Goal: Task Accomplishment & Management: Use online tool/utility

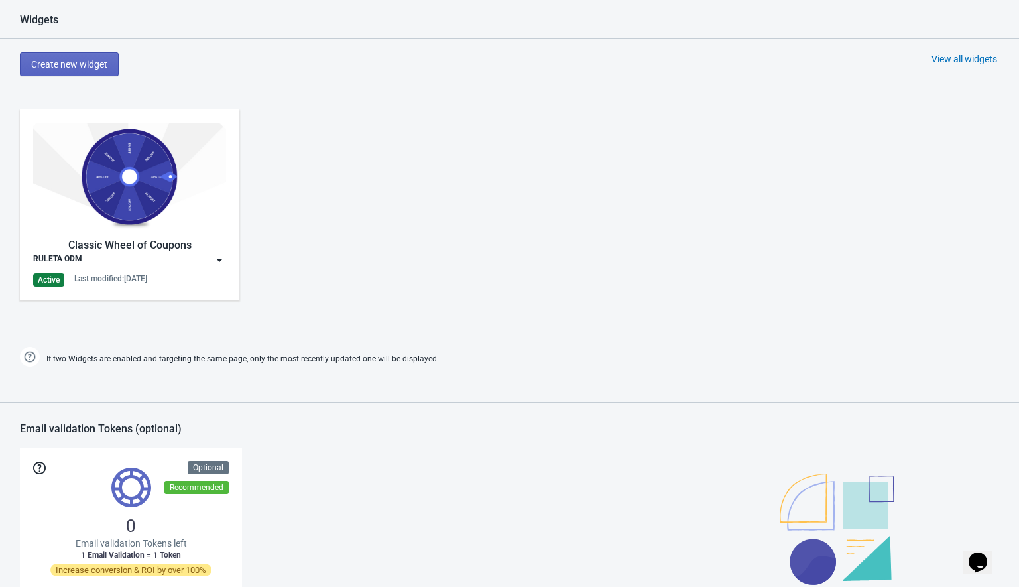
scroll to position [560, 0]
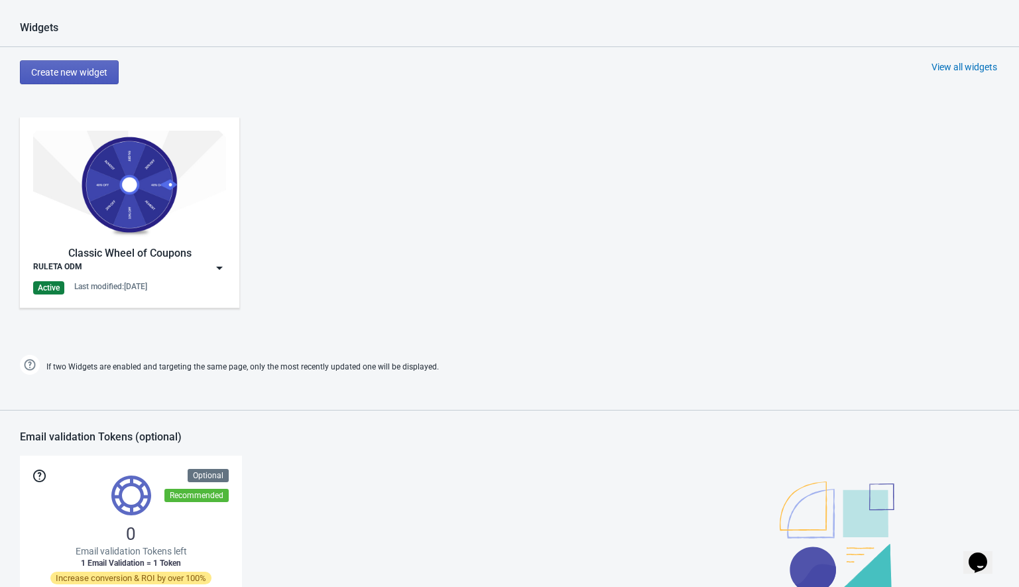
click at [89, 80] on button "Create new widget" at bounding box center [69, 72] width 99 height 24
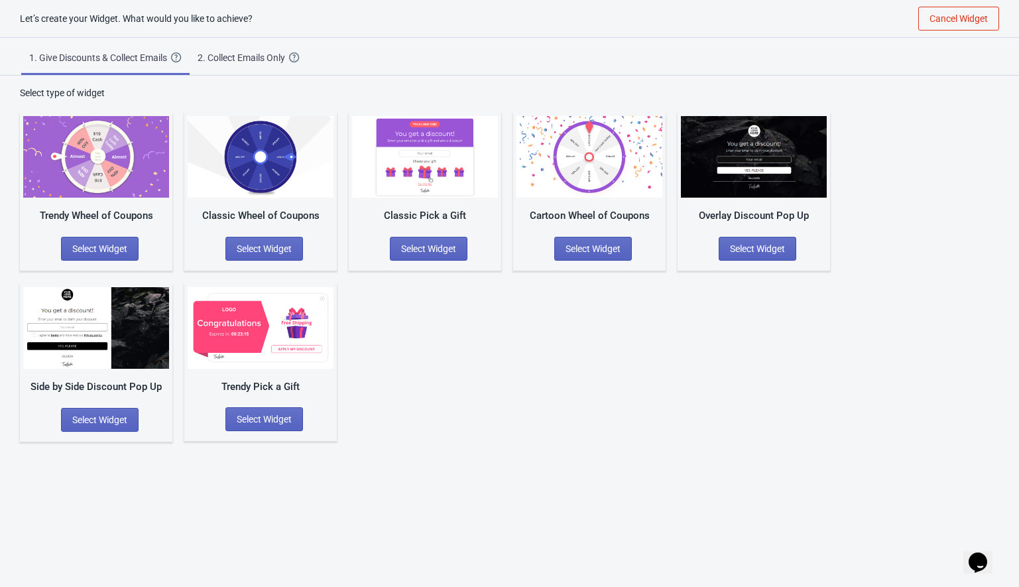
scroll to position [13, 0]
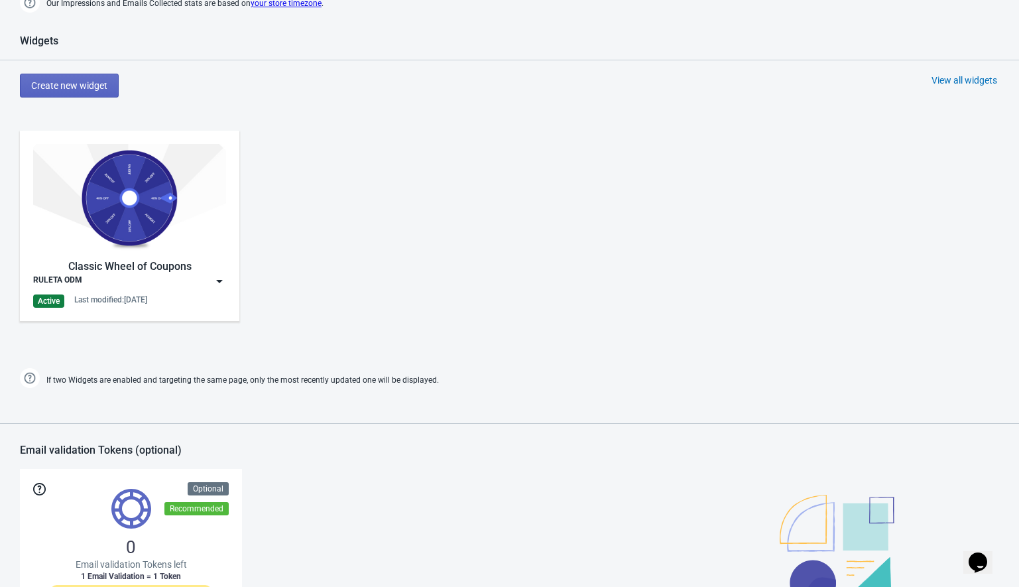
scroll to position [547, 0]
click at [220, 279] on img at bounding box center [219, 281] width 13 height 13
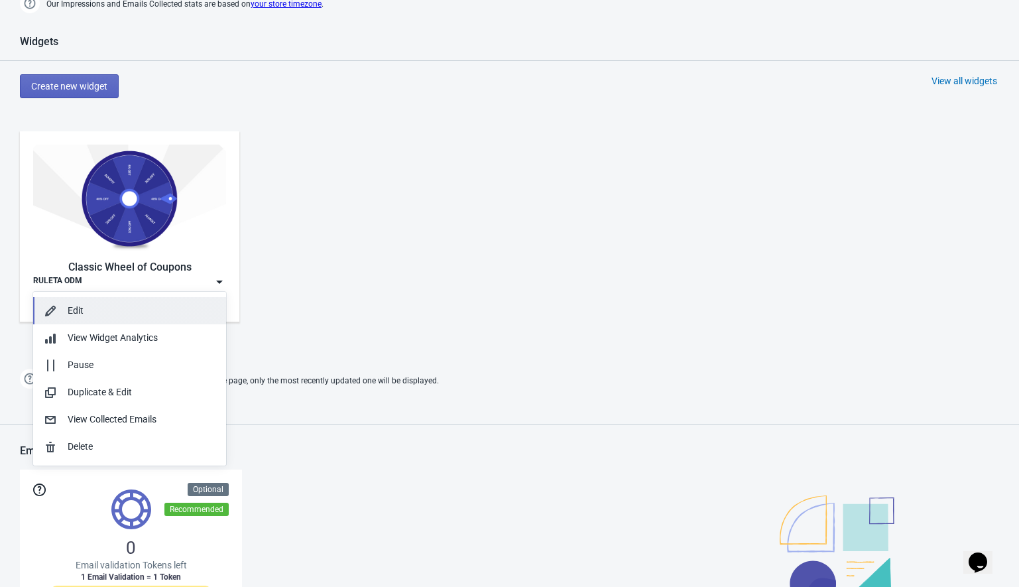
click at [116, 306] on div "Edit" at bounding box center [142, 311] width 148 height 14
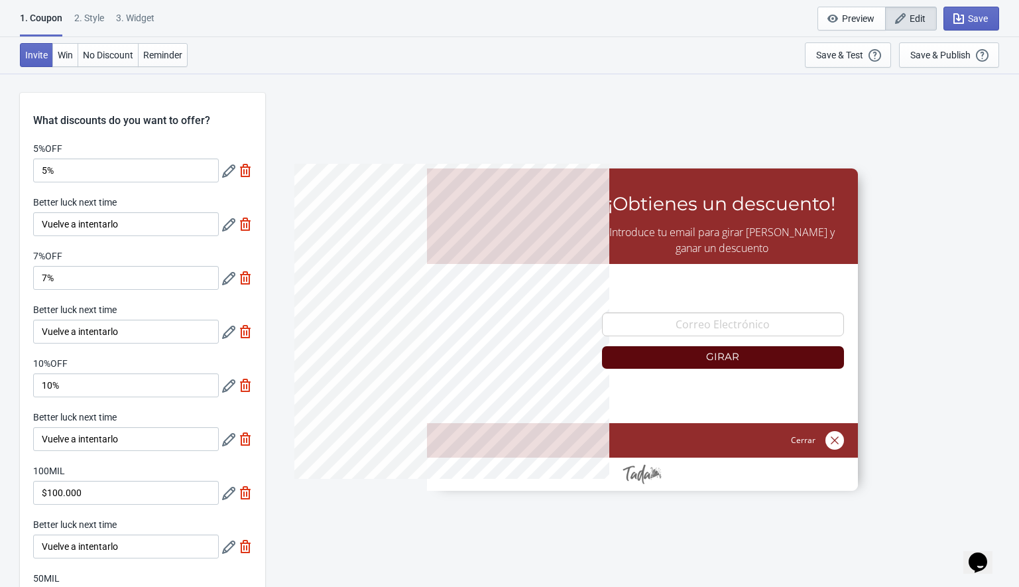
click at [92, 19] on div "2 . Style" at bounding box center [89, 22] width 30 height 23
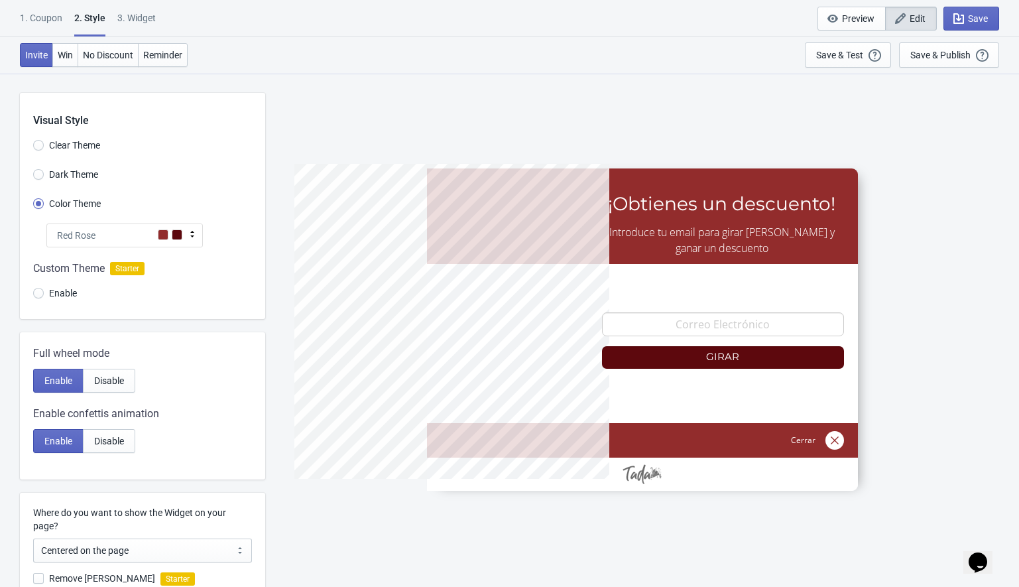
click at [131, 235] on div "Red Rose" at bounding box center [124, 236] width 157 height 24
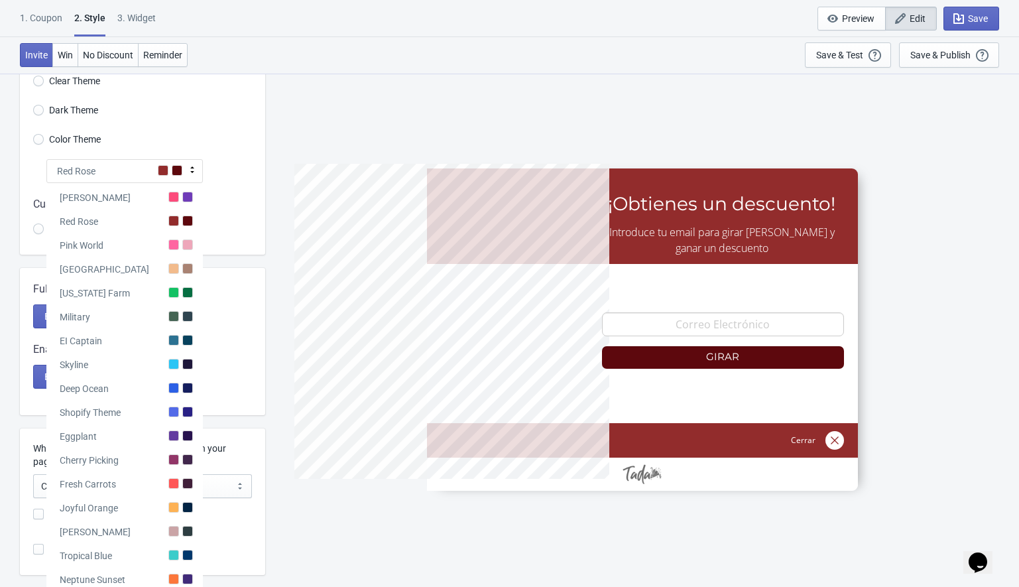
scroll to position [61, 0]
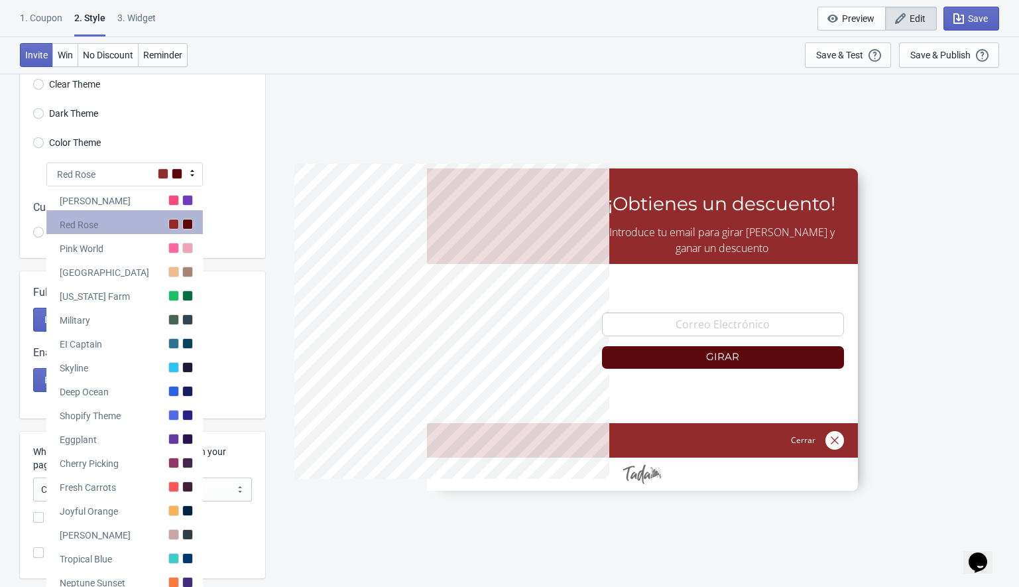
click at [134, 227] on div "Red Rose" at bounding box center [124, 222] width 157 height 24
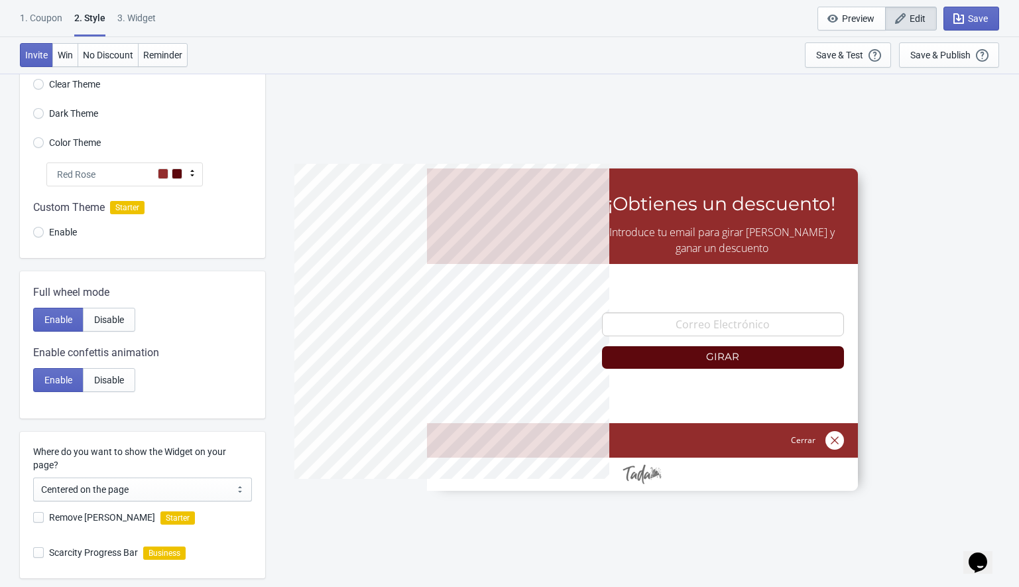
click at [121, 176] on div "Red Rose" at bounding box center [124, 175] width 157 height 24
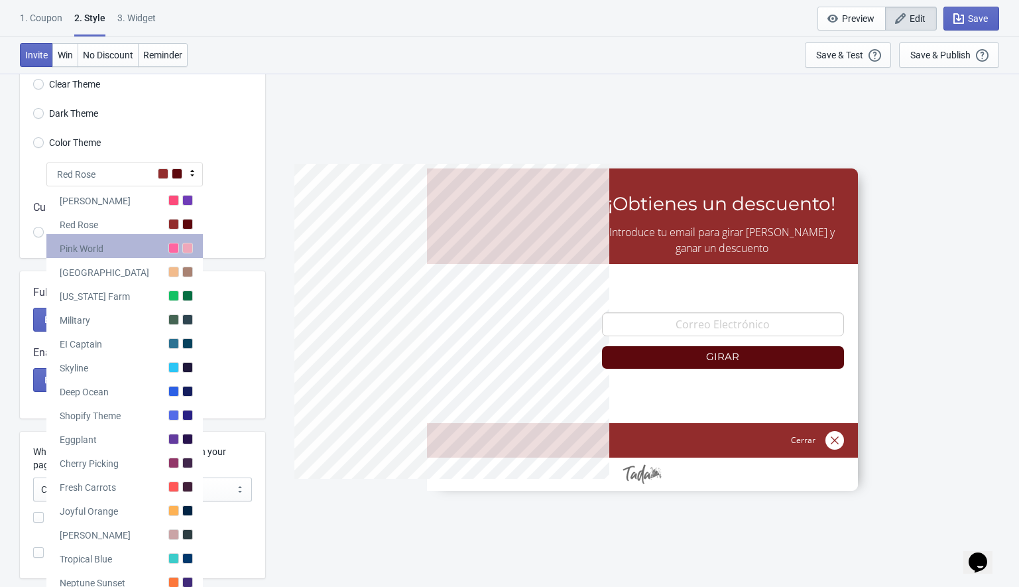
click at [111, 236] on div "Pink World" at bounding box center [124, 246] width 157 height 24
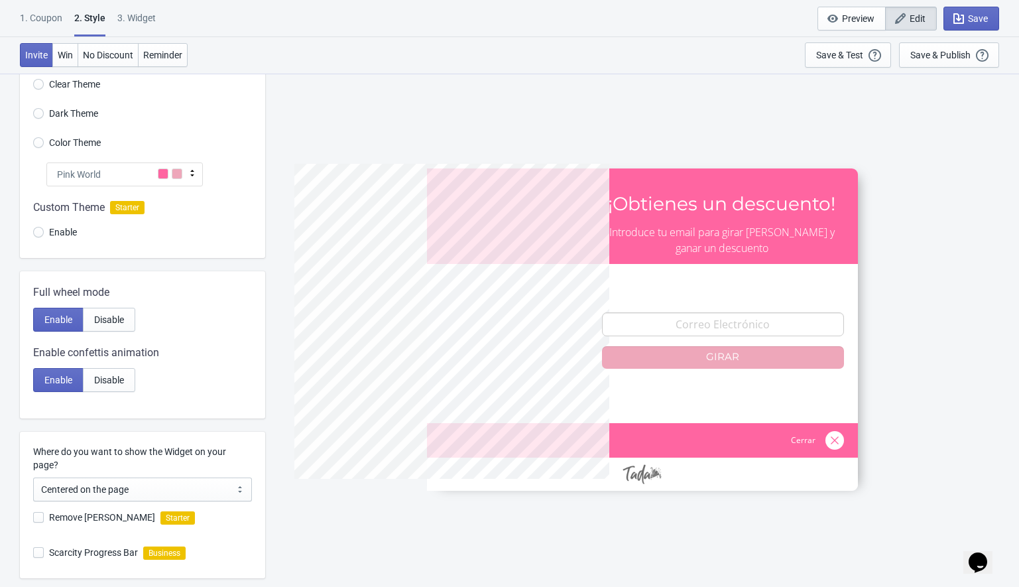
click at [130, 180] on div "Pink World" at bounding box center [124, 175] width 157 height 24
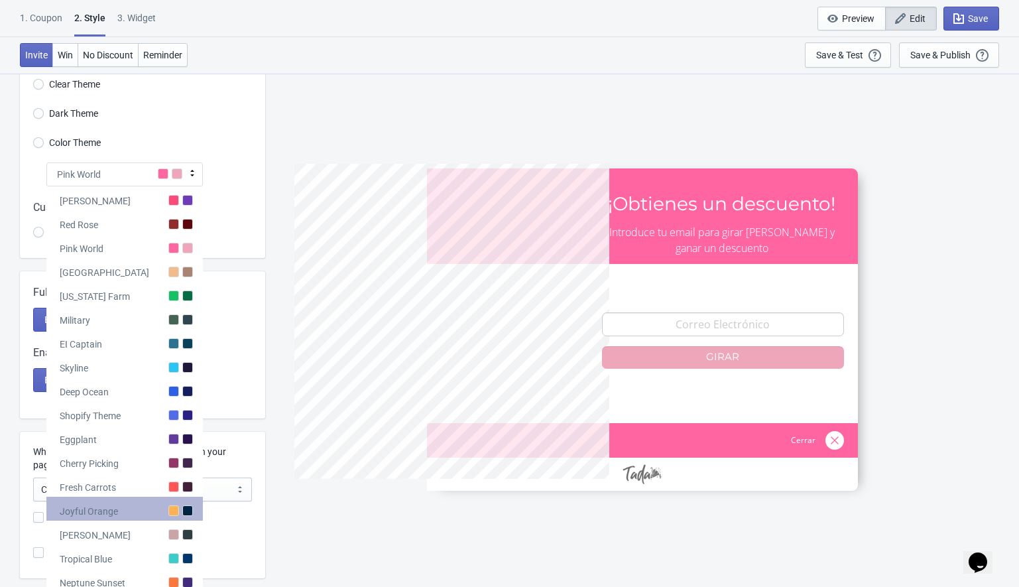
click at [161, 511] on div "Joyful Orange" at bounding box center [124, 509] width 157 height 24
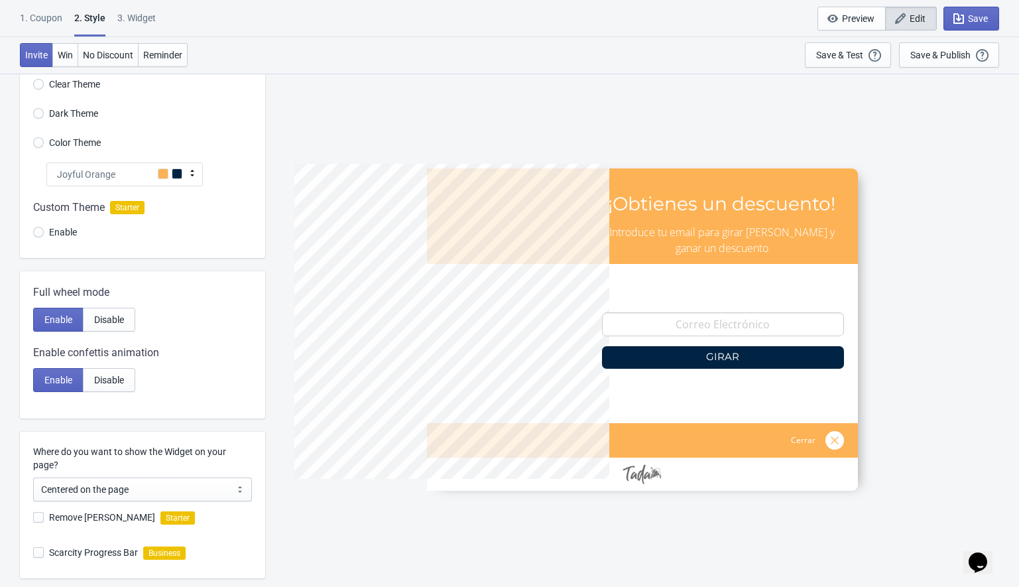
click at [126, 173] on div "Joyful Orange" at bounding box center [124, 175] width 157 height 24
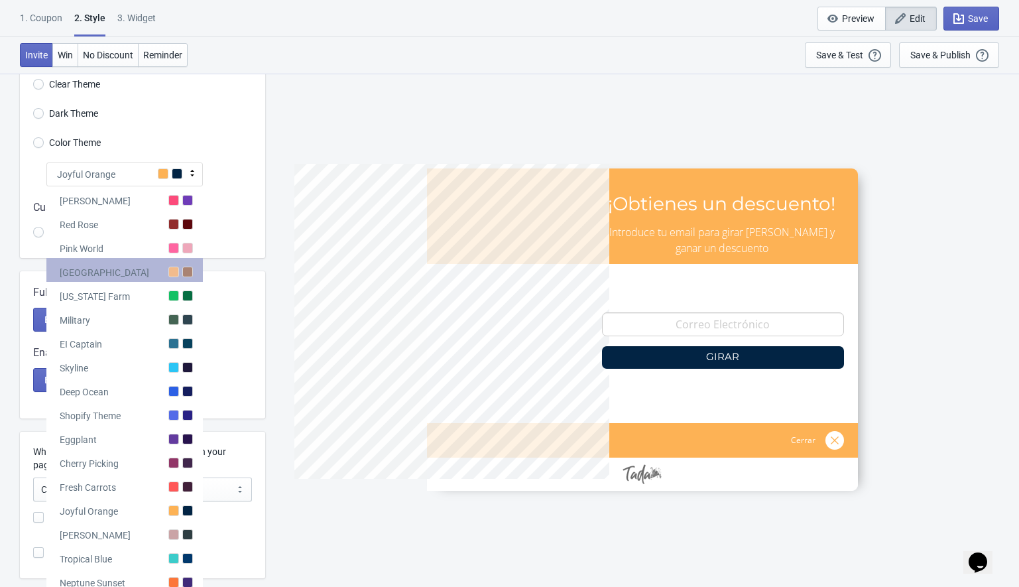
click at [110, 281] on div "Miami Beach" at bounding box center [124, 270] width 157 height 24
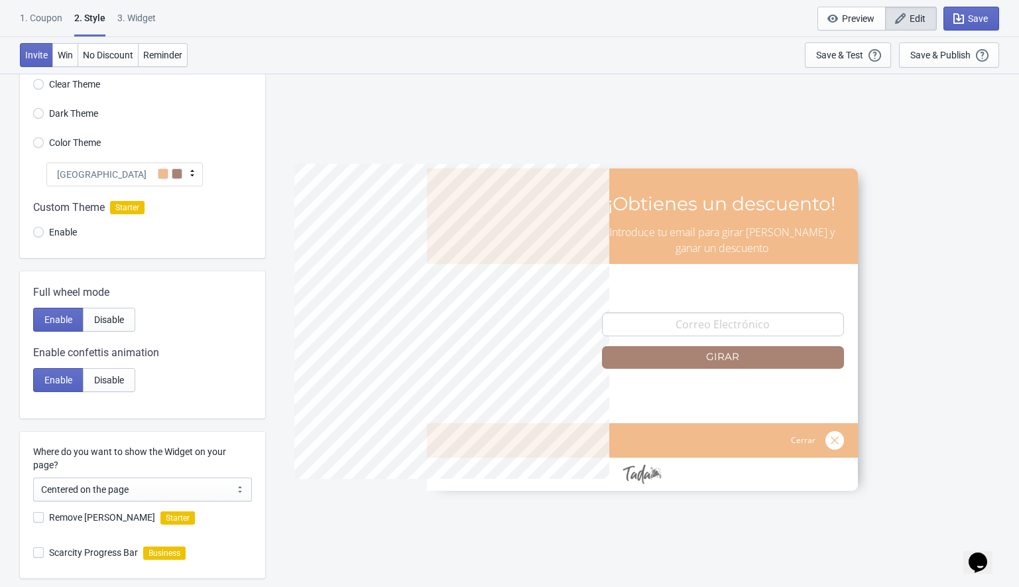
click at [127, 168] on div "Miami Beach" at bounding box center [124, 175] width 157 height 24
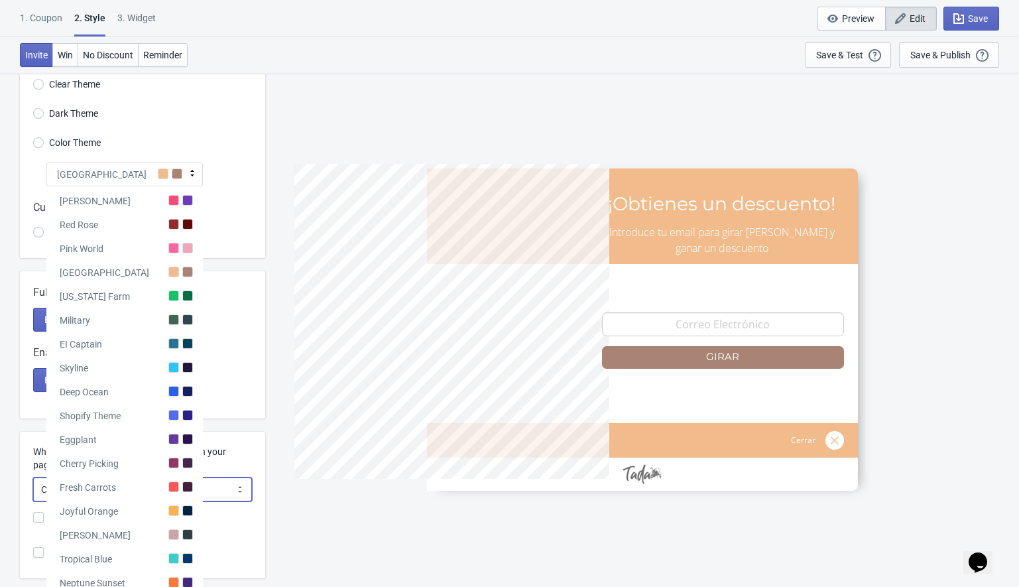
click at [140, 485] on select "Centered on the page Left side of the page" at bounding box center [142, 490] width 219 height 24
click at [103, 484] on select "Centered on the page Left side of the page" at bounding box center [142, 490] width 219 height 24
click at [99, 437] on div "Eggplant" at bounding box center [124, 437] width 157 height 24
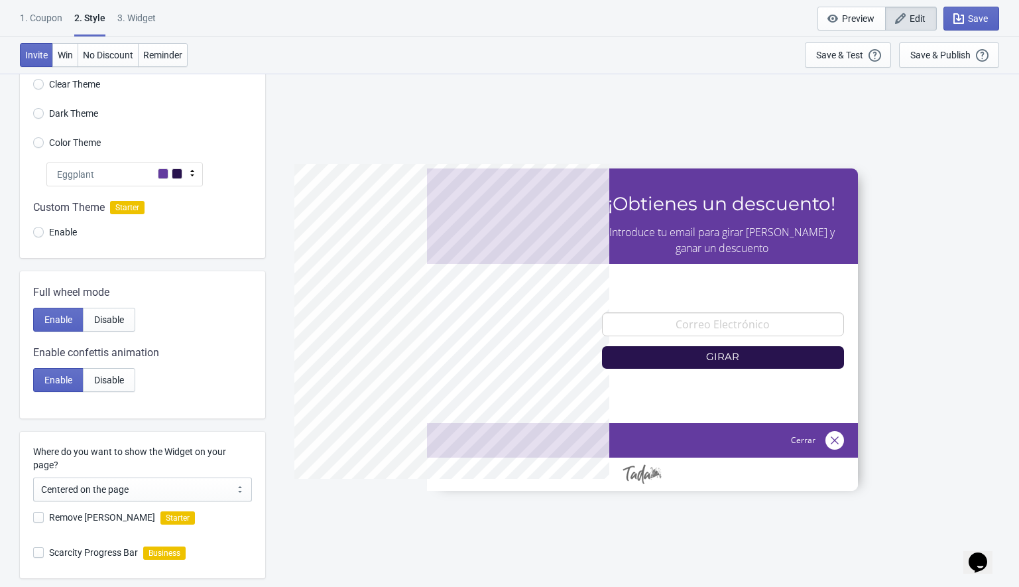
click at [98, 175] on div "Eggplant" at bounding box center [124, 175] width 157 height 24
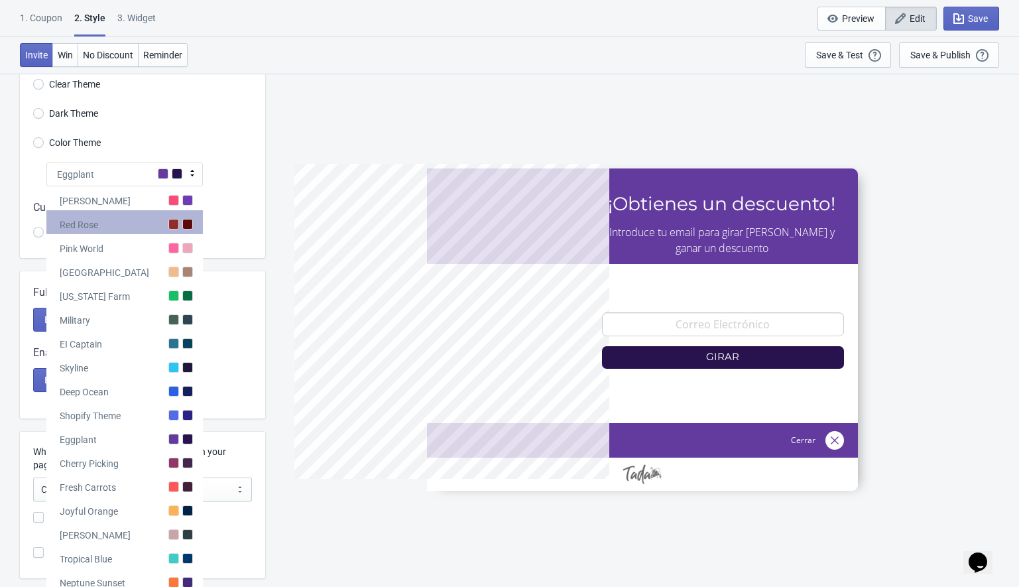
click at [119, 228] on div "Red Rose" at bounding box center [124, 222] width 157 height 24
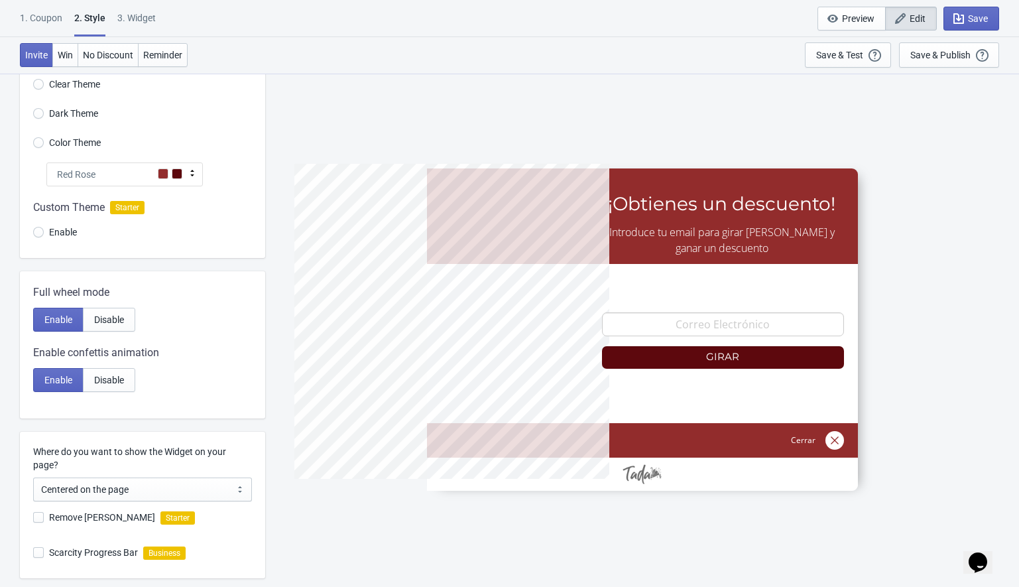
click at [35, 233] on div at bounding box center [142, 222] width 245 height 72
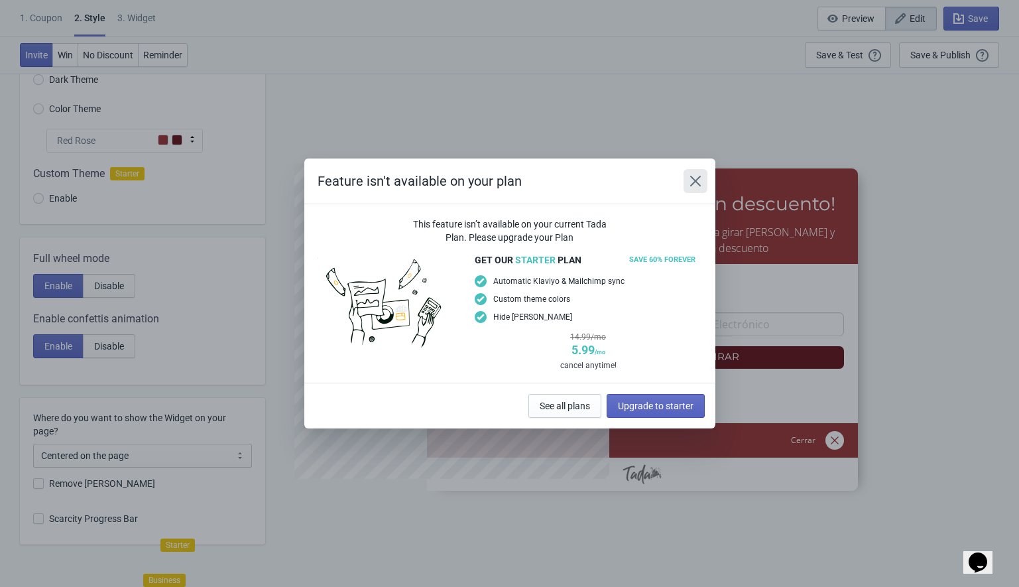
click at [694, 185] on icon "Close" at bounding box center [695, 180] width 13 height 13
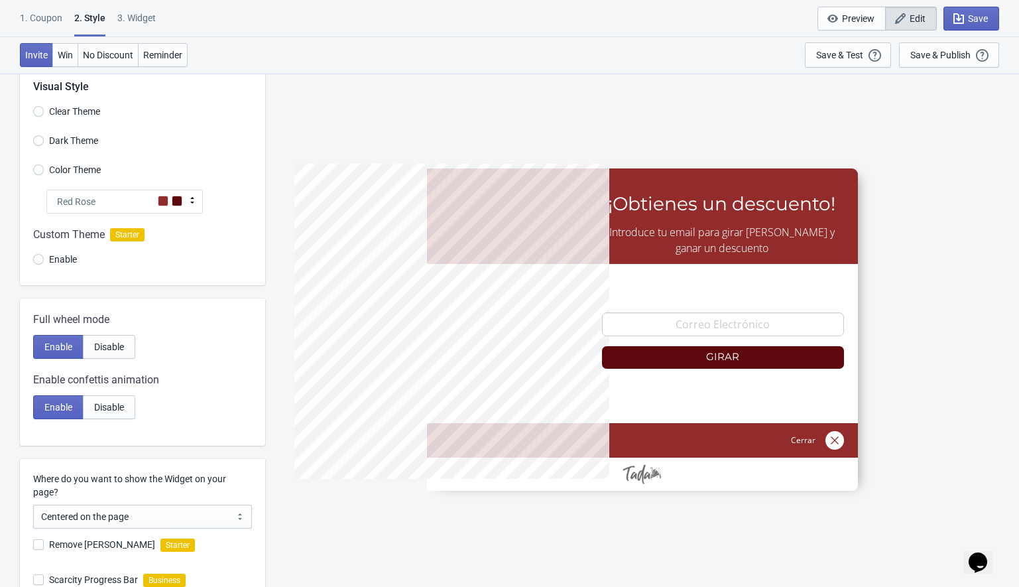
scroll to position [61, 0]
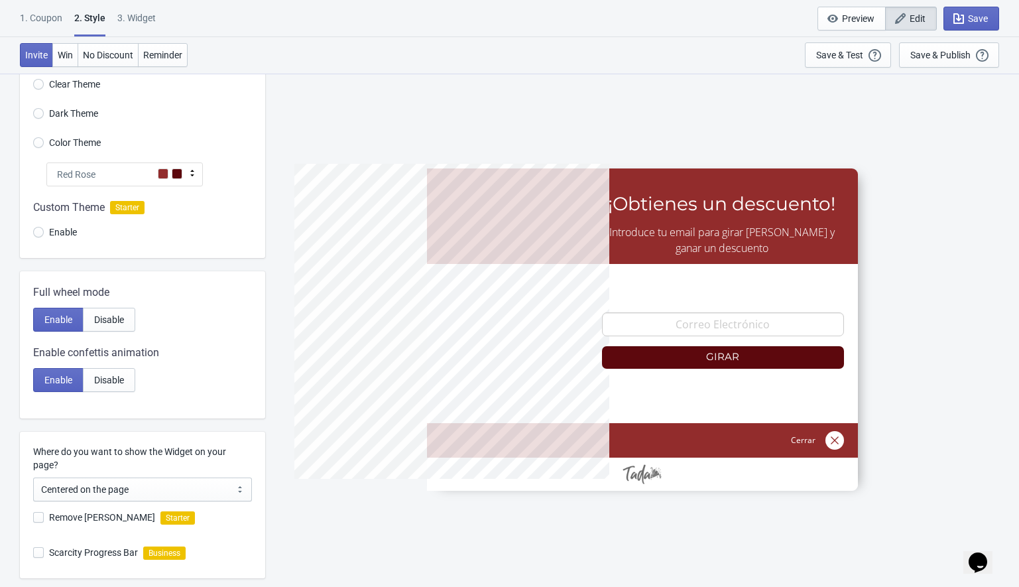
click at [129, 171] on div "Red Rose" at bounding box center [124, 175] width 157 height 24
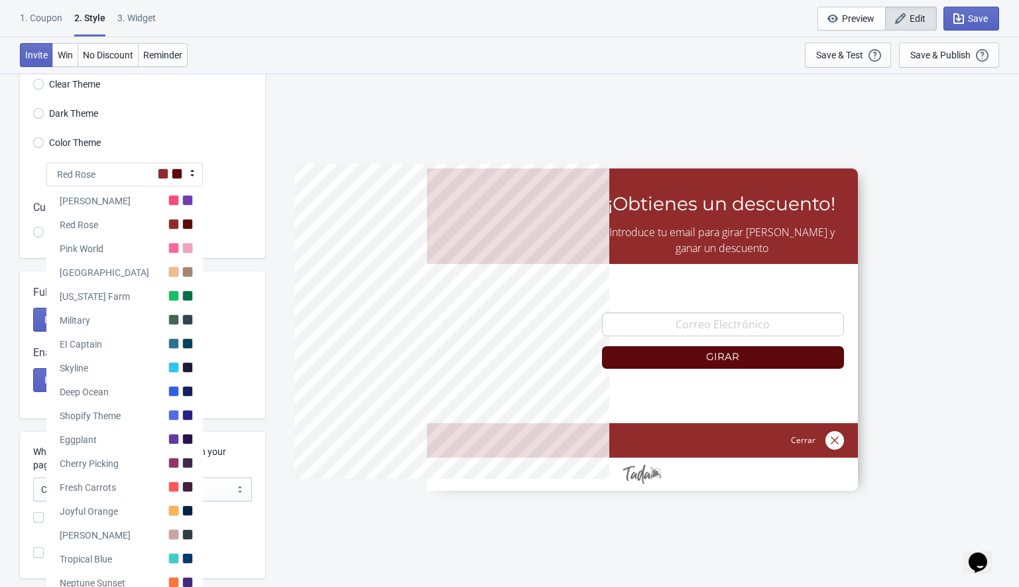
click at [267, 168] on div "Visual Style Clear Theme Dark Theme Color Theme Red Rose Tada Red Rose Pink Wor…" at bounding box center [509, 406] width 1019 height 789
click at [228, 159] on div "Visual Style Clear Theme Dark Theme Color Theme Red Rose Tada Red Rose Pink Wor…" at bounding box center [142, 145] width 245 height 226
click at [121, 168] on div "Red Rose" at bounding box center [124, 175] width 157 height 24
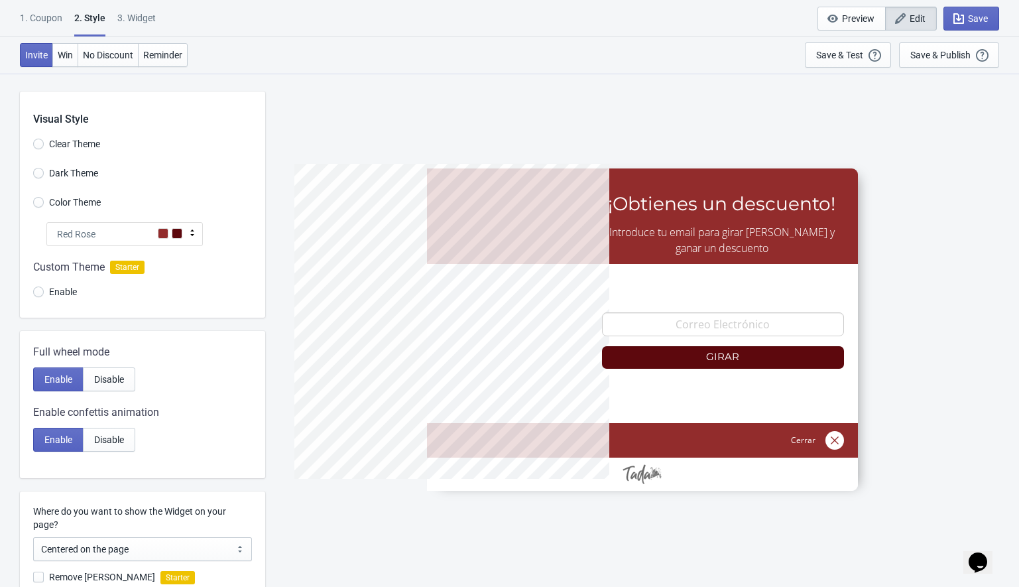
scroll to position [0, 0]
click at [130, 238] on div "Red Rose" at bounding box center [124, 236] width 157 height 24
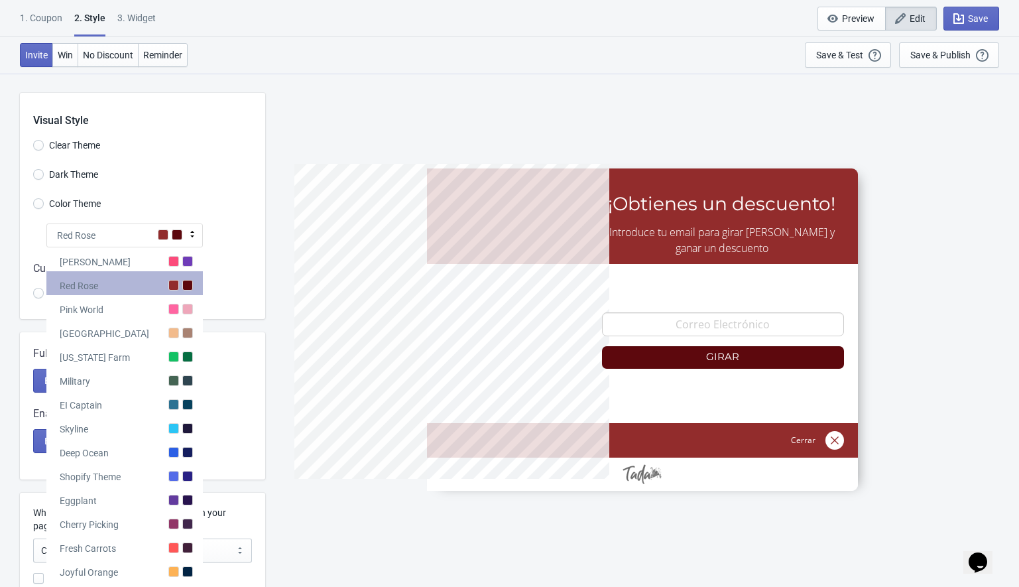
click at [135, 293] on div "Red Rose" at bounding box center [124, 283] width 157 height 24
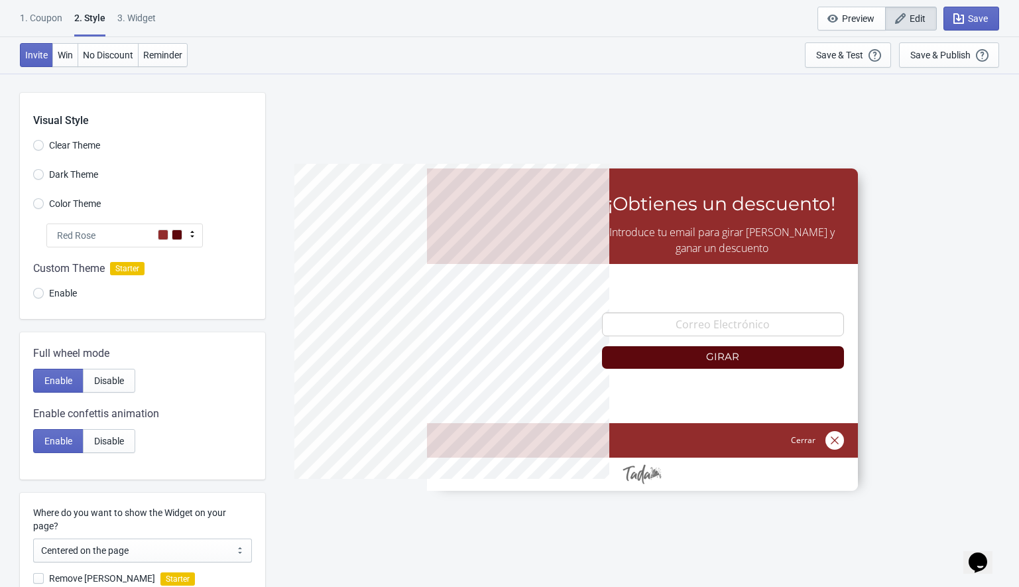
click at [128, 226] on div "Red Rose" at bounding box center [124, 236] width 157 height 24
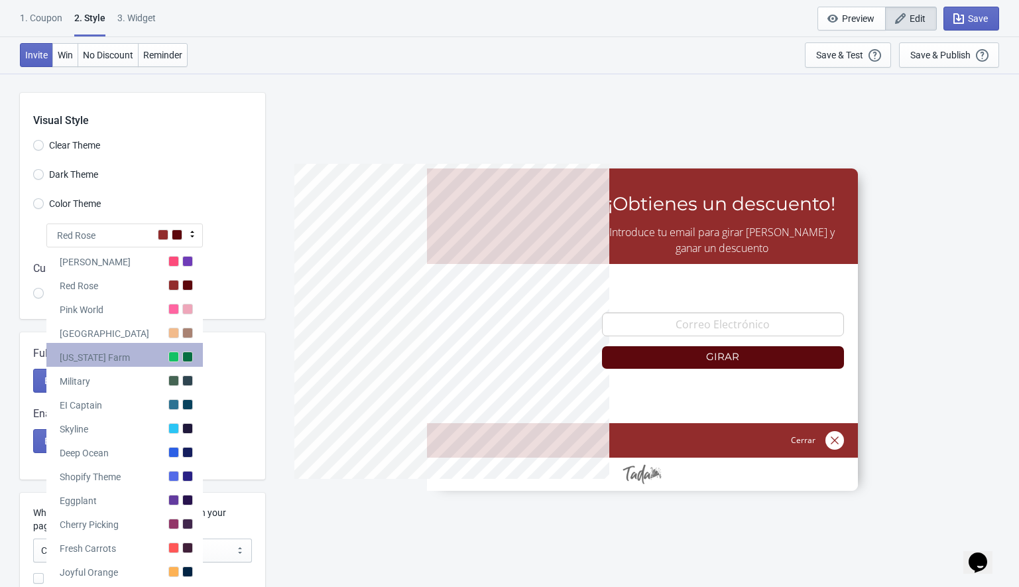
click at [124, 357] on div "Alabama Farm" at bounding box center [124, 355] width 157 height 24
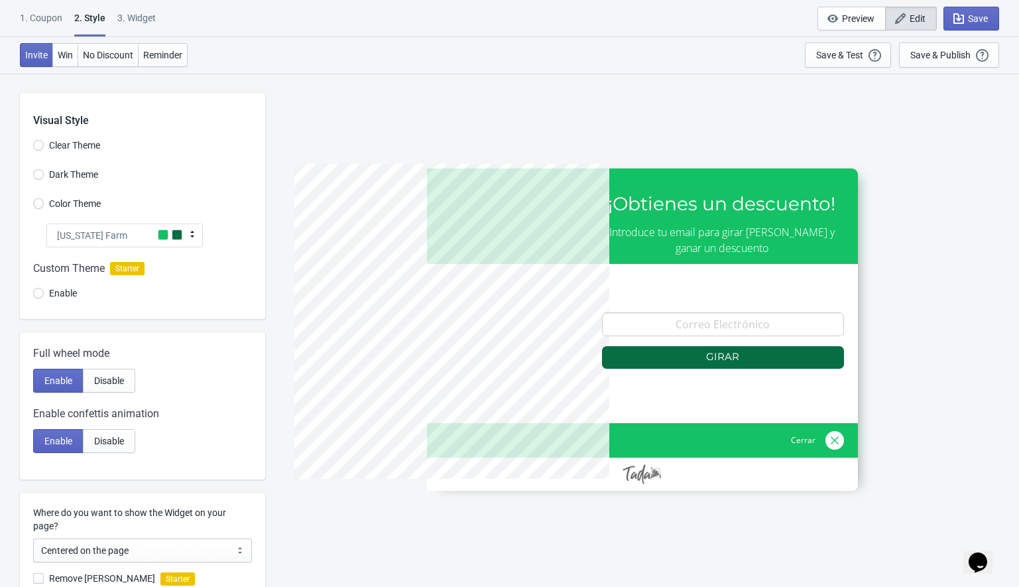
click at [133, 237] on div "Alabama Farm" at bounding box center [124, 236] width 157 height 24
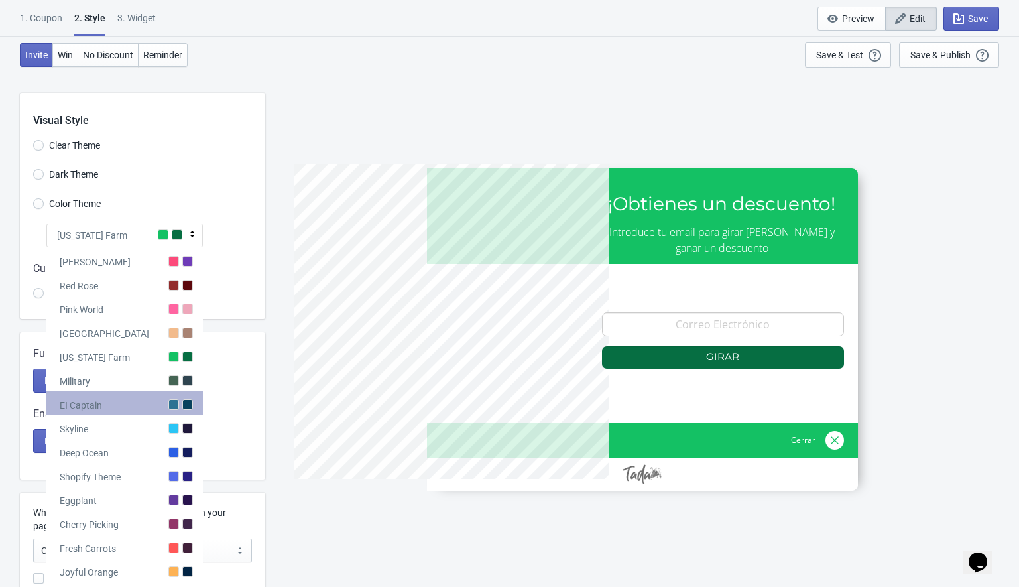
click at [161, 401] on div "EI Captain" at bounding box center [124, 403] width 157 height 24
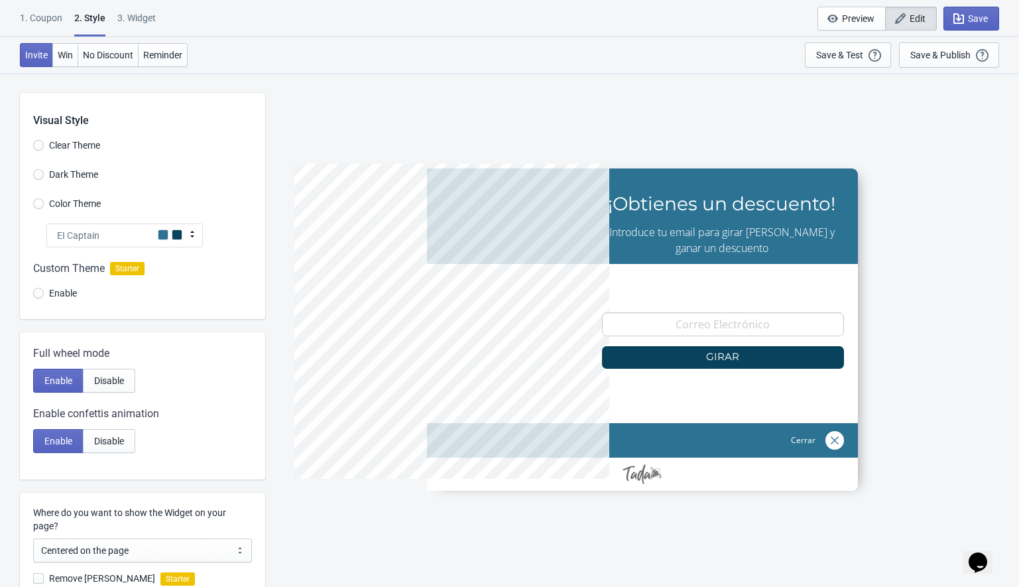
click at [38, 294] on div at bounding box center [142, 283] width 245 height 72
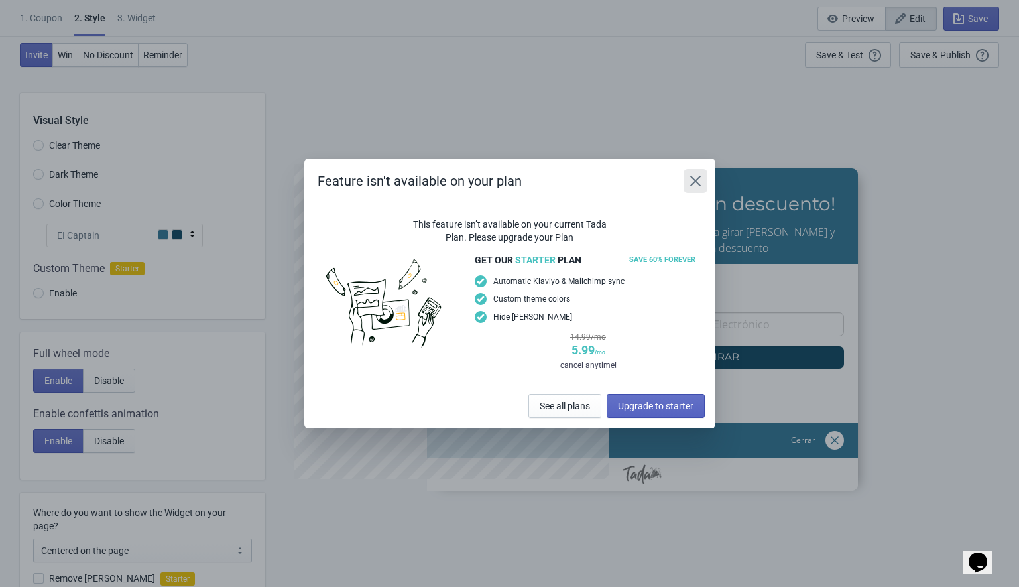
click at [696, 178] on icon "Close" at bounding box center [695, 180] width 13 height 13
radio input "true"
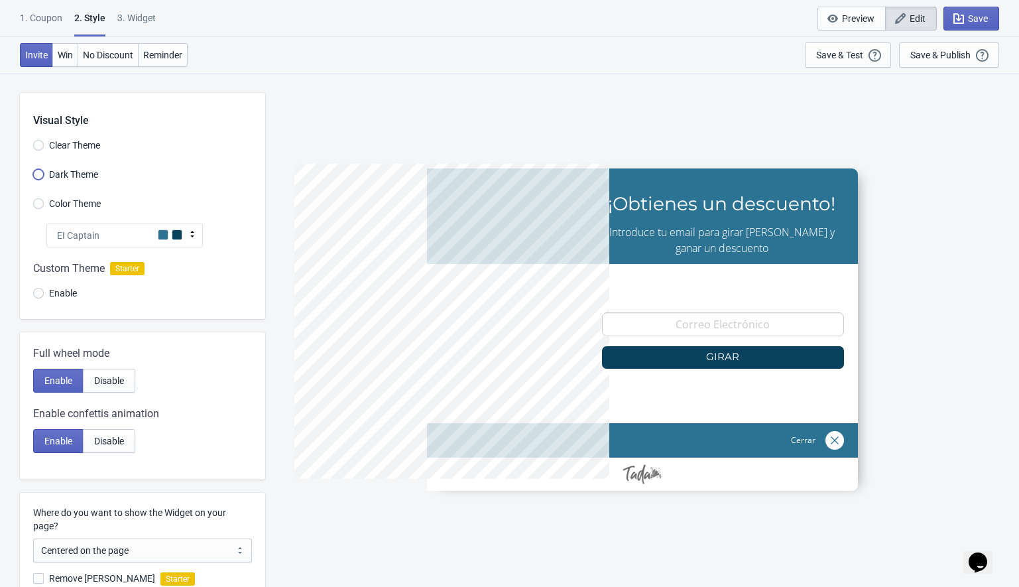
click at [38, 173] on input "Dark Theme" at bounding box center [38, 181] width 11 height 24
radio input "true"
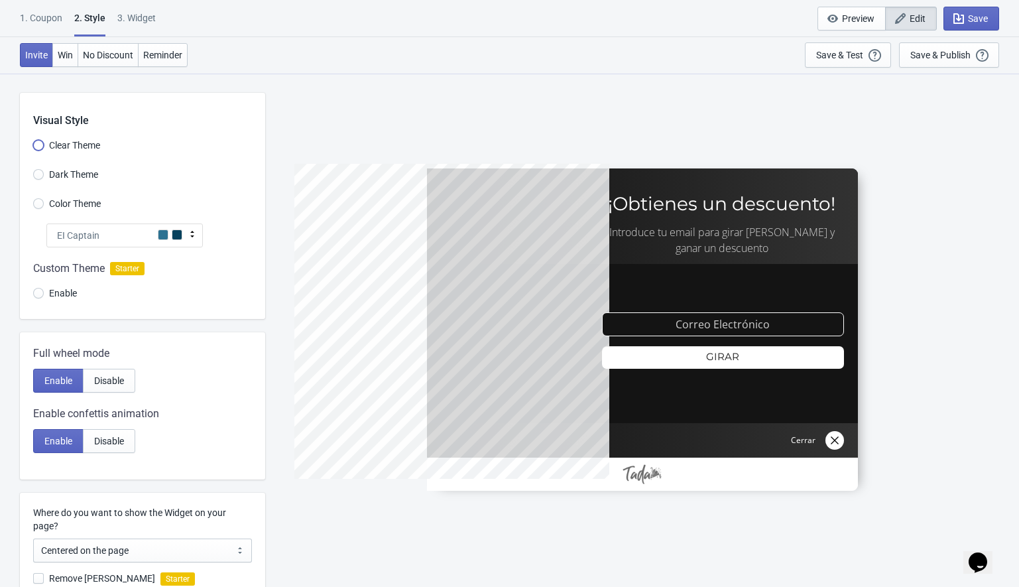
click at [34, 142] on input "Clear Theme" at bounding box center [38, 152] width 11 height 24
radio input "true"
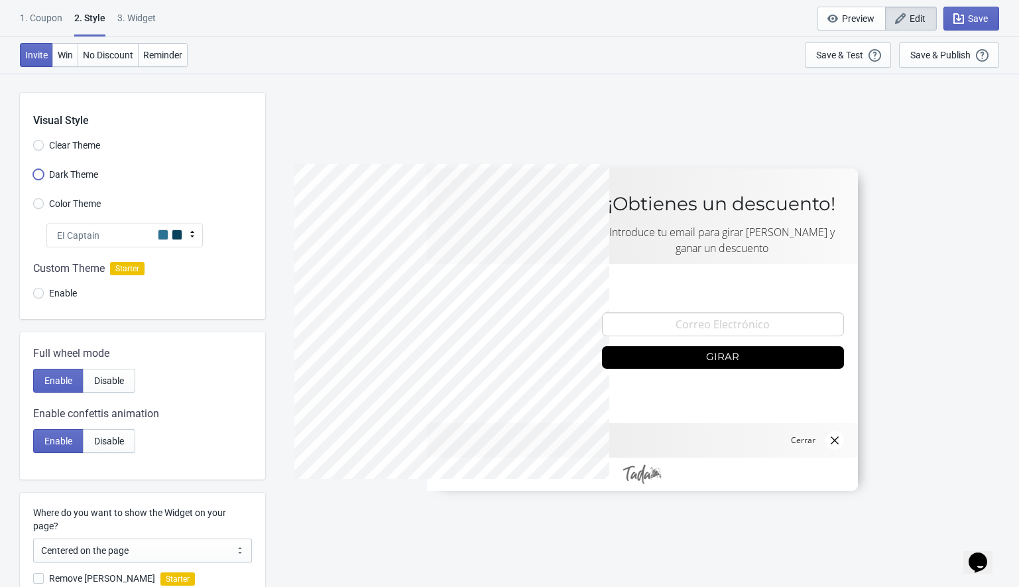
click at [39, 176] on input "Dark Theme" at bounding box center [38, 181] width 11 height 24
radio input "true"
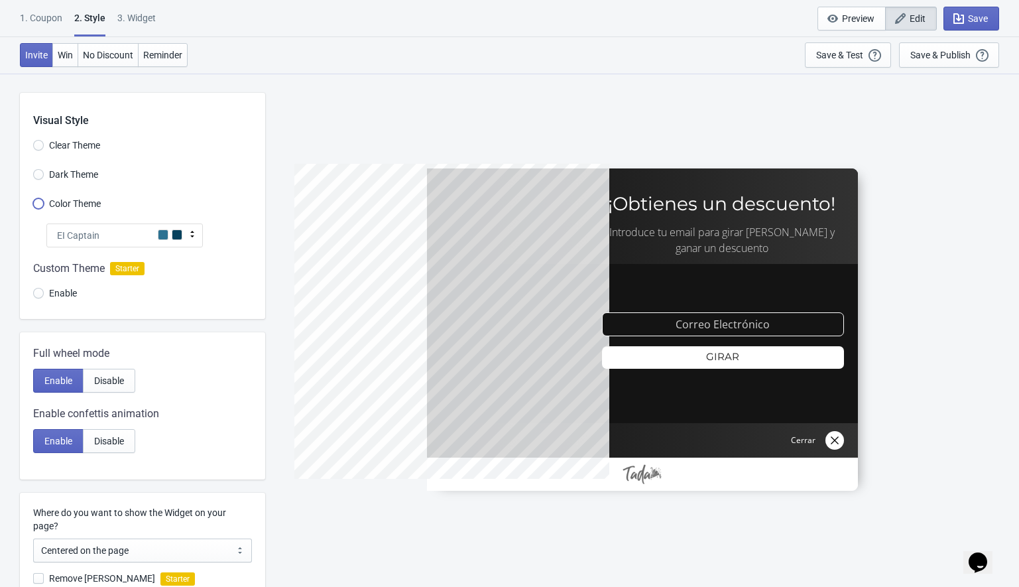
click at [39, 206] on input "Color Theme" at bounding box center [38, 210] width 11 height 24
radio input "true"
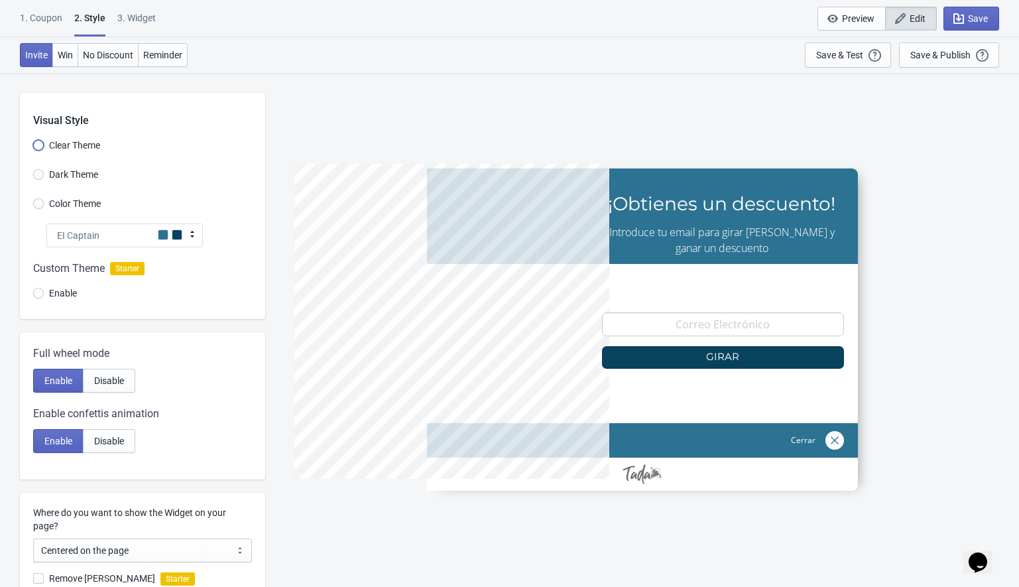
click at [35, 145] on input "Clear Theme" at bounding box center [38, 152] width 11 height 24
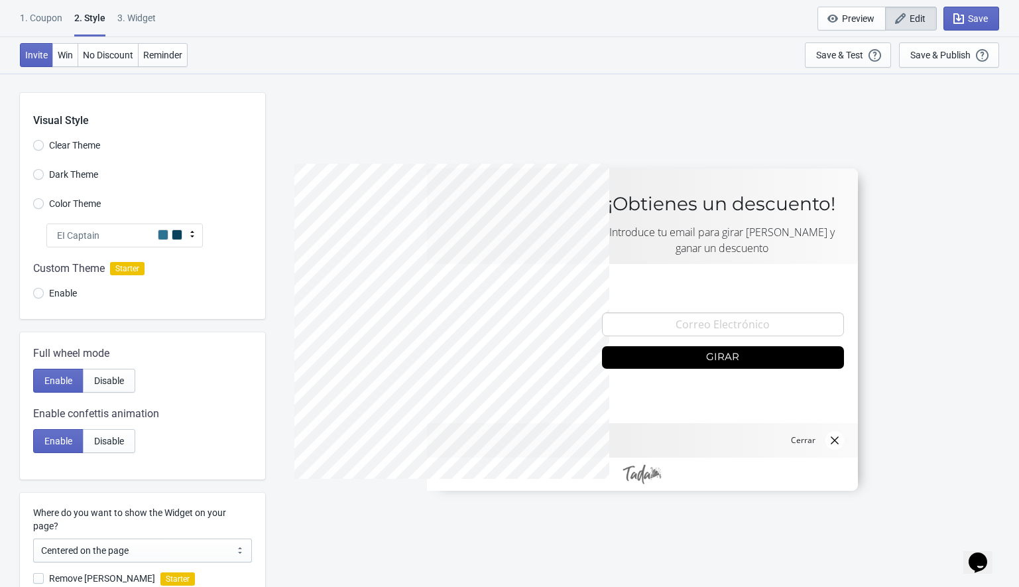
click at [101, 232] on div "EI Captain" at bounding box center [124, 236] width 157 height 24
radio input "true"
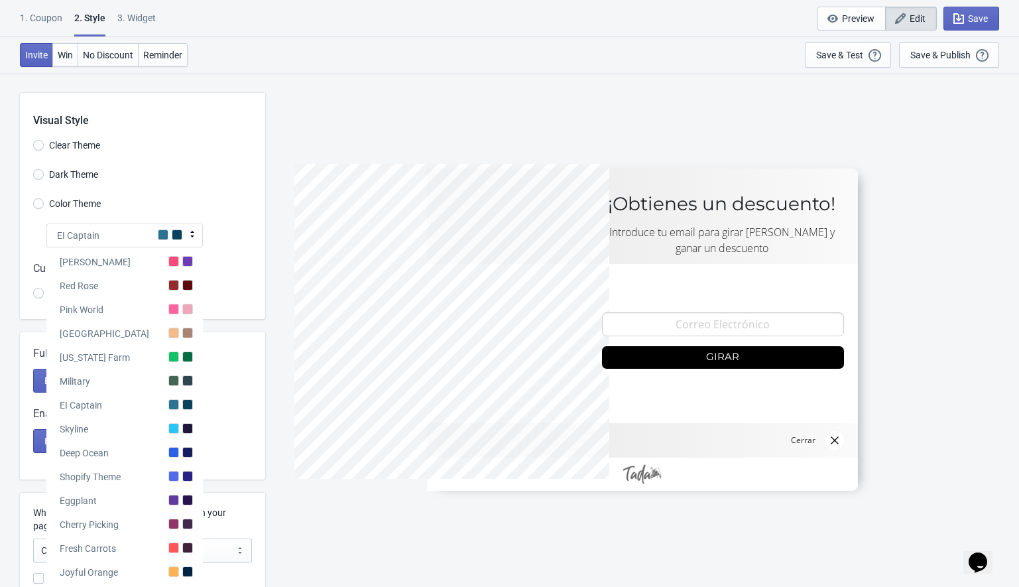
click at [143, 135] on div "Visual Style Clear Theme Dark Theme Color Theme EI Captain Tada Red Rose Pink W…" at bounding box center [142, 206] width 245 height 226
click at [37, 205] on input "Color Theme" at bounding box center [38, 210] width 11 height 24
radio input "true"
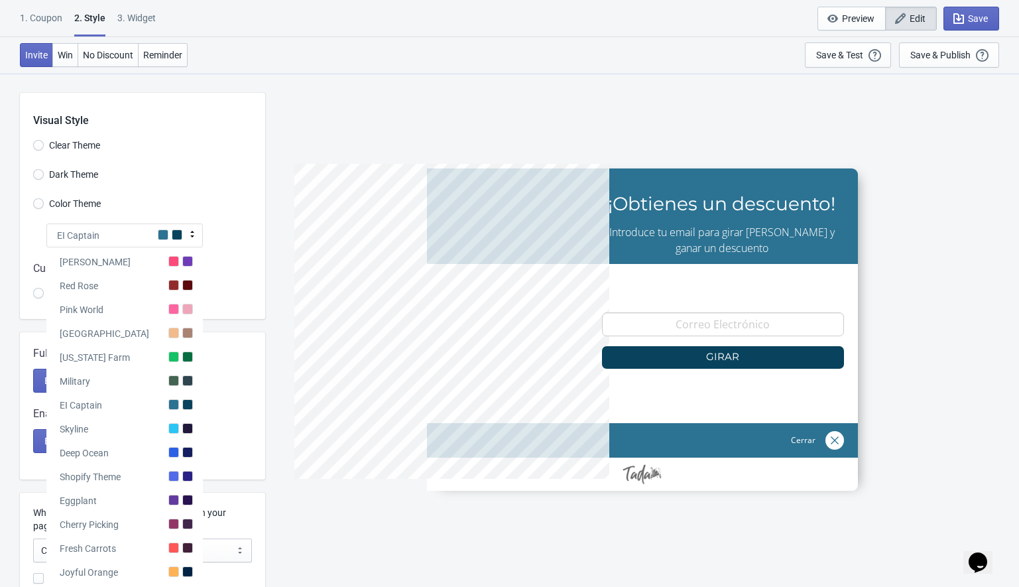
click at [52, 178] on span "Dark Theme" at bounding box center [73, 174] width 49 height 13
click at [44, 178] on input "Dark Theme" at bounding box center [38, 181] width 11 height 24
radio input "true"
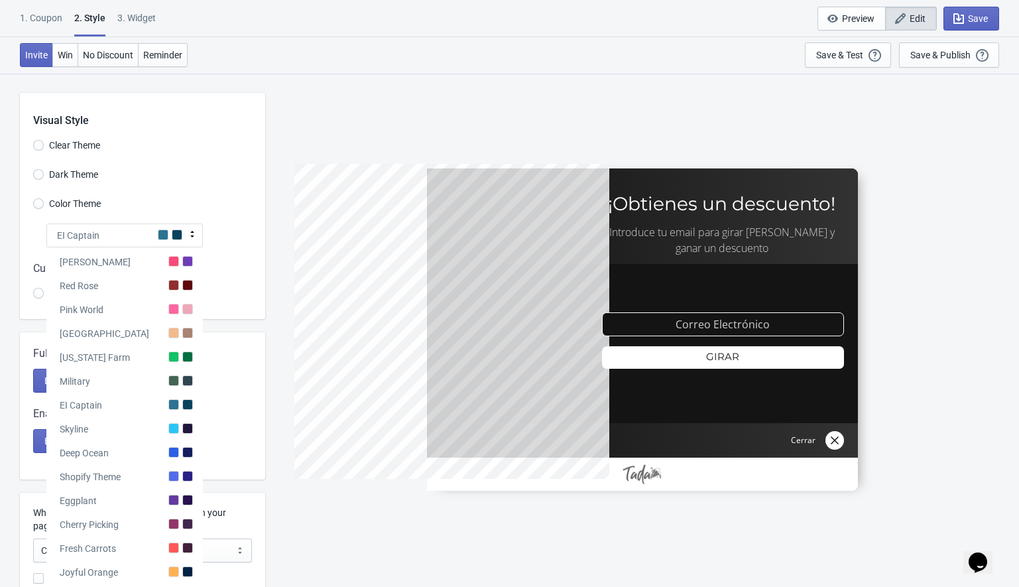
click at [52, 150] on span "Clear Theme" at bounding box center [74, 145] width 51 height 13
click at [44, 150] on input "Clear Theme" at bounding box center [38, 152] width 11 height 24
radio input "true"
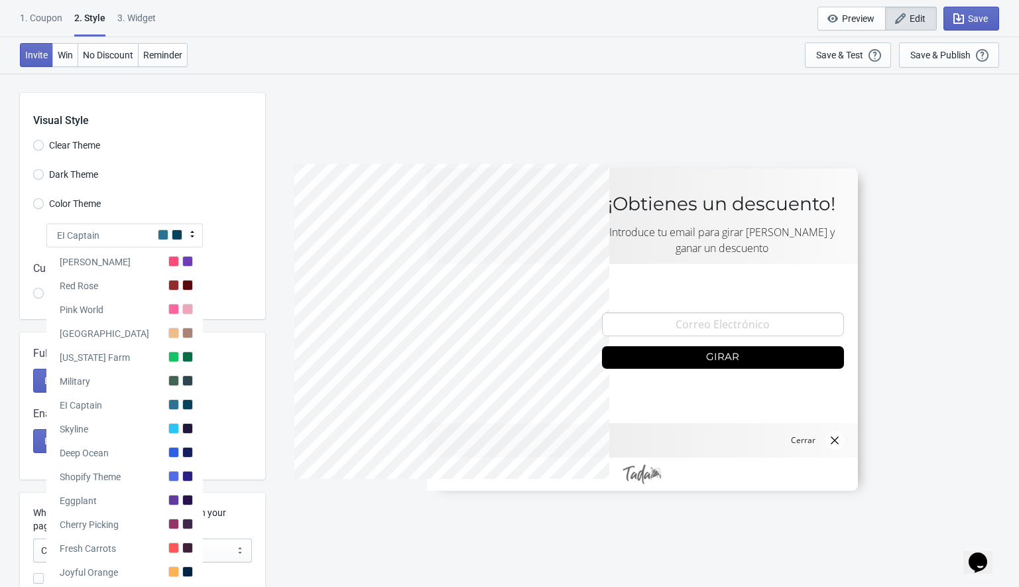
click at [58, 177] on span "Dark Theme" at bounding box center [73, 174] width 49 height 13
click at [44, 177] on input "Dark Theme" at bounding box center [38, 181] width 11 height 24
radio input "true"
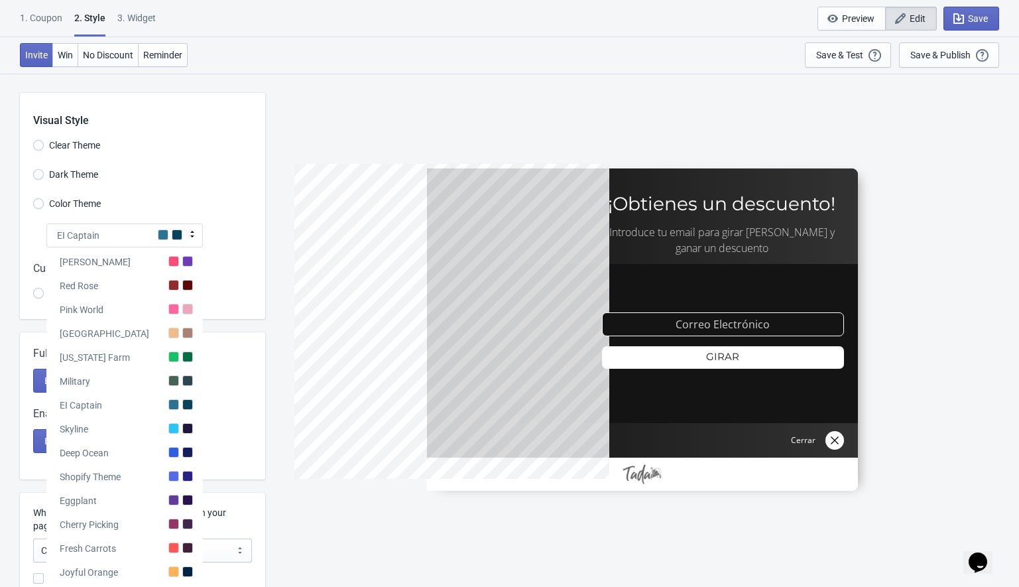
click at [50, 145] on span "Clear Theme" at bounding box center [74, 145] width 51 height 13
click at [44, 145] on input "Clear Theme" at bounding box center [38, 152] width 11 height 24
radio input "true"
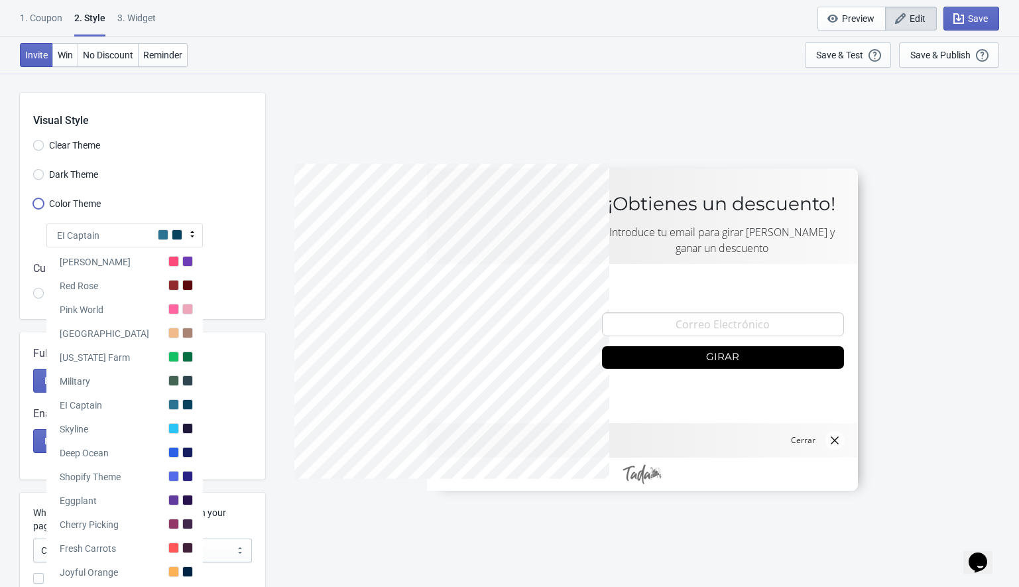
click at [36, 203] on input "Color Theme" at bounding box center [38, 210] width 11 height 24
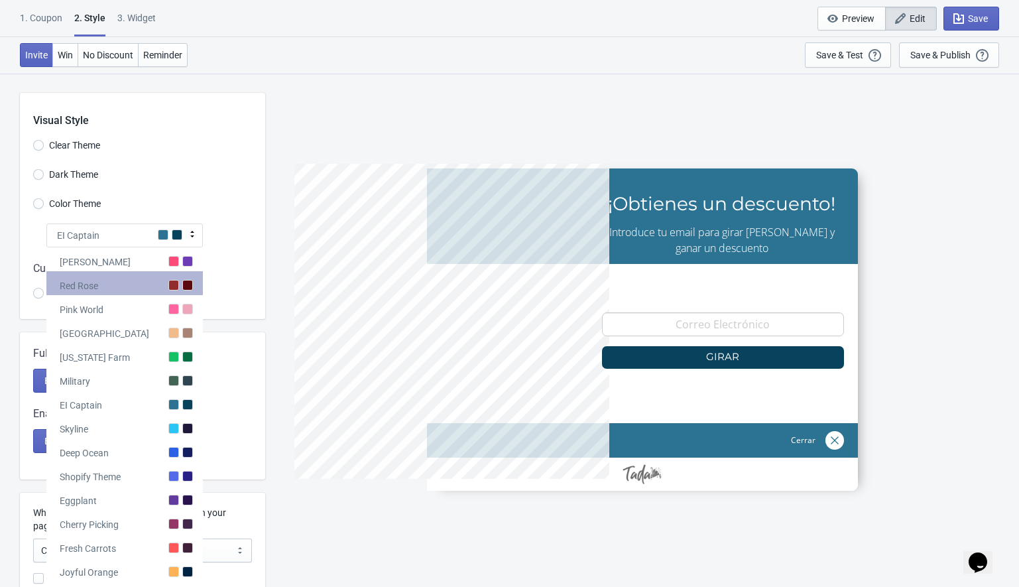
click at [86, 283] on div "Red Rose" at bounding box center [79, 285] width 38 height 13
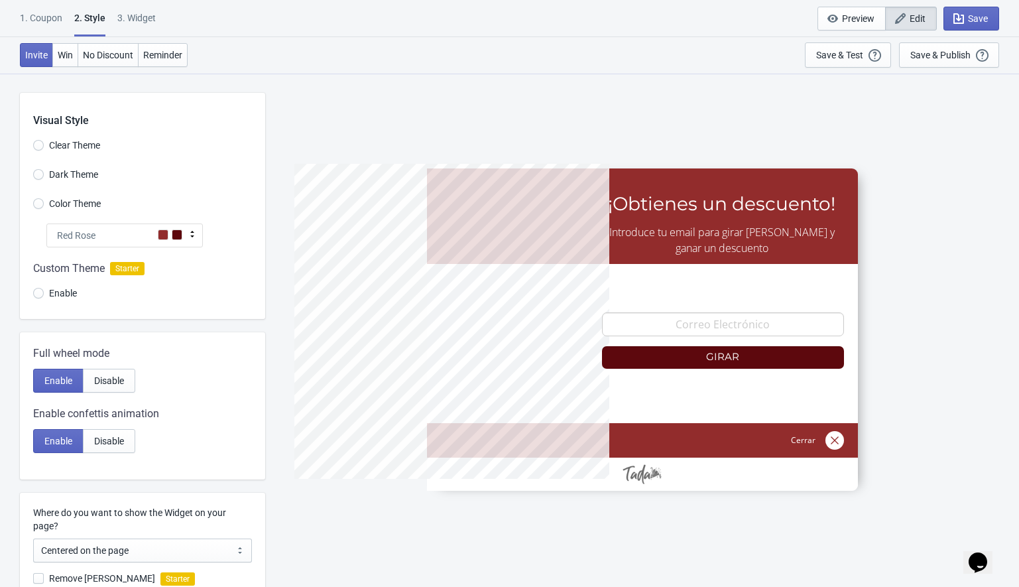
click at [44, 294] on div at bounding box center [142, 283] width 245 height 72
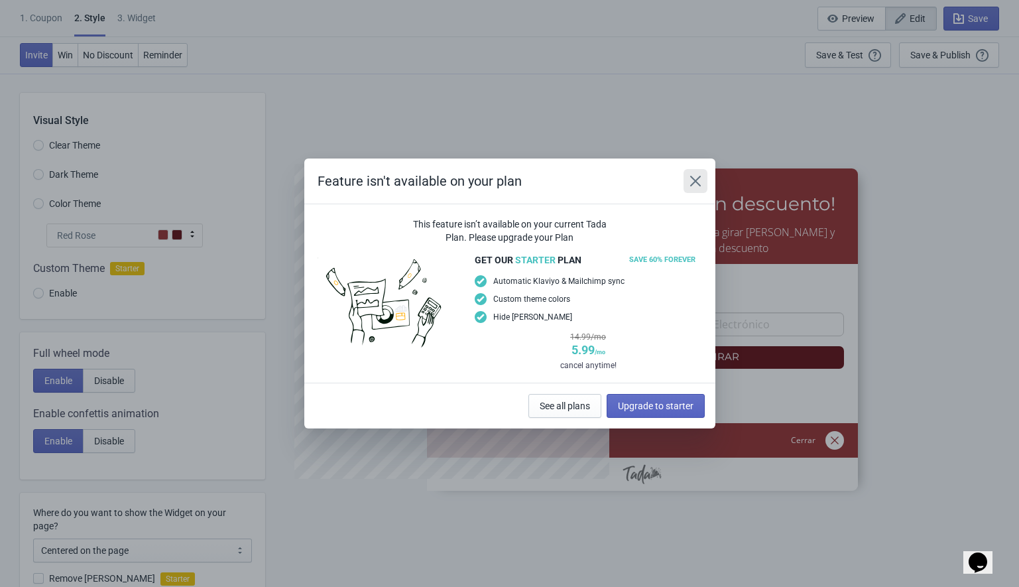
click at [691, 184] on icon "Close" at bounding box center [695, 181] width 11 height 11
radio input "true"
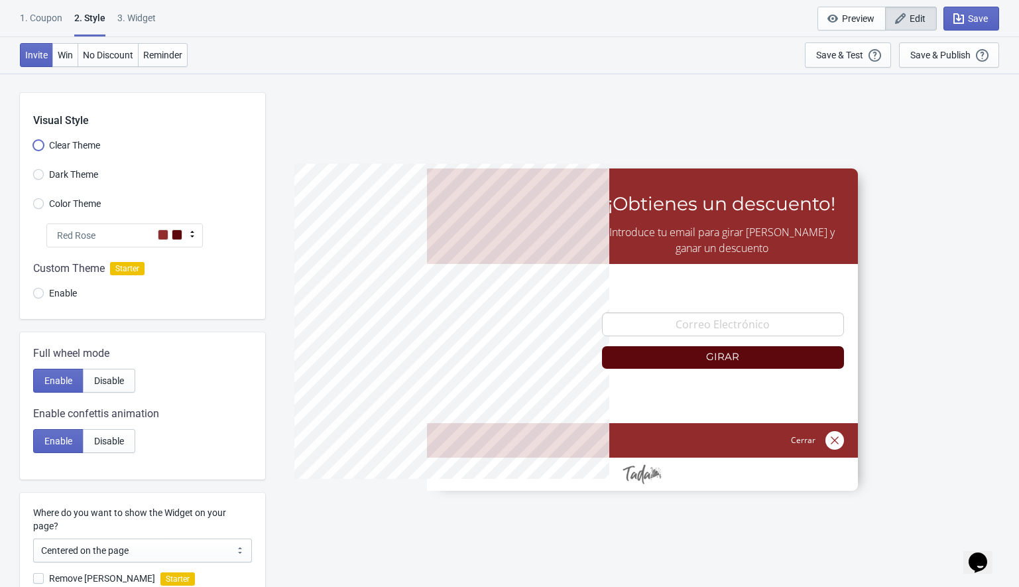
click at [35, 145] on input "Clear Theme" at bounding box center [38, 152] width 11 height 24
radio input "true"
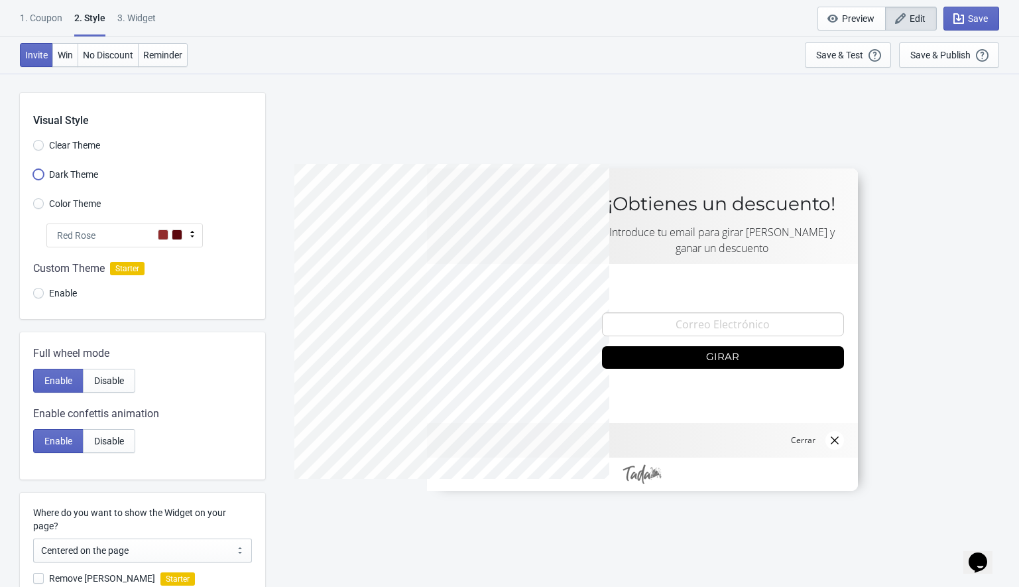
click at [38, 172] on input "Dark Theme" at bounding box center [38, 181] width 11 height 24
radio input "true"
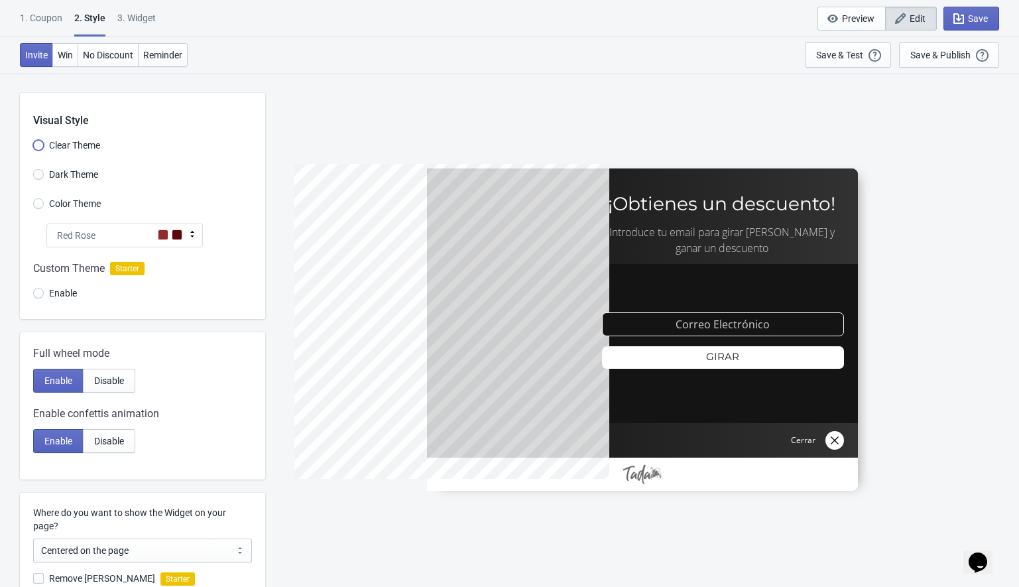
click at [38, 145] on input "Clear Theme" at bounding box center [38, 152] width 11 height 24
radio input "true"
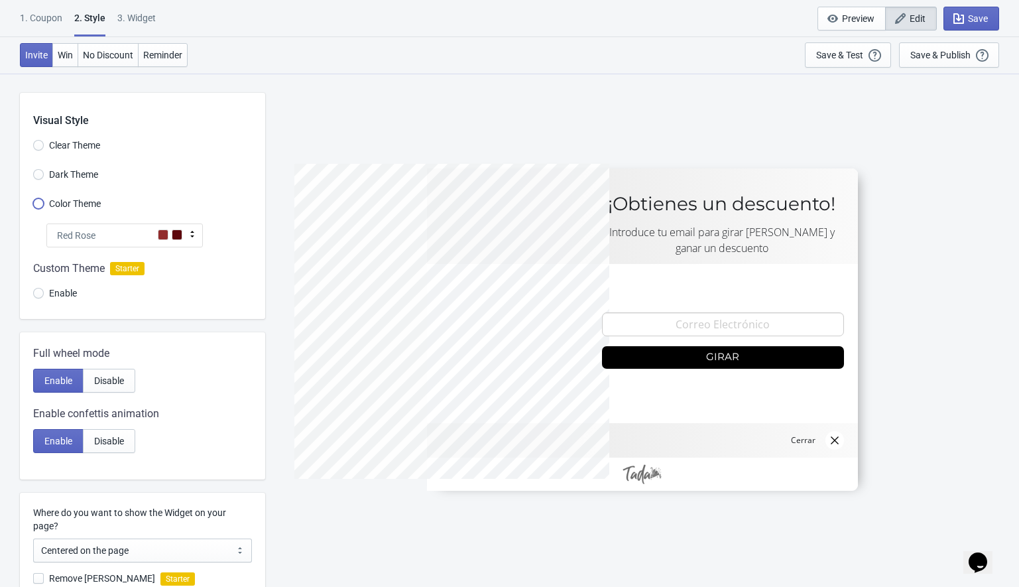
click at [36, 202] on input "Color Theme" at bounding box center [38, 210] width 11 height 24
radio input "true"
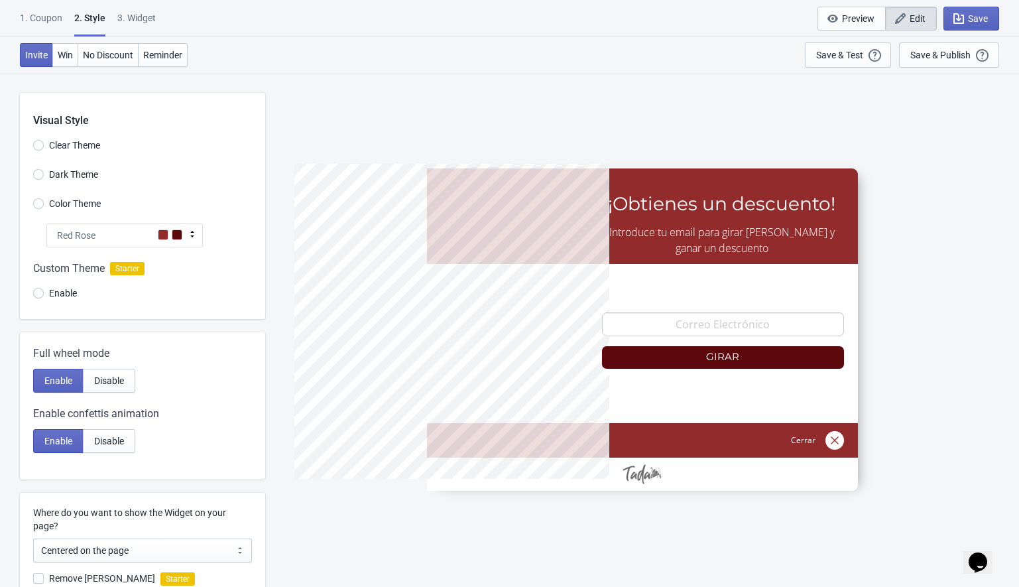
click at [139, 19] on div "3. Widget" at bounding box center [136, 22] width 38 height 23
select select "1"
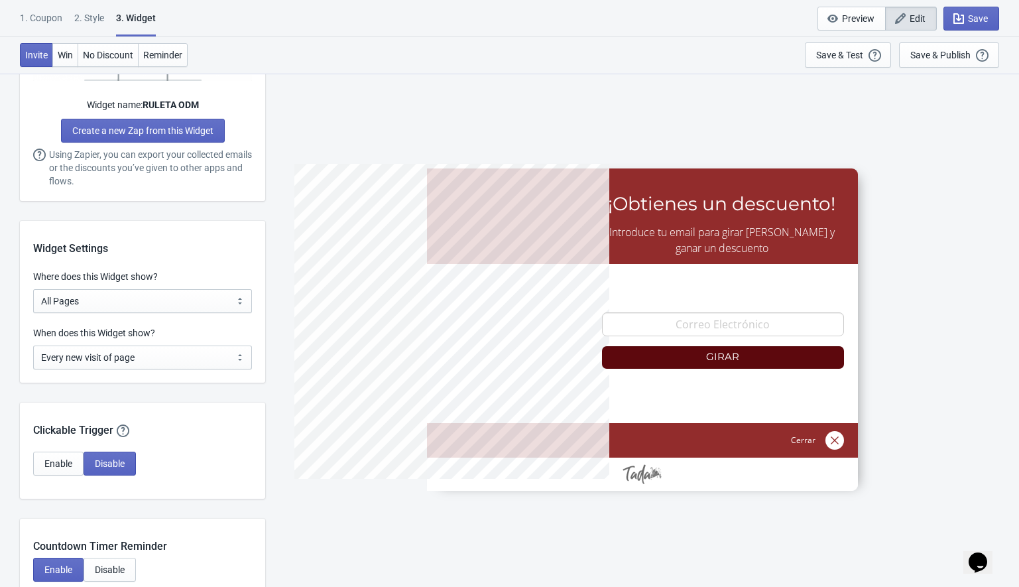
scroll to position [884, 0]
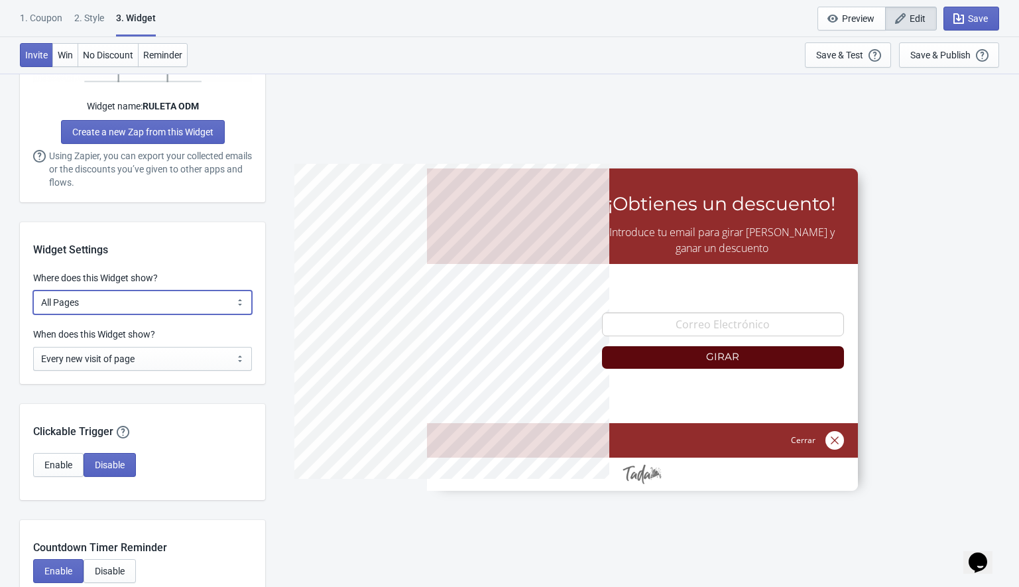
click at [78, 302] on select "All Pages All Product Pages All Blog Pages All Static Pages Specific Product(s)…" at bounding box center [142, 303] width 219 height 24
click at [33, 291] on select "All Pages All Product Pages All Blog Pages All Static Pages Specific Product(s)…" at bounding box center [142, 303] width 219 height 24
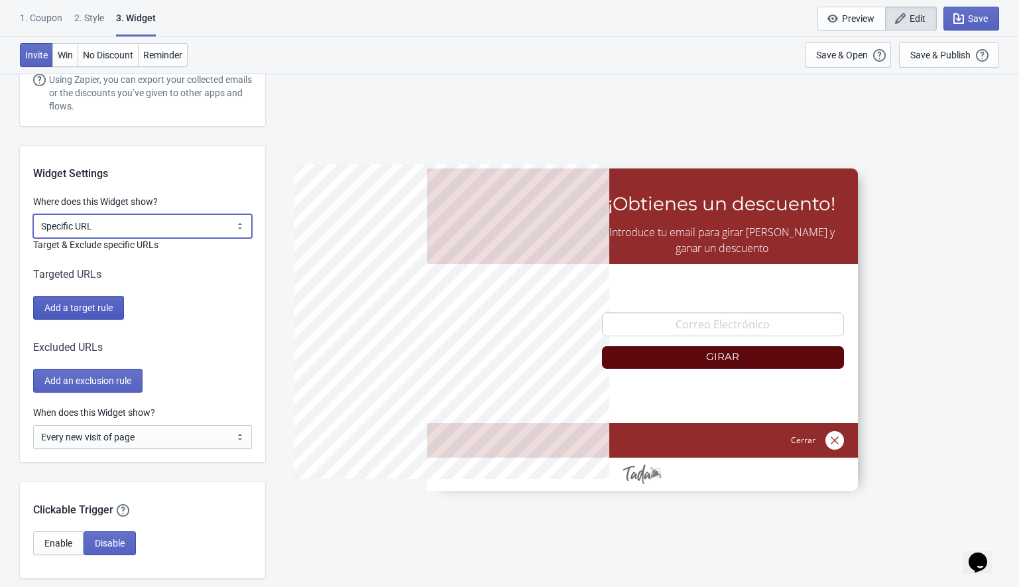
scroll to position [965, 0]
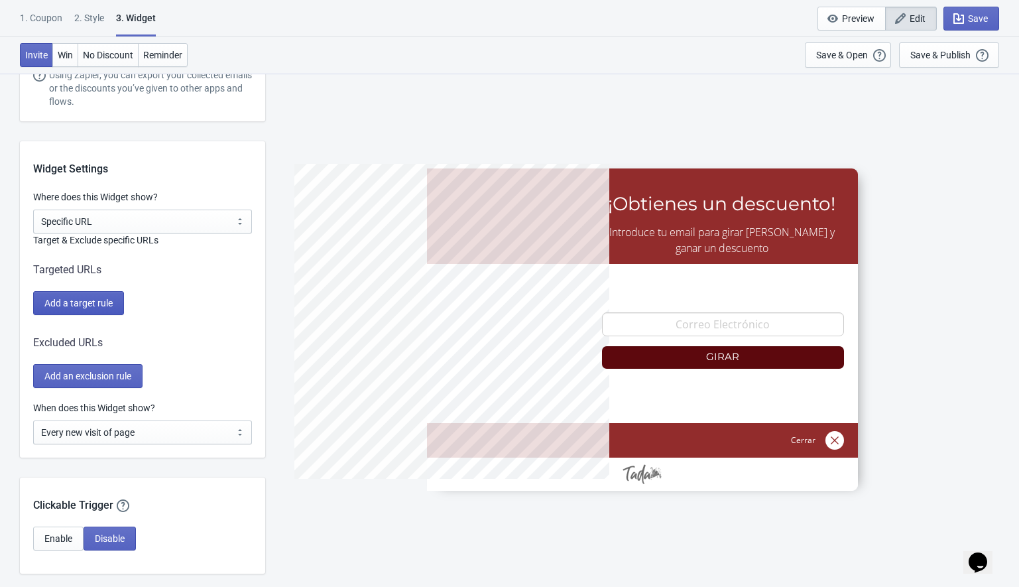
click at [80, 303] on span "Add a target rule" at bounding box center [78, 303] width 68 height 11
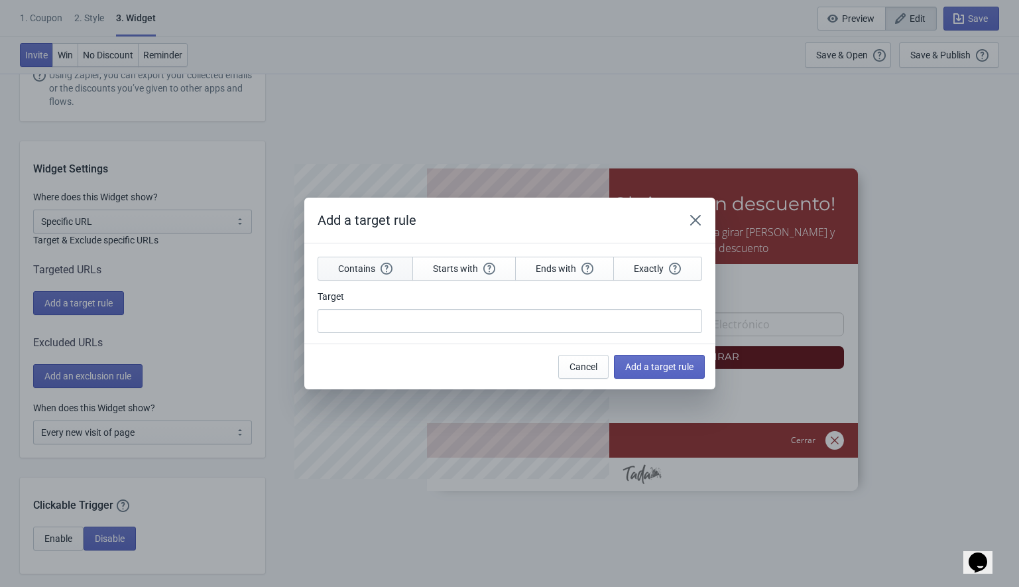
click at [358, 269] on span "Contains" at bounding box center [365, 269] width 54 height 12
click at [442, 269] on span "Starts with" at bounding box center [464, 269] width 62 height 12
click at [692, 219] on icon "Close" at bounding box center [695, 220] width 13 height 13
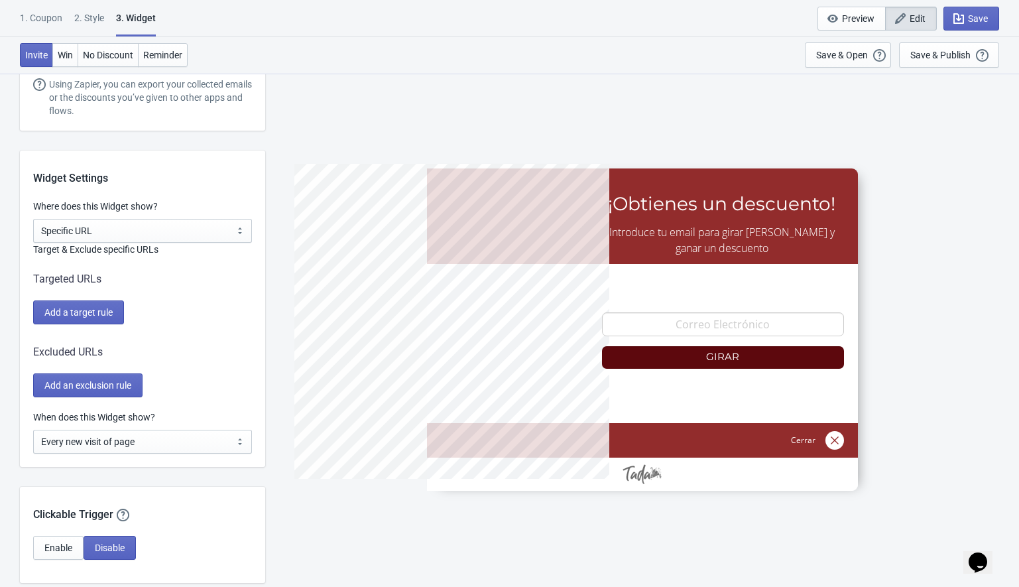
scroll to position [952, 0]
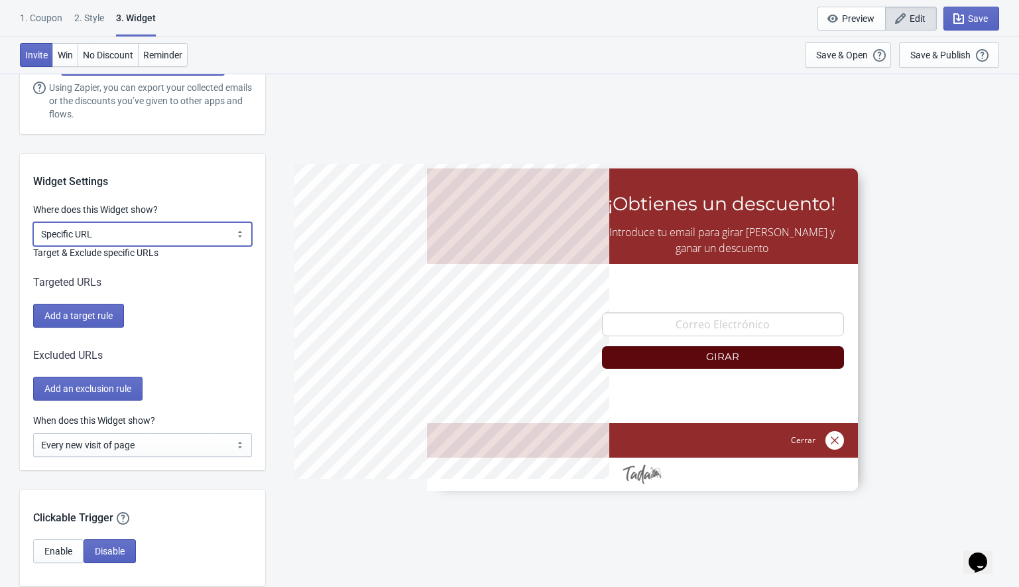
click at [98, 229] on select "All Pages All Product Pages All Blog Pages All Static Pages Specific Product(s)…" at bounding box center [142, 234] width 219 height 24
select select "all"
click at [33, 222] on select "All Pages All Product Pages All Blog Pages All Static Pages Specific Product(s)…" at bounding box center [142, 234] width 219 height 24
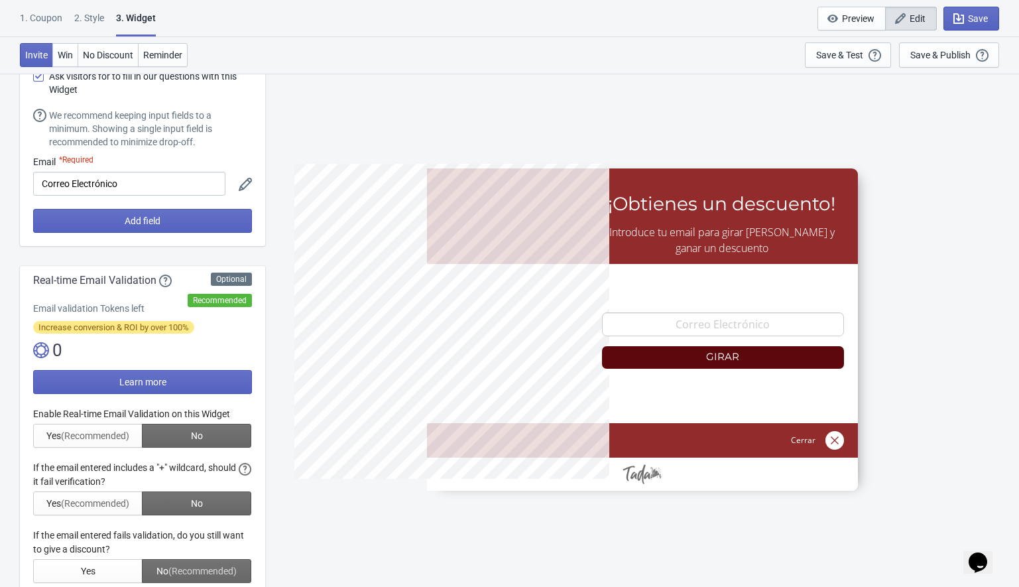
scroll to position [0, 0]
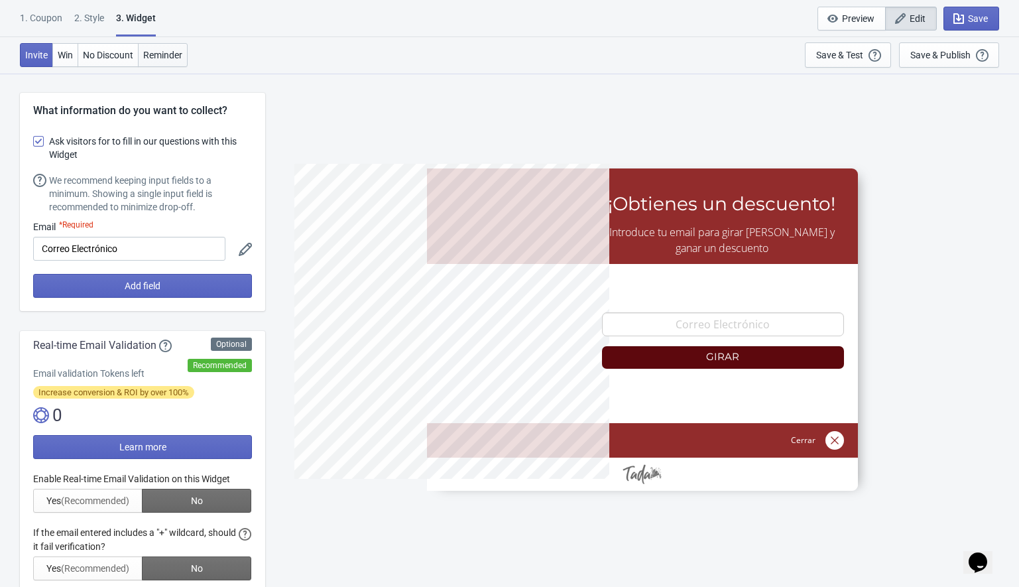
click at [170, 56] on span "Reminder" at bounding box center [162, 55] width 39 height 11
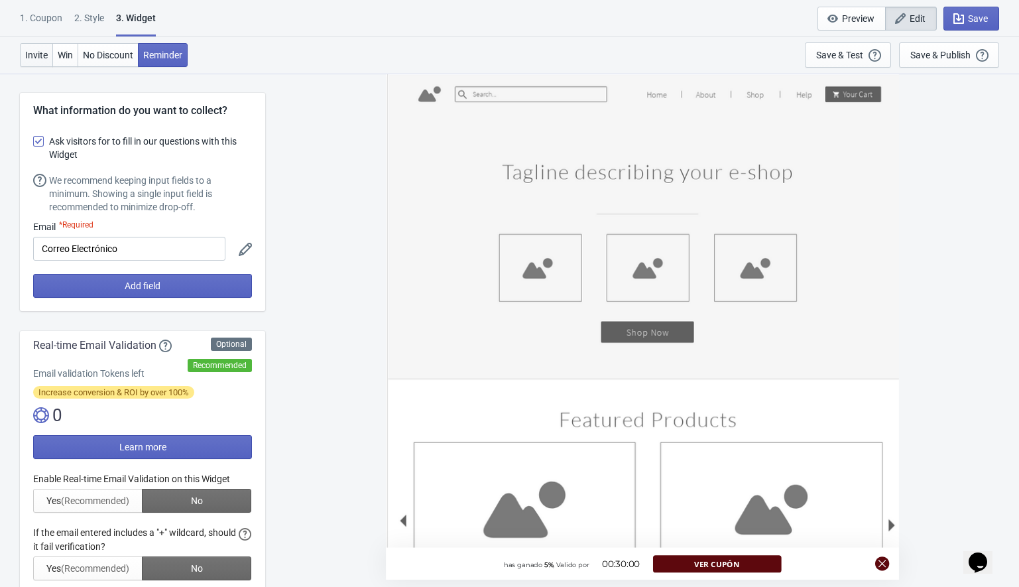
click at [34, 53] on span "Invite" at bounding box center [36, 55] width 23 height 11
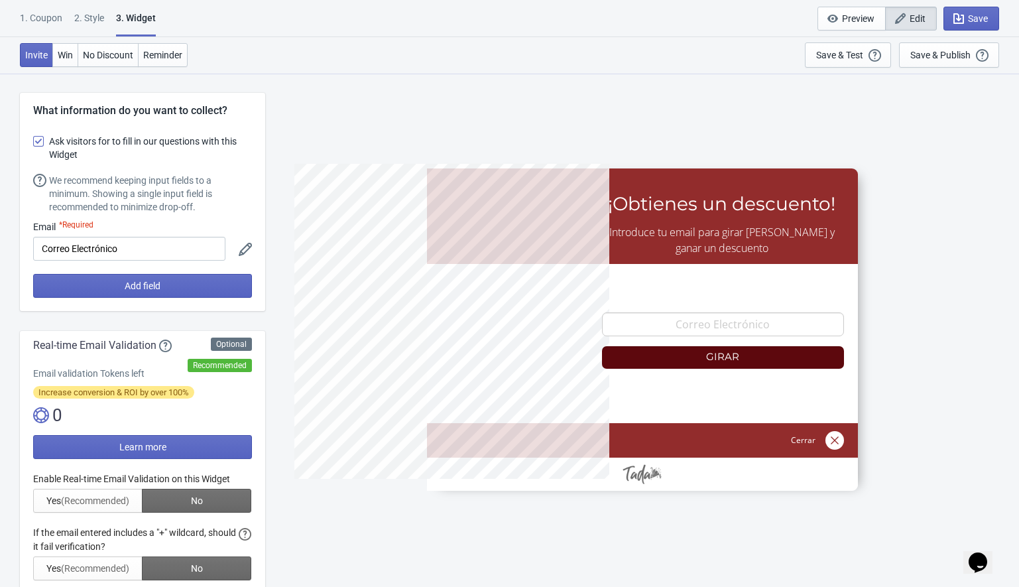
click at [54, 17] on div "1. Coupon" at bounding box center [41, 22] width 42 height 23
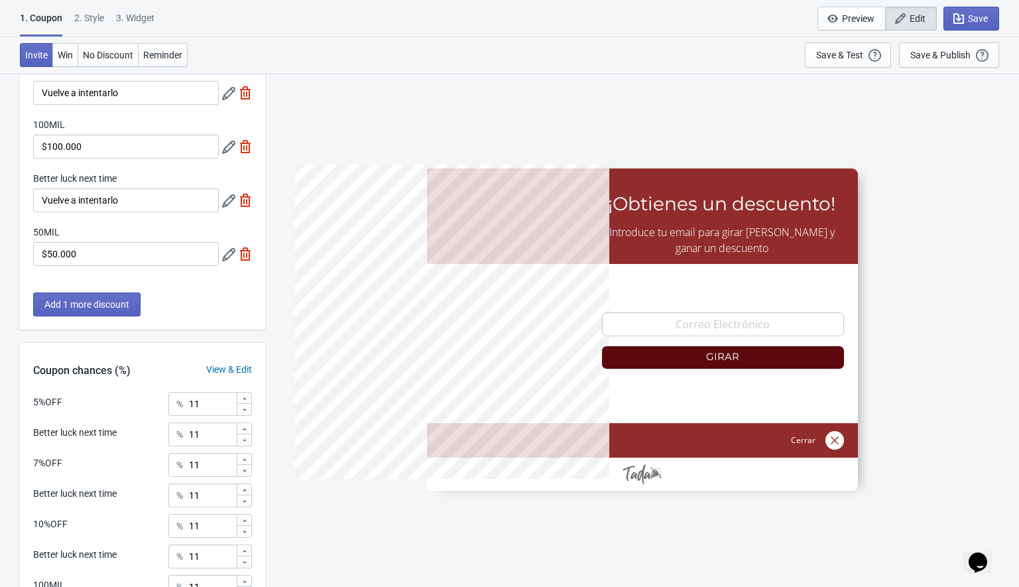
scroll to position [324, 0]
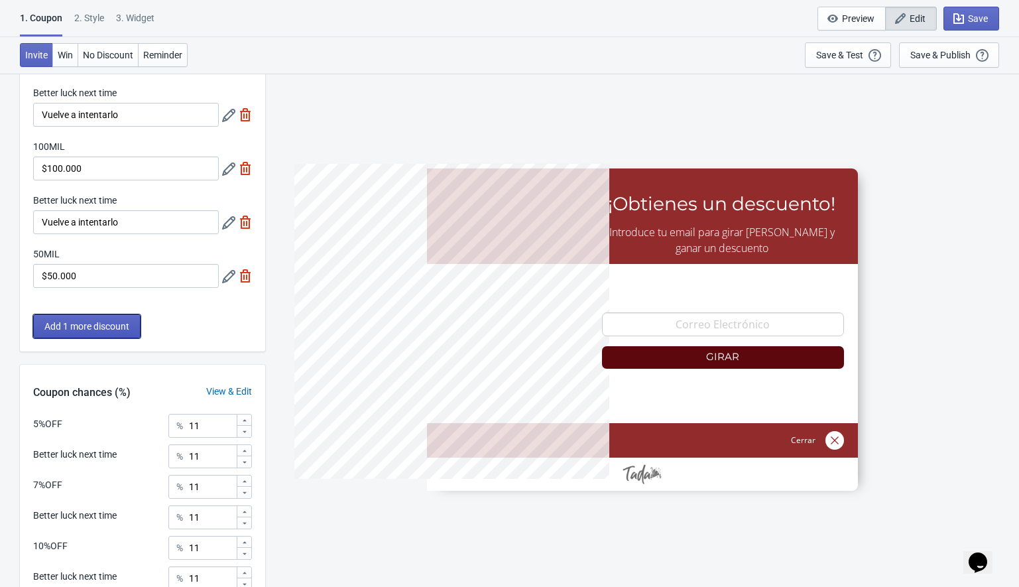
click at [88, 329] on span "Add 1 more discount" at bounding box center [86, 326] width 85 height 11
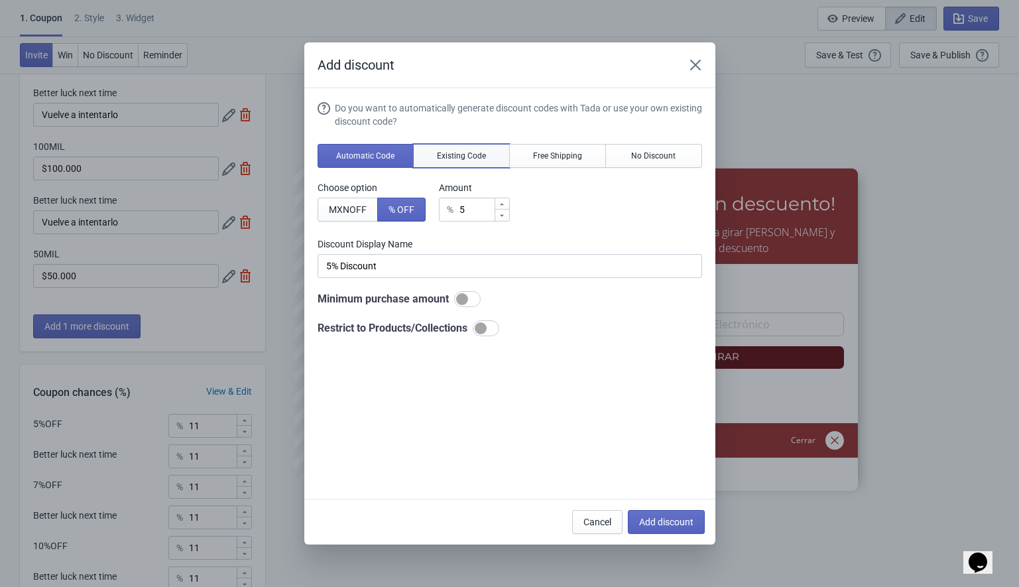
click at [455, 155] on span "Existing Code" at bounding box center [461, 156] width 49 height 11
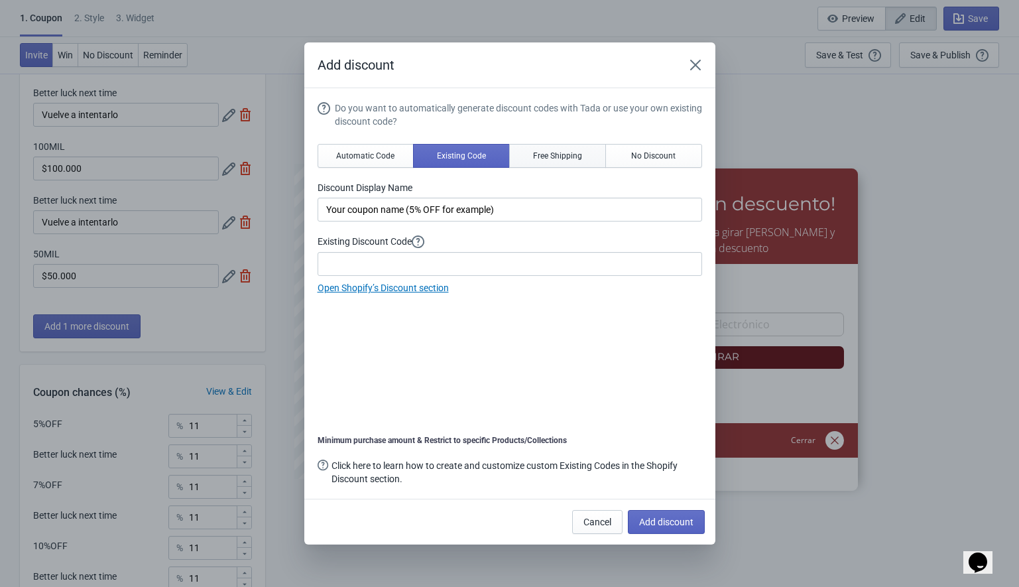
click at [557, 153] on span "Free Shipping" at bounding box center [557, 156] width 49 height 11
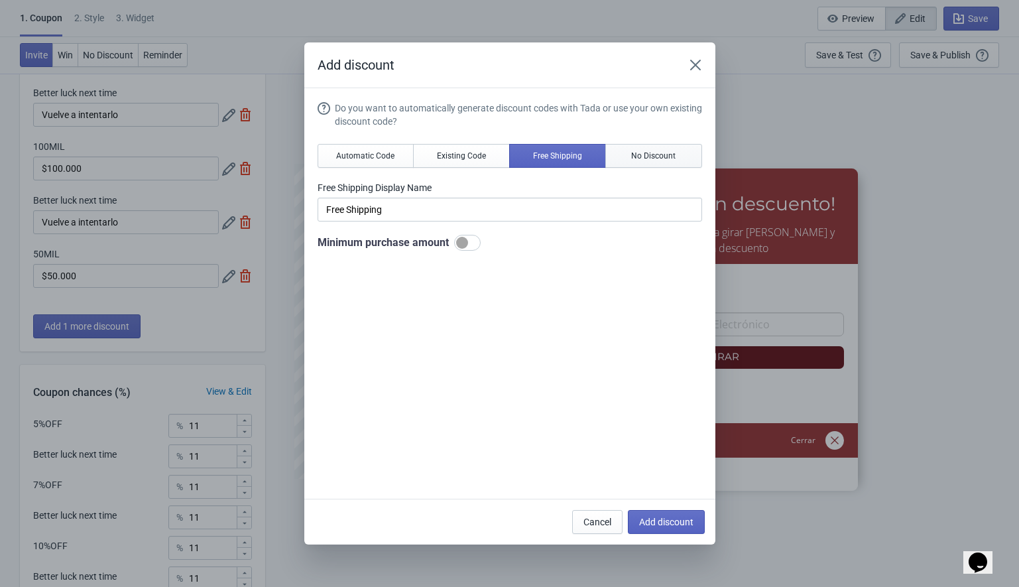
click at [646, 153] on span "No Discount" at bounding box center [653, 156] width 44 height 11
type input "Better luck next time"
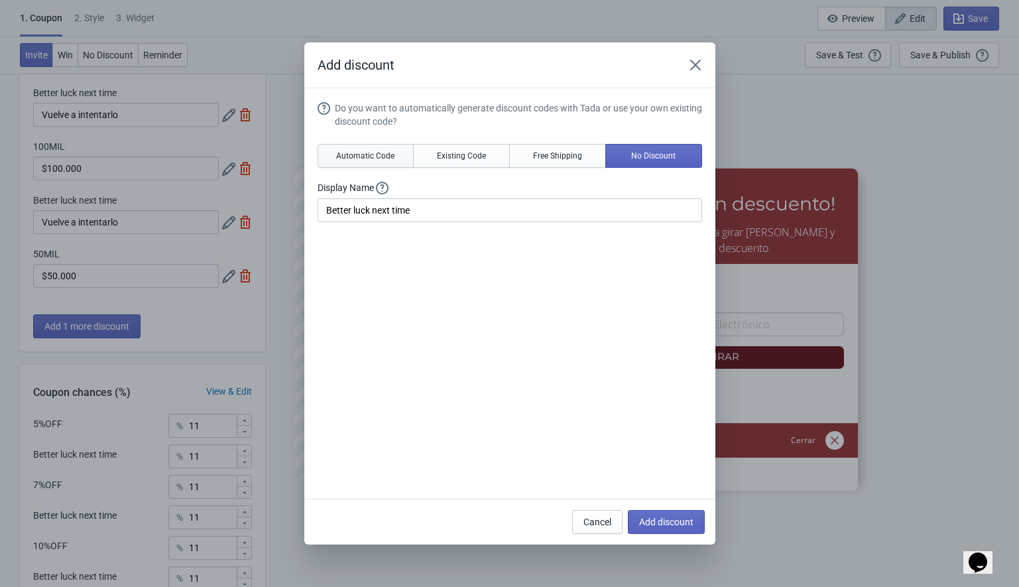
click at [373, 155] on span "Automatic Code" at bounding box center [365, 156] width 58 height 11
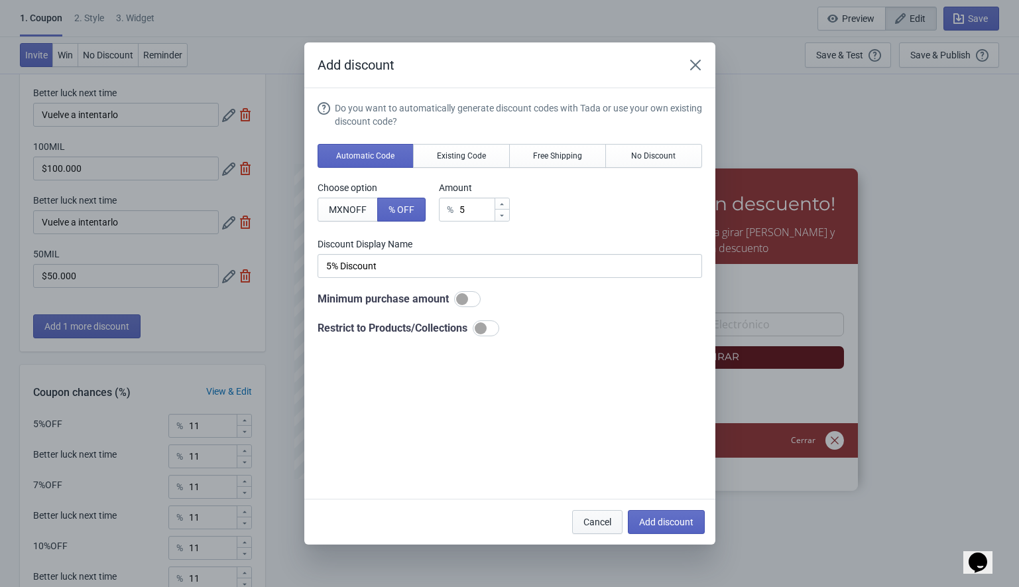
click at [580, 515] on button "Cancel" at bounding box center [597, 522] width 50 height 24
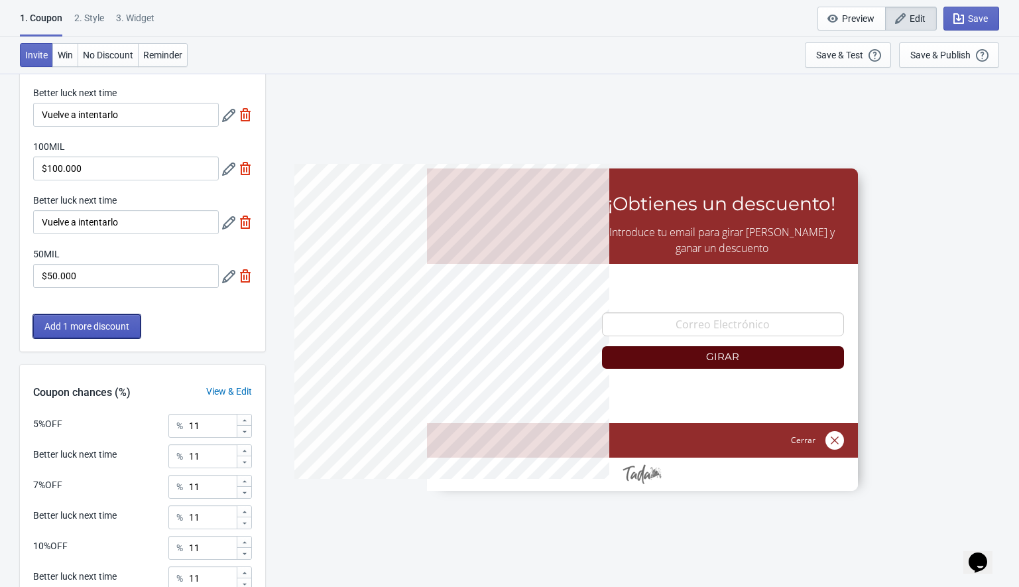
click at [104, 316] on button "Add 1 more discount" at bounding box center [86, 326] width 107 height 24
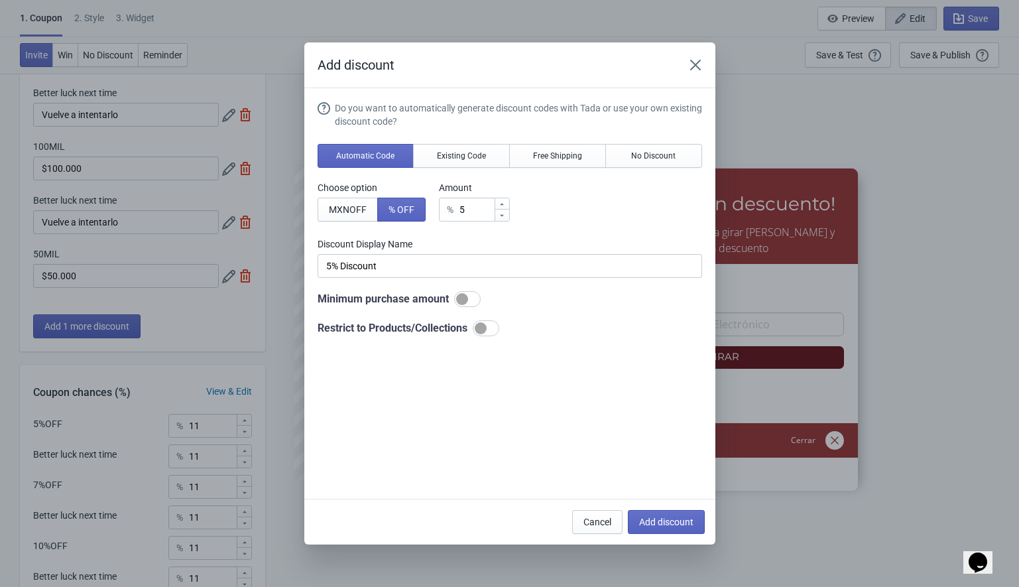
scroll to position [0, 0]
click at [694, 63] on icon "Close" at bounding box center [695, 65] width 11 height 11
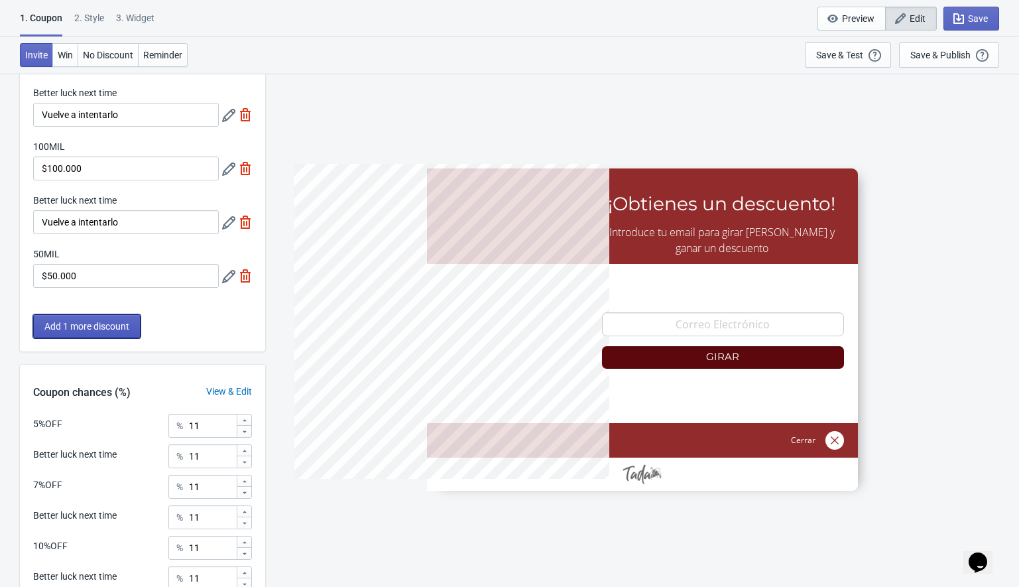
click at [101, 322] on span "Add 1 more discount" at bounding box center [86, 326] width 85 height 11
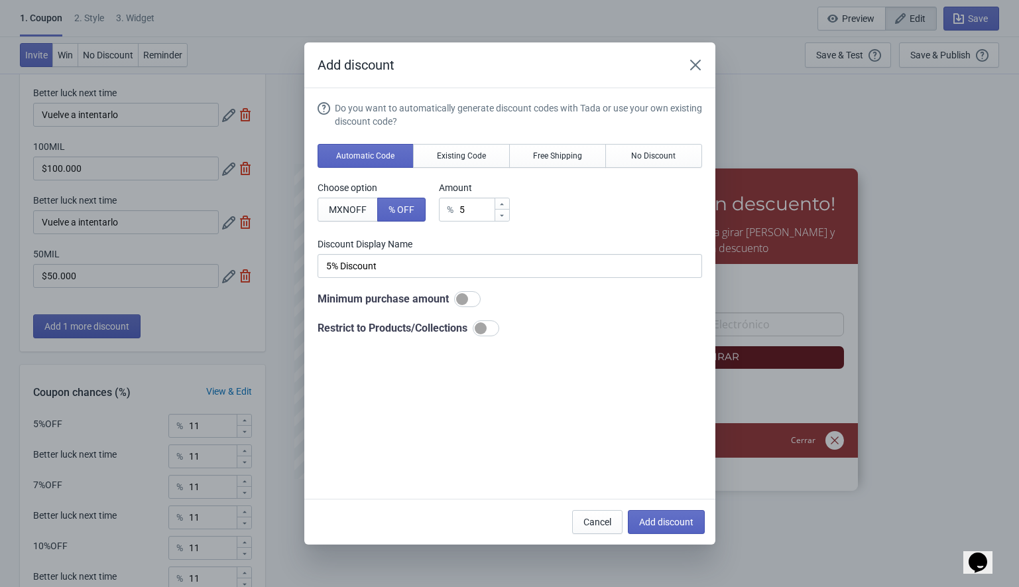
scroll to position [0, 0]
click at [463, 145] on button "Existing Code" at bounding box center [461, 156] width 97 height 24
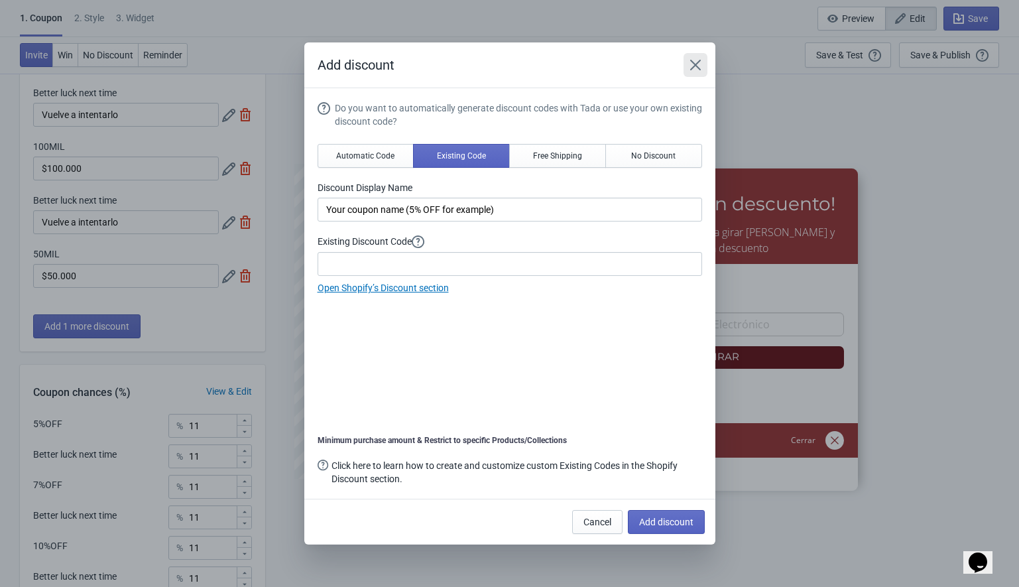
click at [690, 62] on icon "Close" at bounding box center [695, 64] width 13 height 13
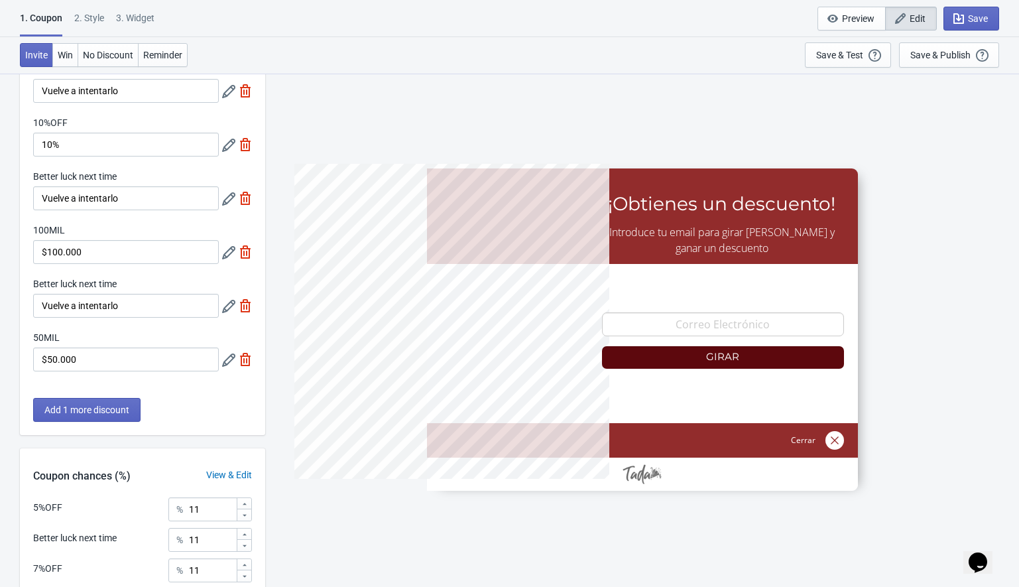
scroll to position [239, 0]
click at [78, 409] on span "Add 1 more discount" at bounding box center [86, 411] width 85 height 11
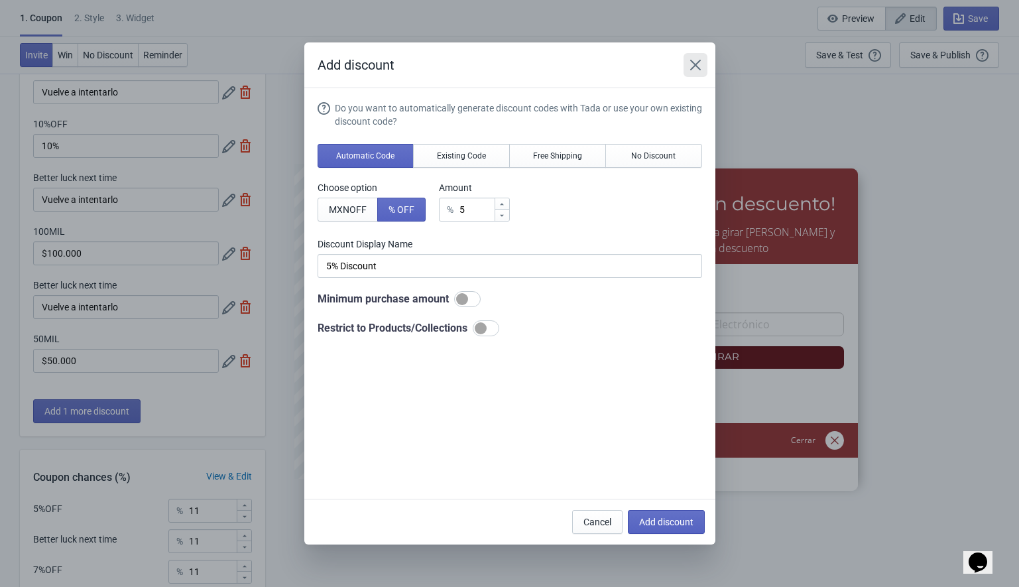
click at [694, 65] on icon "Close" at bounding box center [695, 65] width 11 height 11
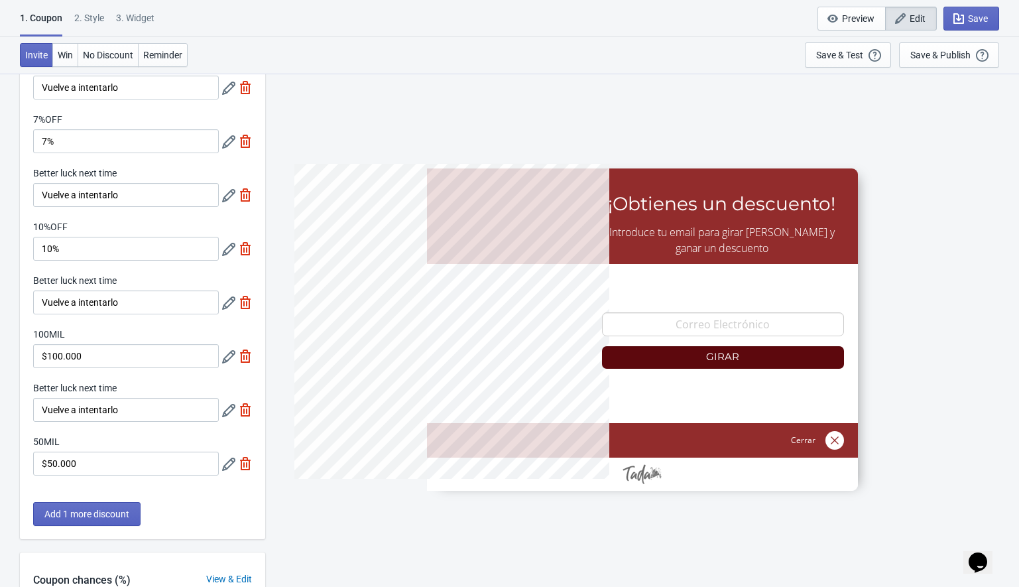
scroll to position [139, 0]
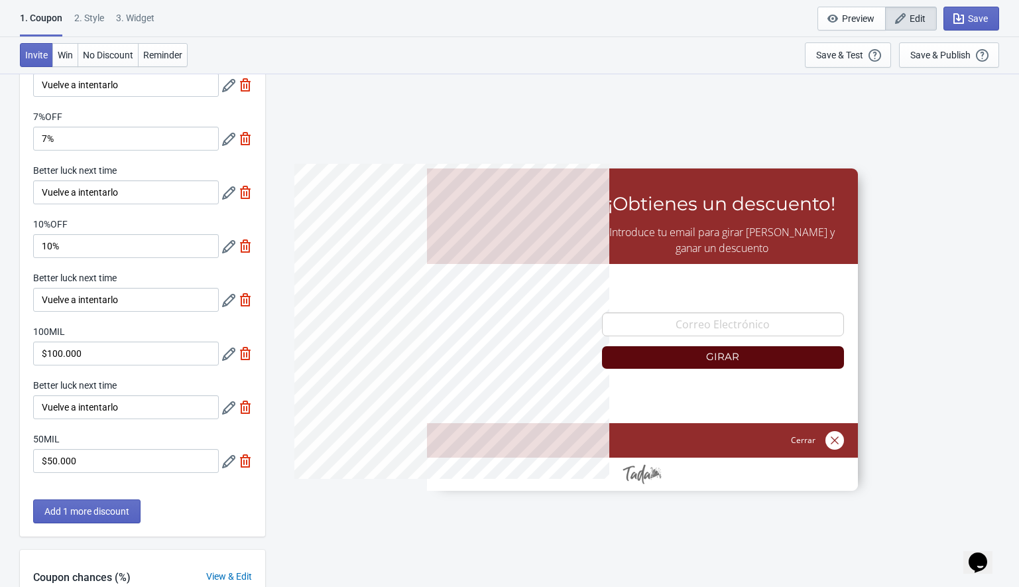
click at [86, 27] on div "2 . Style" at bounding box center [89, 22] width 30 height 23
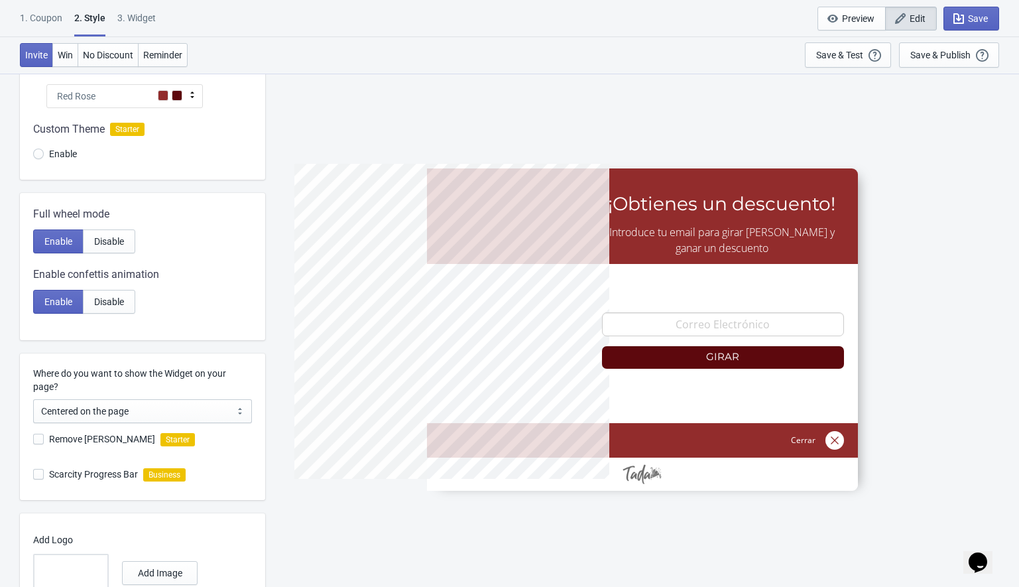
scroll to position [0, 0]
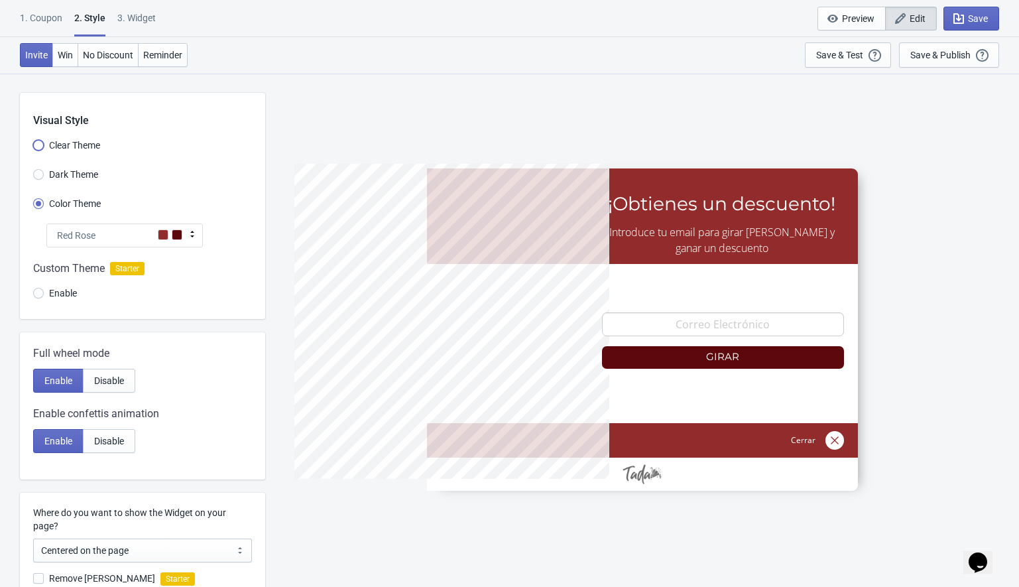
click at [39, 147] on input "Clear Theme" at bounding box center [38, 152] width 11 height 24
radio input "true"
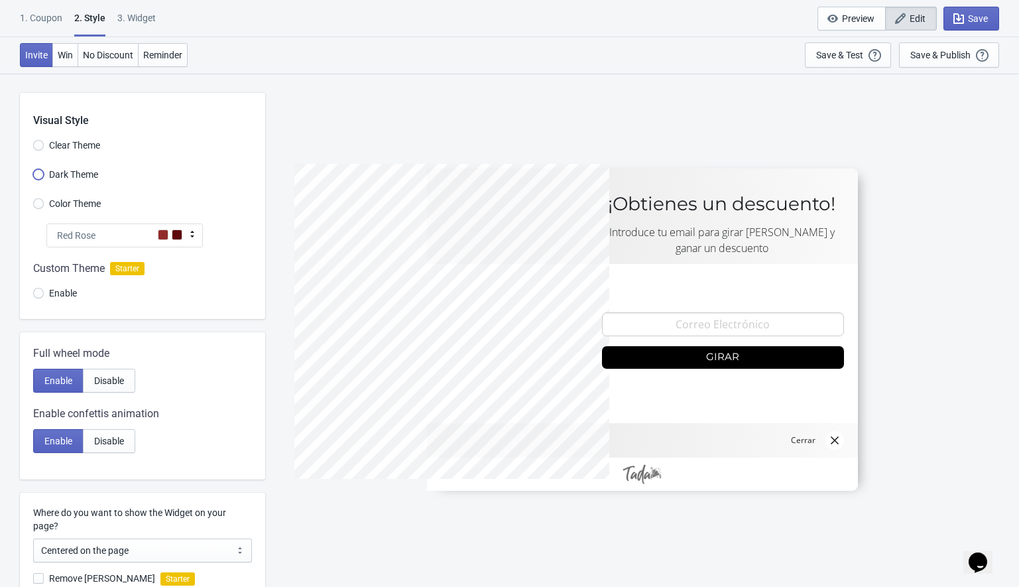
click at [40, 173] on input "Dark Theme" at bounding box center [38, 181] width 11 height 24
radio input "true"
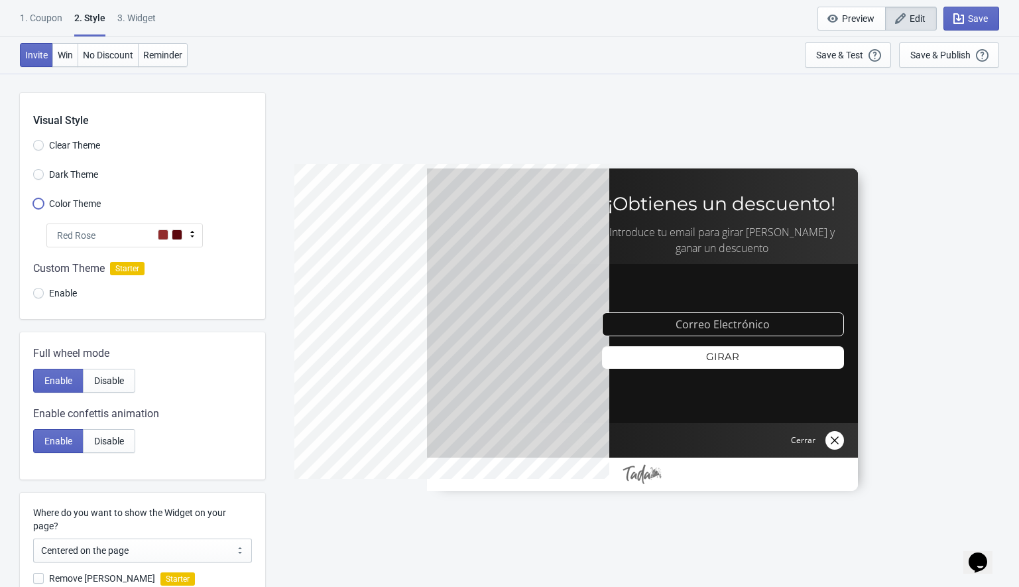
click at [38, 202] on input "Color Theme" at bounding box center [38, 210] width 11 height 24
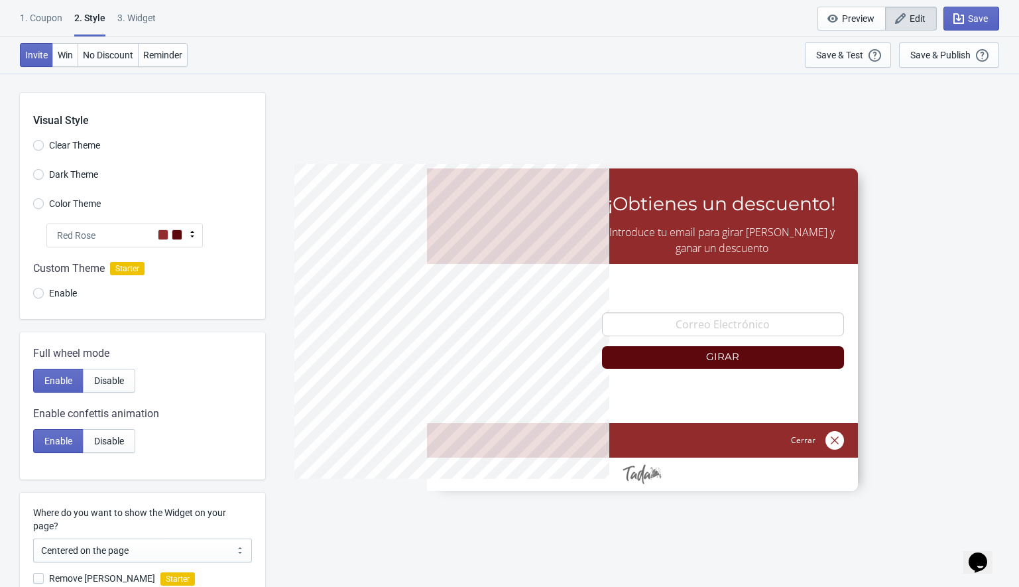
click at [89, 222] on div "Visual Style Clear Theme Dark Theme Color Theme Red Rose Tada Red Rose Pink Wor…" at bounding box center [142, 206] width 245 height 226
click at [88, 231] on span "Red Rose" at bounding box center [76, 235] width 38 height 13
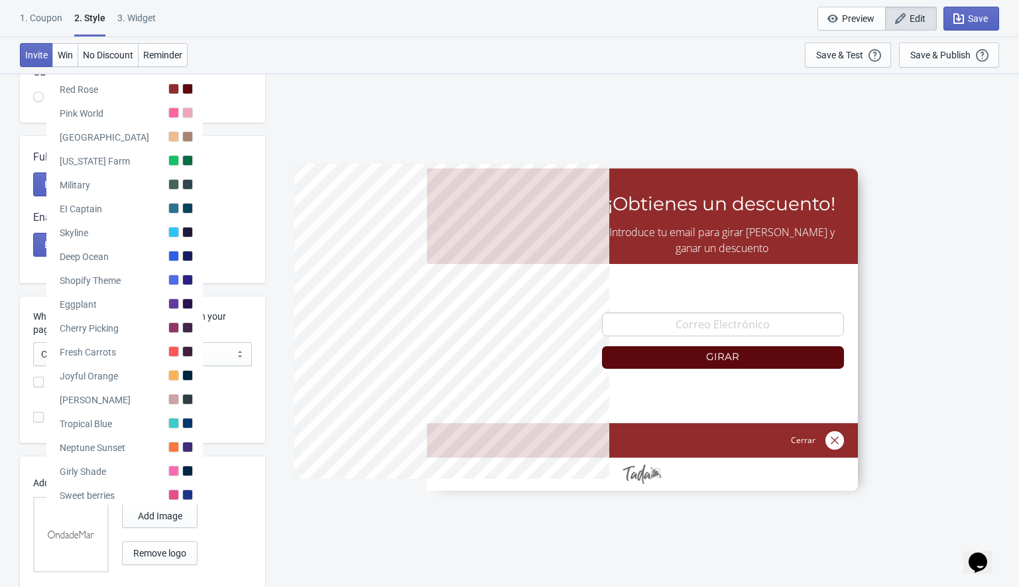
scroll to position [192, 0]
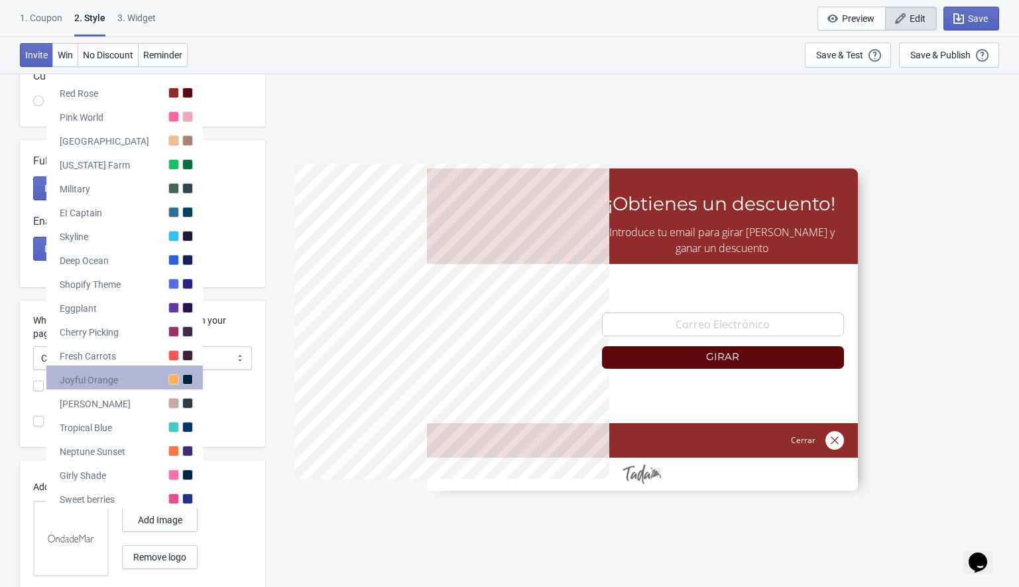
click at [125, 377] on div "Joyful Orange" at bounding box center [124, 377] width 157 height 24
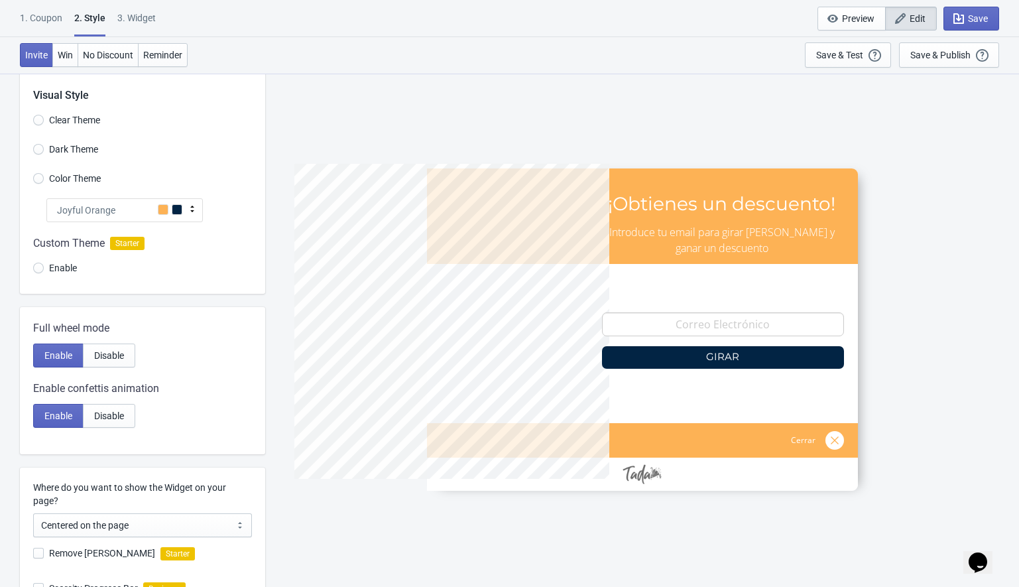
scroll to position [11, 0]
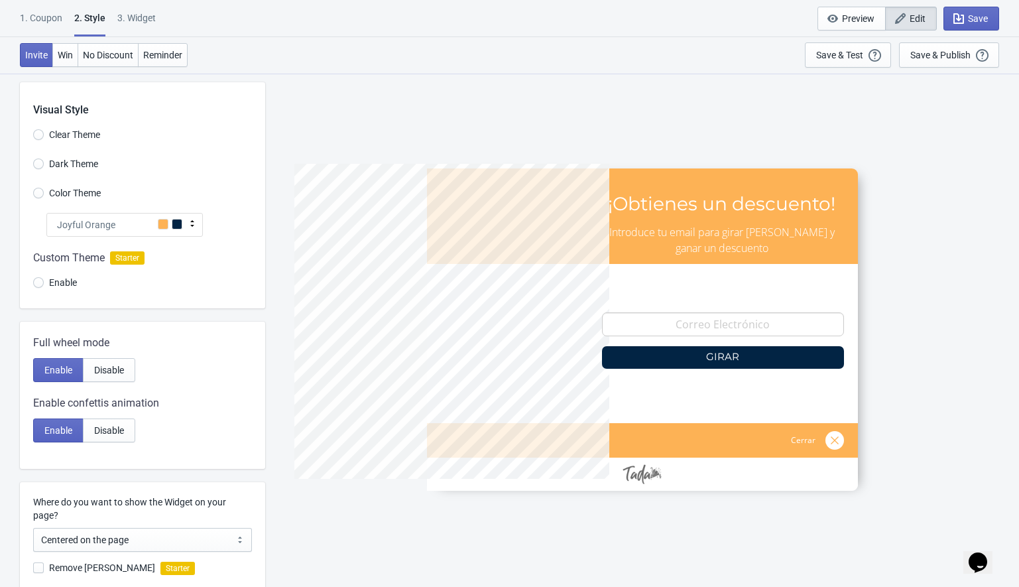
click at [119, 225] on div "Joyful Orange" at bounding box center [124, 225] width 157 height 24
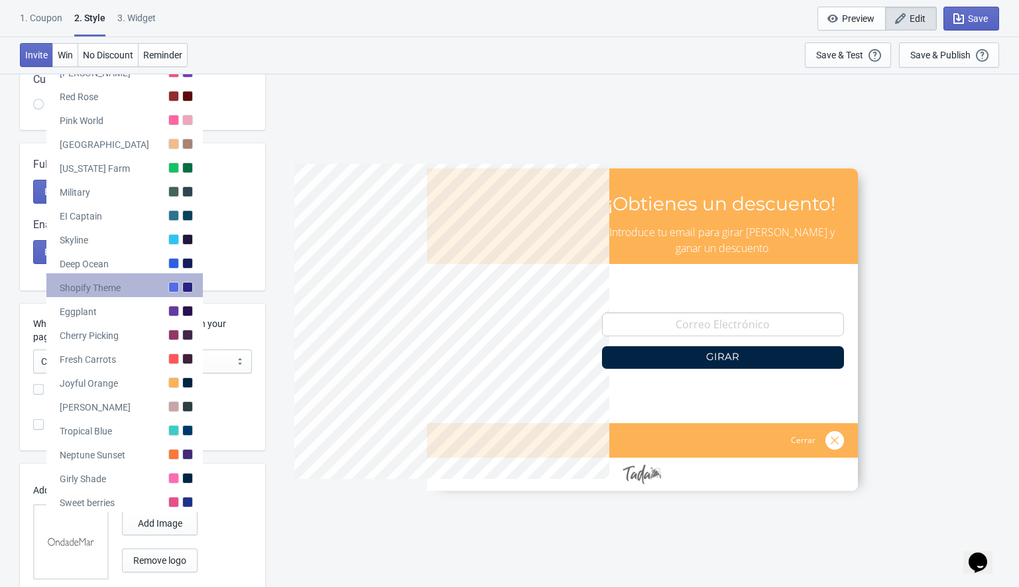
scroll to position [190, 0]
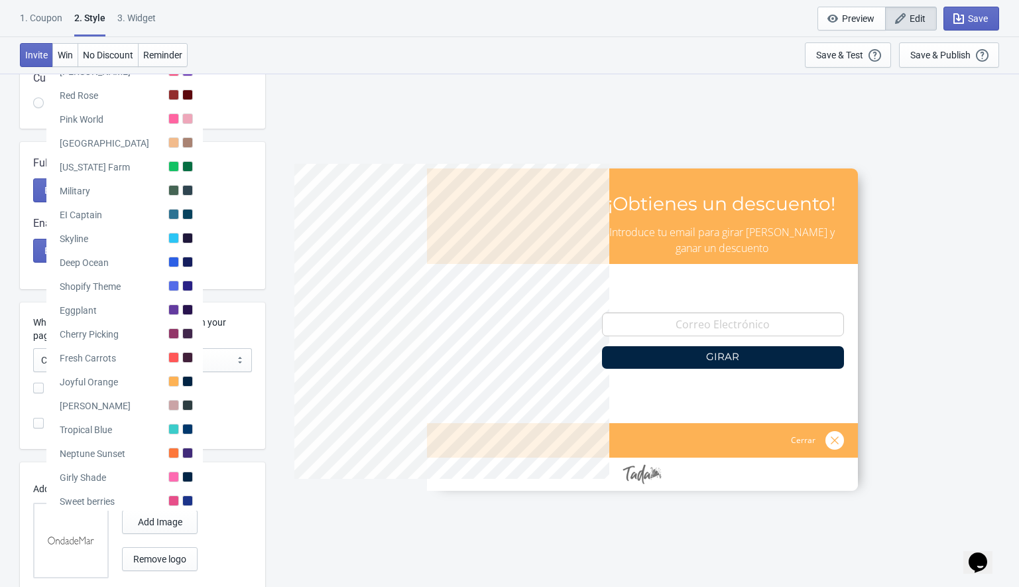
click at [233, 106] on div at bounding box center [142, 93] width 245 height 72
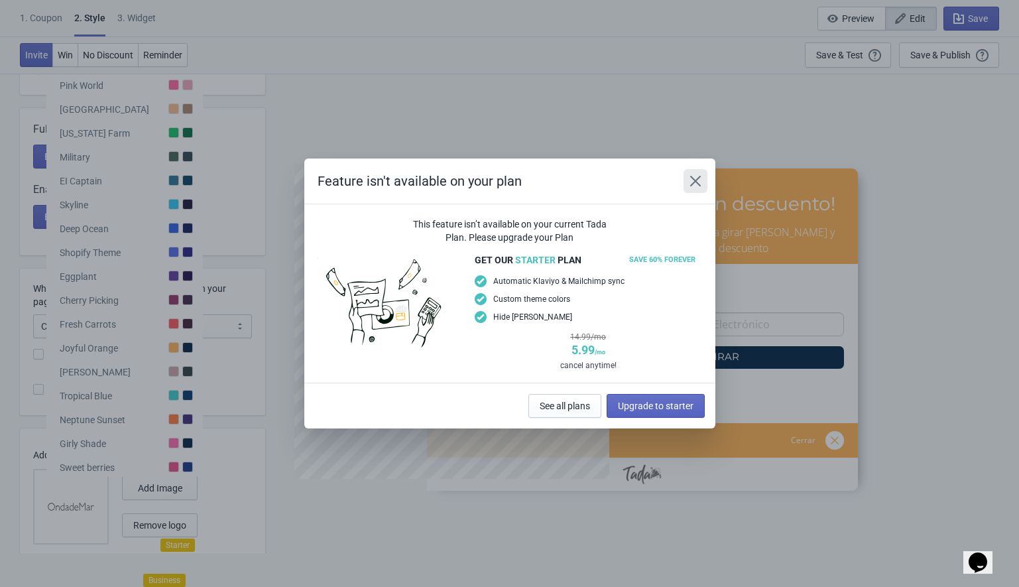
click at [690, 180] on icon "Close" at bounding box center [695, 180] width 13 height 13
radio input "true"
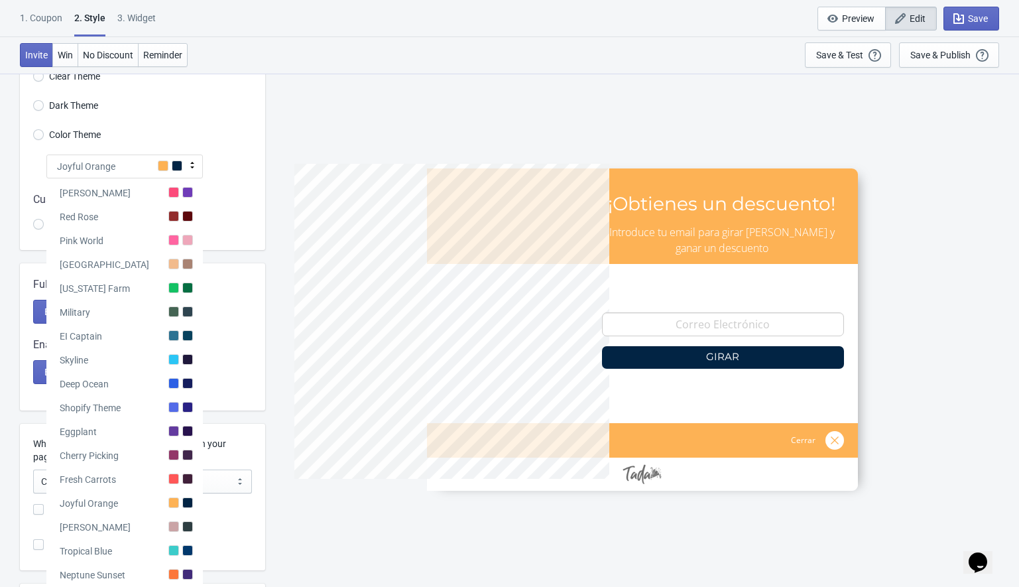
scroll to position [70, 0]
click at [36, 105] on input "Dark Theme" at bounding box center [38, 111] width 11 height 24
radio input "true"
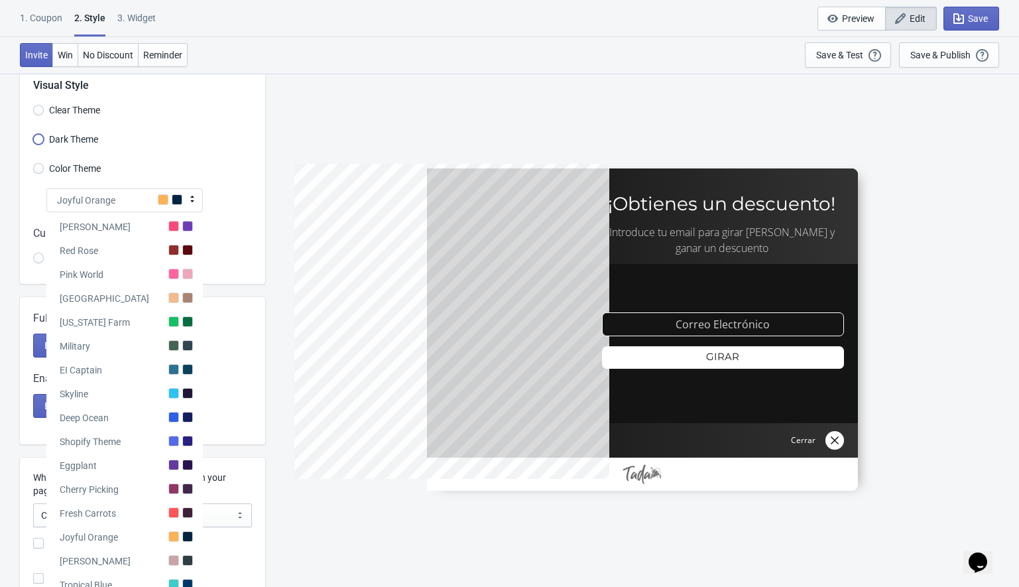
scroll to position [34, 0]
click at [36, 111] on input "Clear Theme" at bounding box center [38, 117] width 11 height 24
radio input "true"
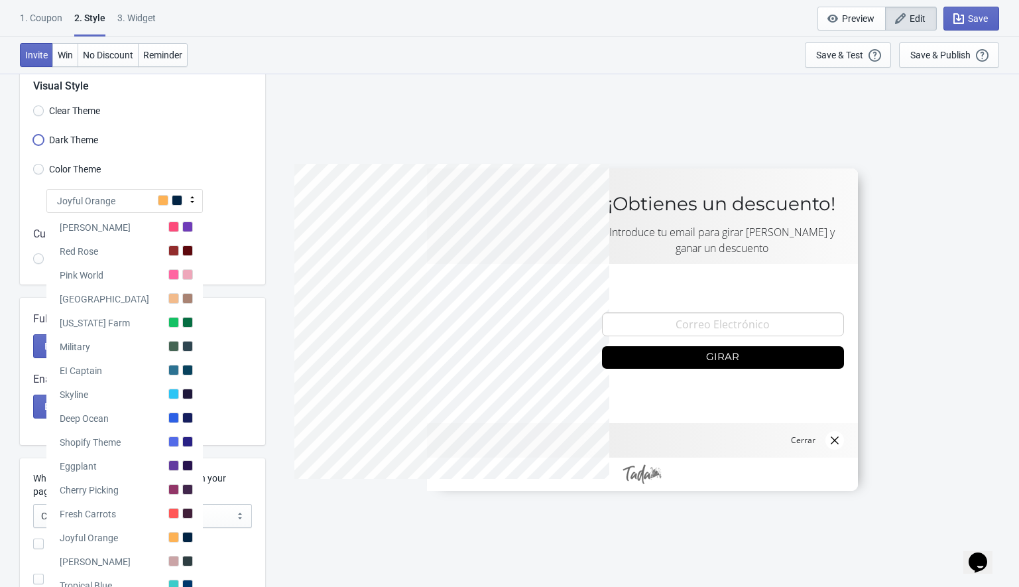
click at [40, 142] on input "Dark Theme" at bounding box center [38, 147] width 11 height 24
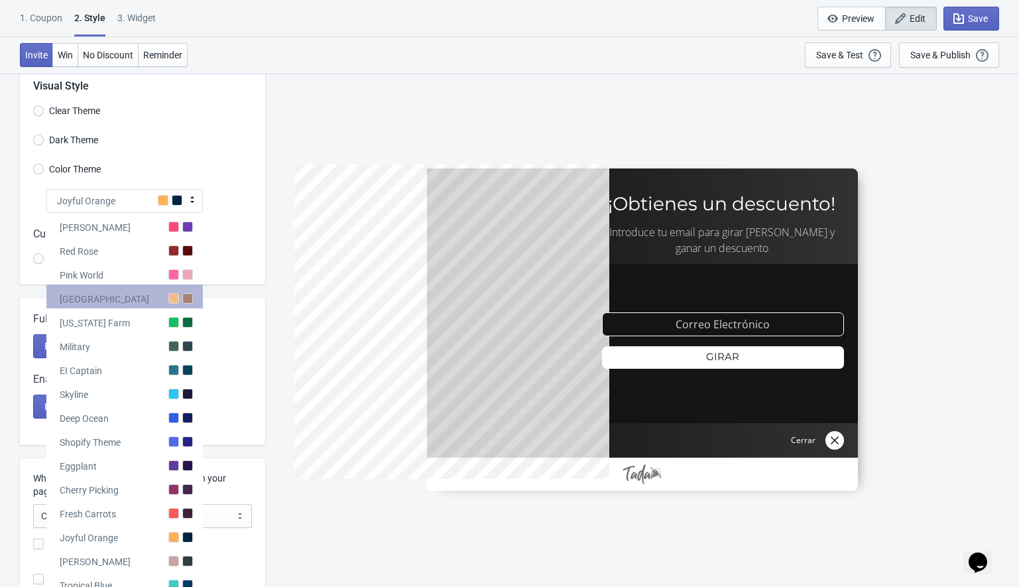
click at [109, 298] on div "Miami Beach" at bounding box center [105, 299] width 90 height 13
radio input "true"
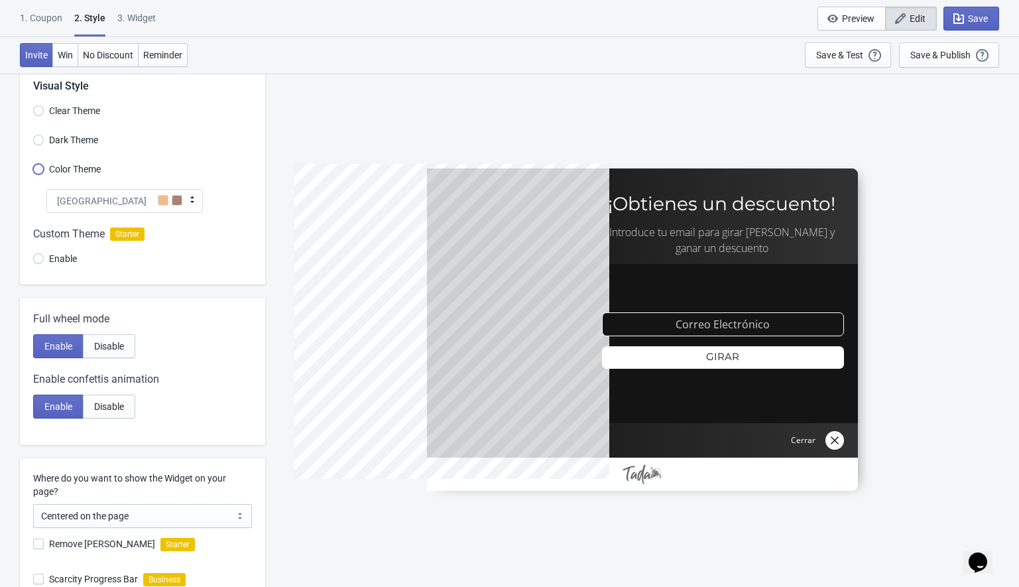
click at [40, 170] on input "Color Theme" at bounding box center [38, 176] width 11 height 24
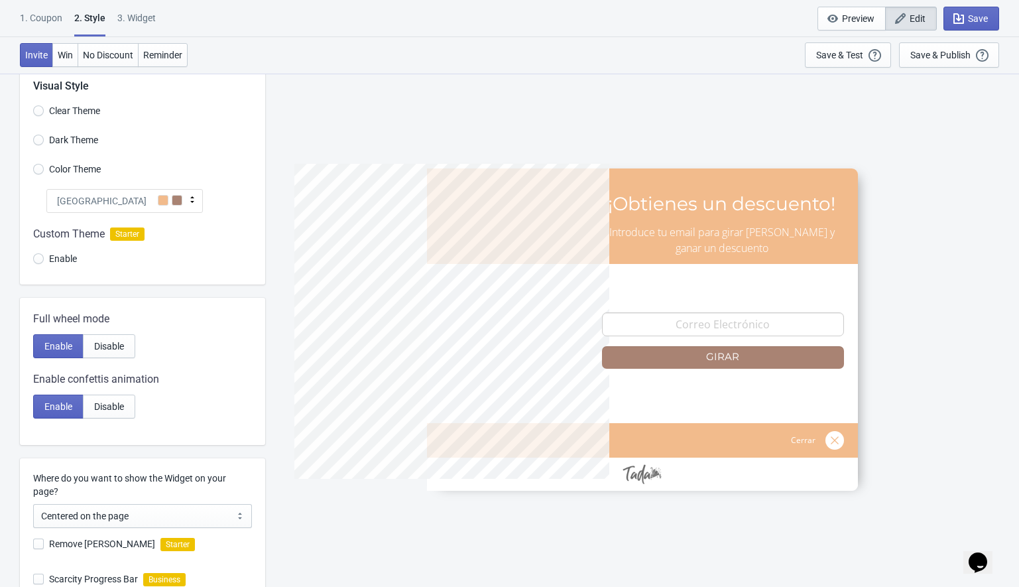
click at [104, 204] on span "Miami Beach" at bounding box center [102, 200] width 90 height 13
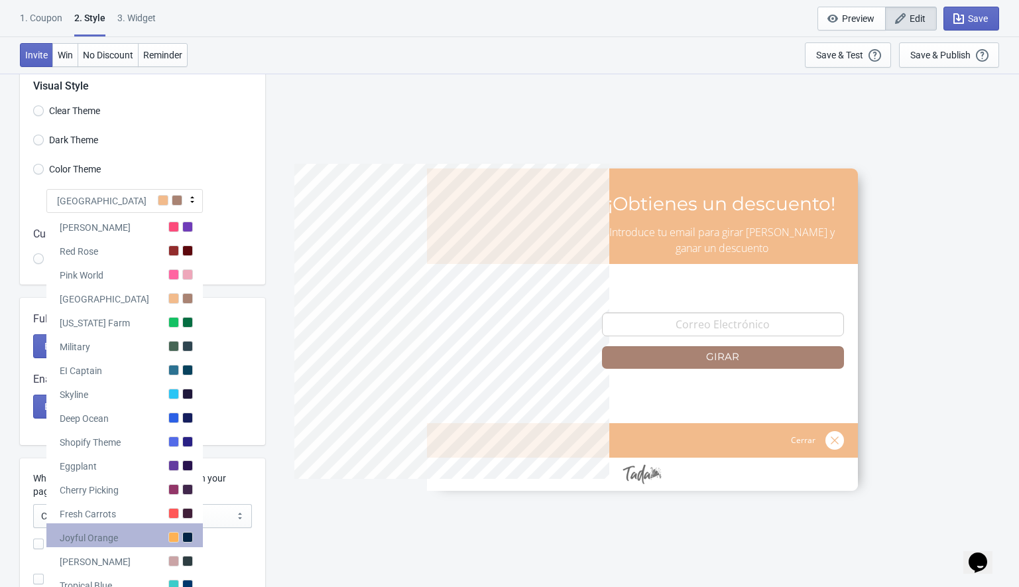
click at [125, 539] on div "Joyful Orange" at bounding box center [124, 535] width 157 height 24
radio input "true"
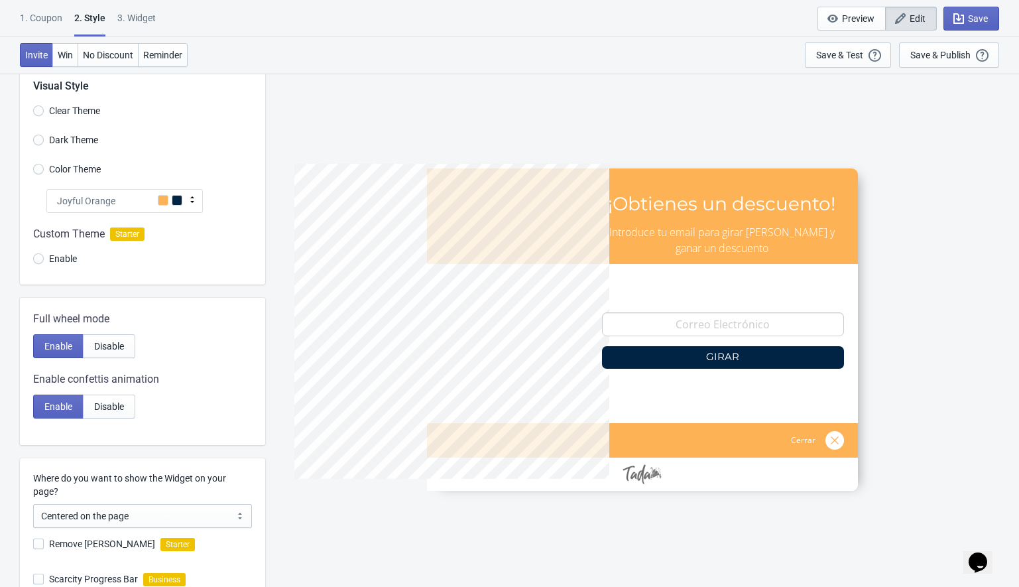
click at [43, 15] on div "1. Coupon" at bounding box center [41, 22] width 42 height 23
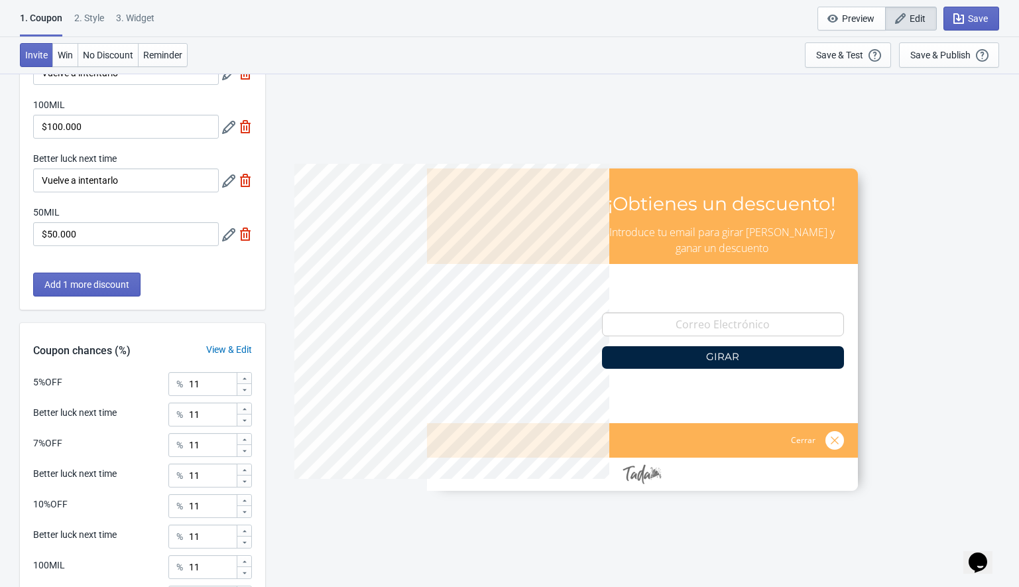
scroll to position [0, 0]
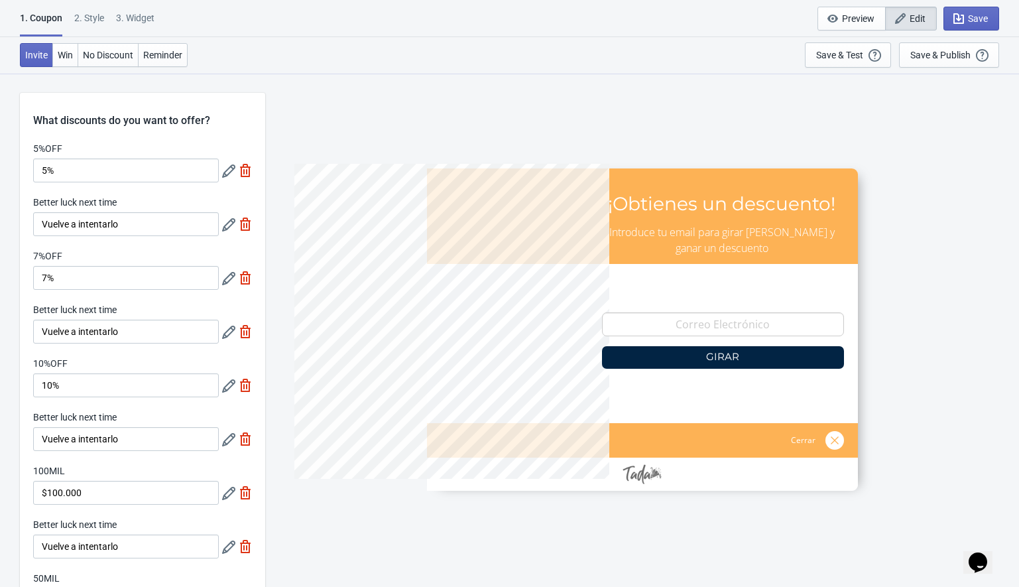
click at [108, 23] on div "1. Coupon 2 . Style 3. Widget" at bounding box center [90, 23] width 140 height 25
click at [83, 17] on div "2 . Style" at bounding box center [89, 22] width 30 height 23
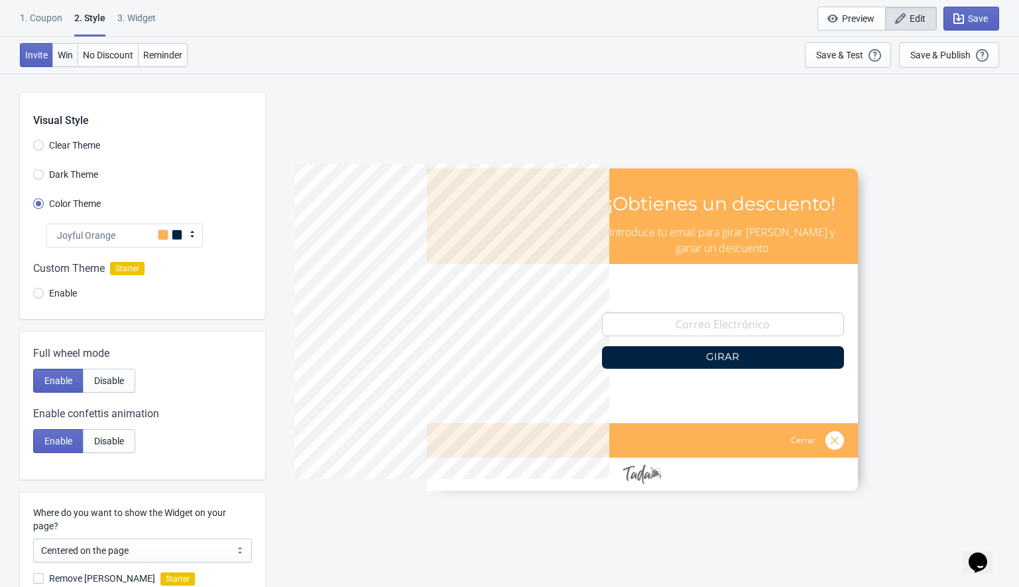
click at [67, 56] on span "Win" at bounding box center [65, 55] width 15 height 11
radio input "true"
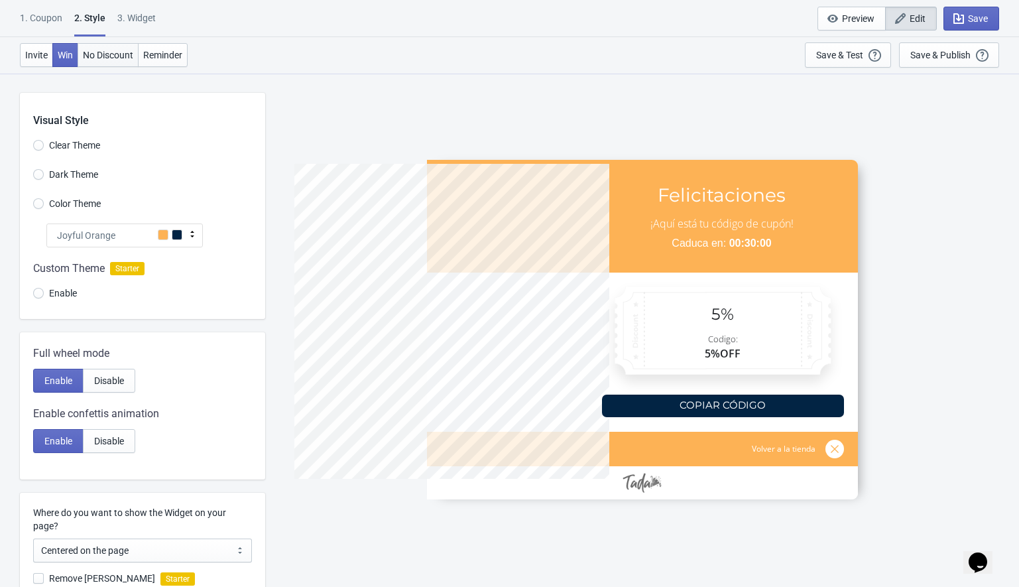
click at [103, 52] on span "No Discount" at bounding box center [108, 55] width 50 height 11
type input "no_code"
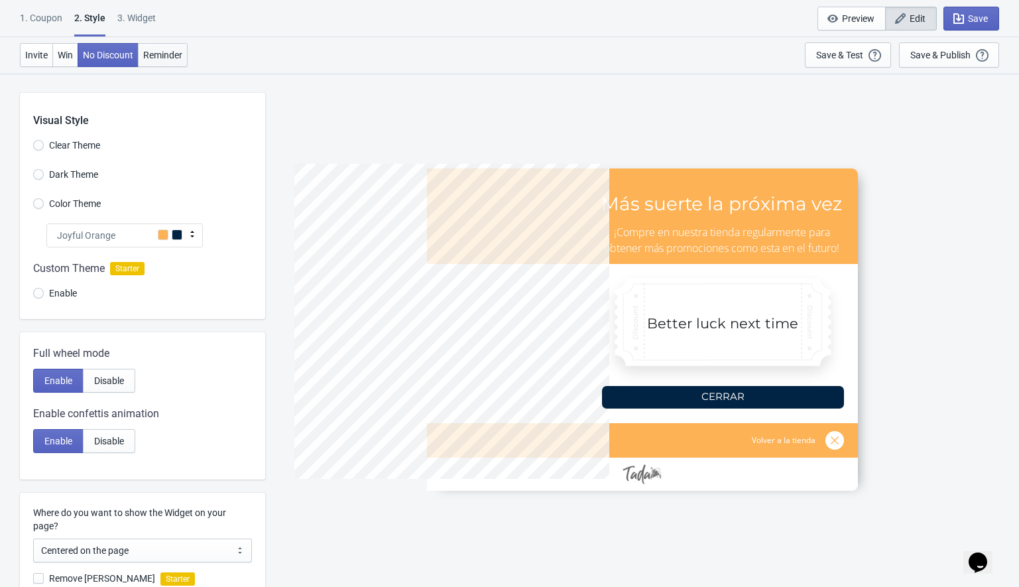
click at [155, 55] on span "Reminder" at bounding box center [162, 55] width 39 height 11
radio input "true"
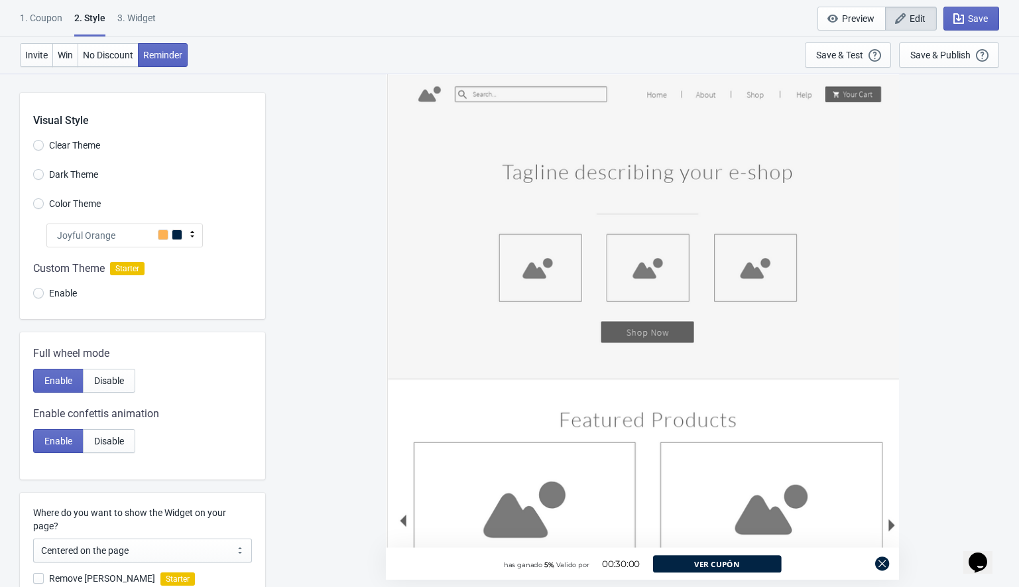
click at [131, 20] on div "3. Widget" at bounding box center [136, 22] width 38 height 23
select select "1"
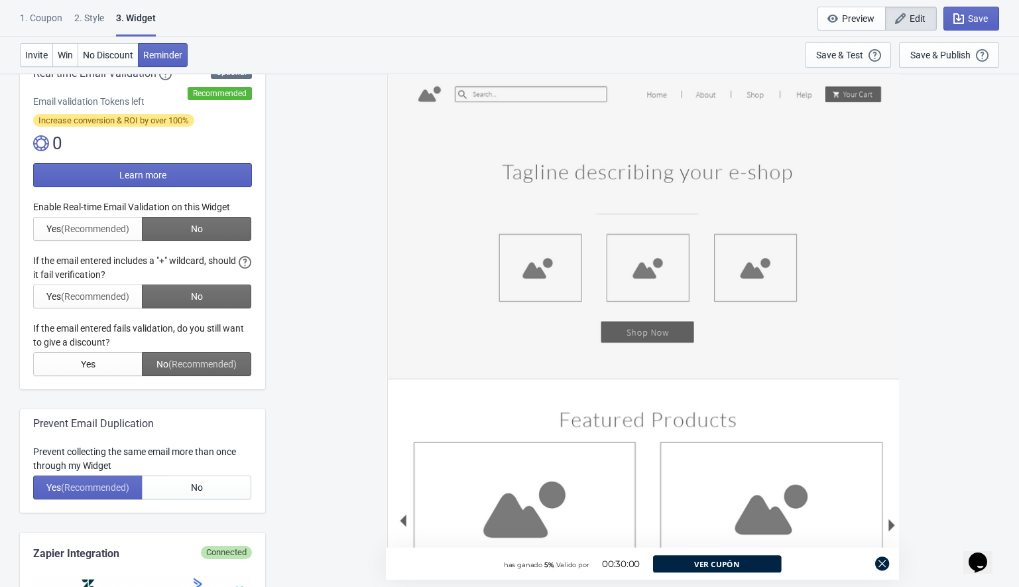
scroll to position [273, 0]
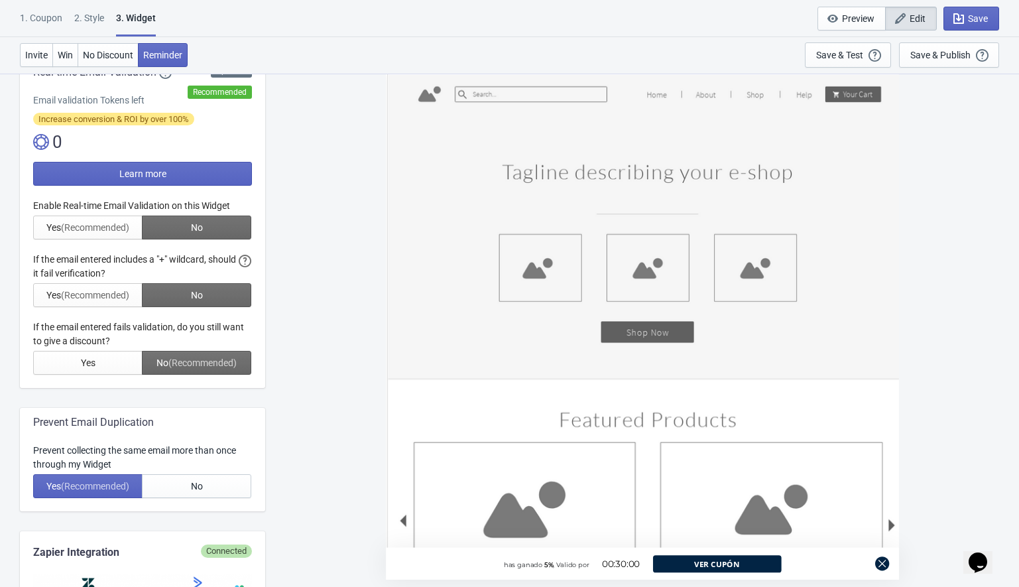
click at [94, 329] on div at bounding box center [142, 287] width 219 height 176
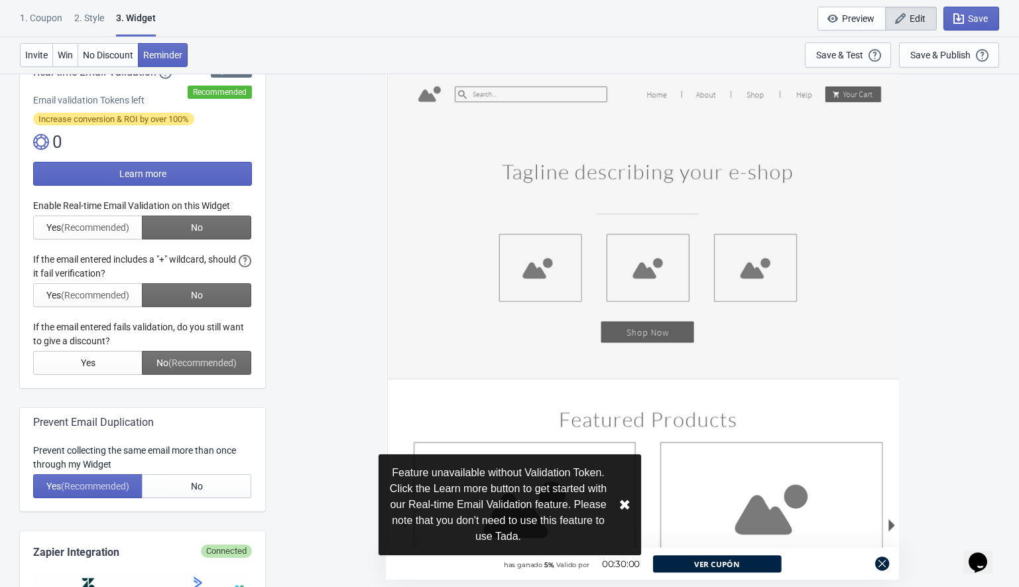
click at [94, 329] on div at bounding box center [142, 287] width 219 height 176
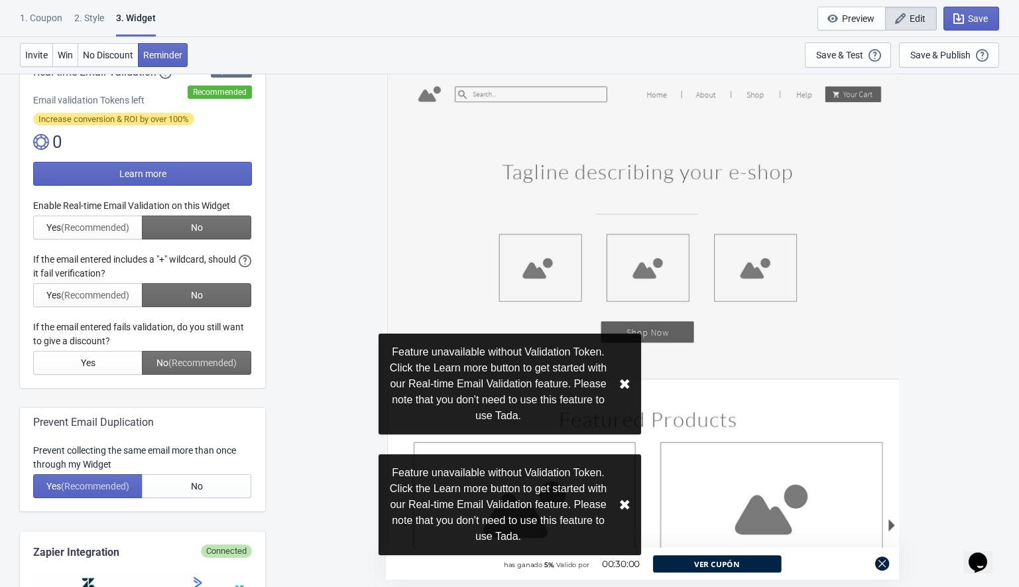
click at [94, 329] on div at bounding box center [142, 287] width 219 height 176
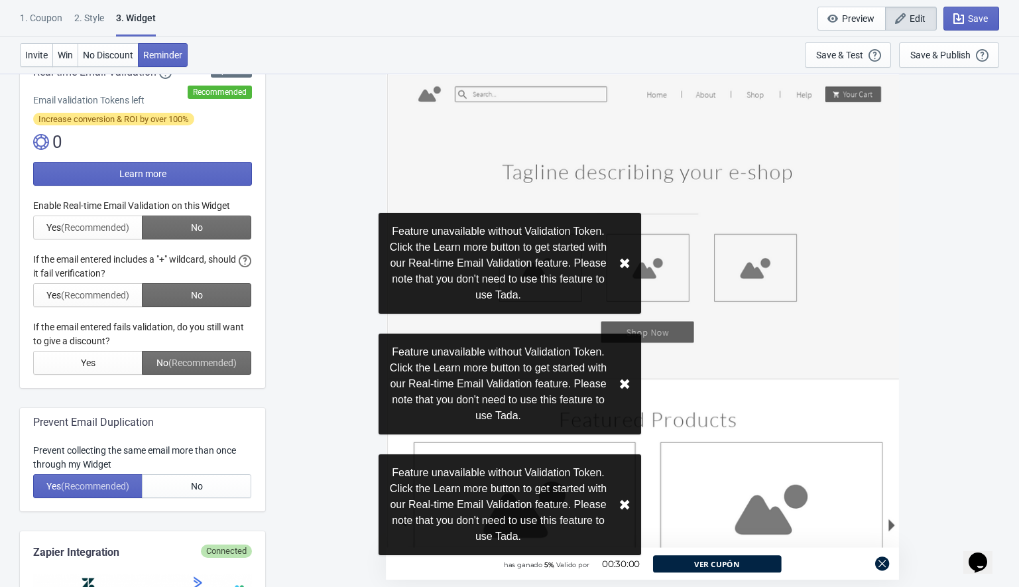
click at [156, 334] on div at bounding box center [142, 287] width 219 height 176
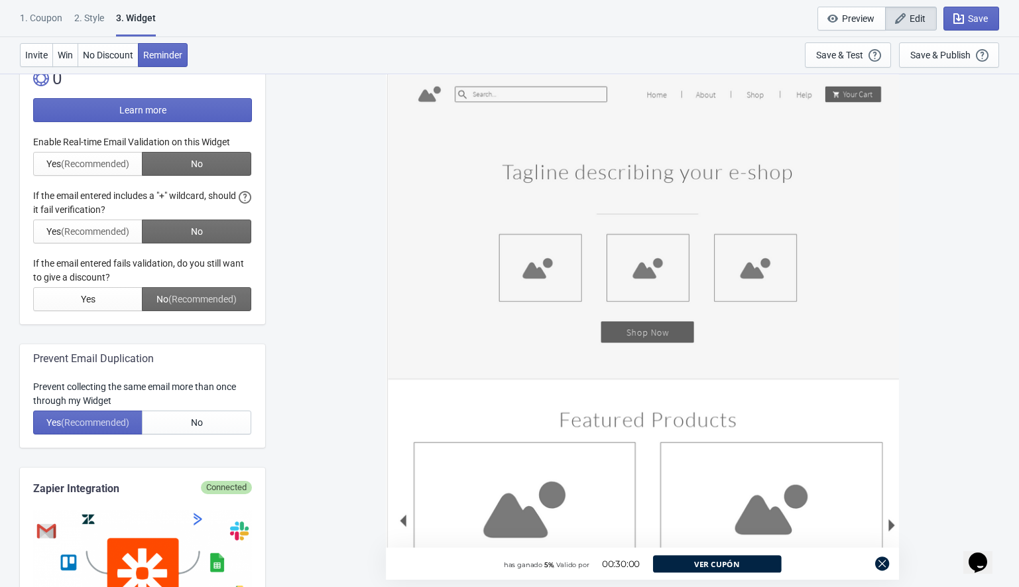
scroll to position [339, 0]
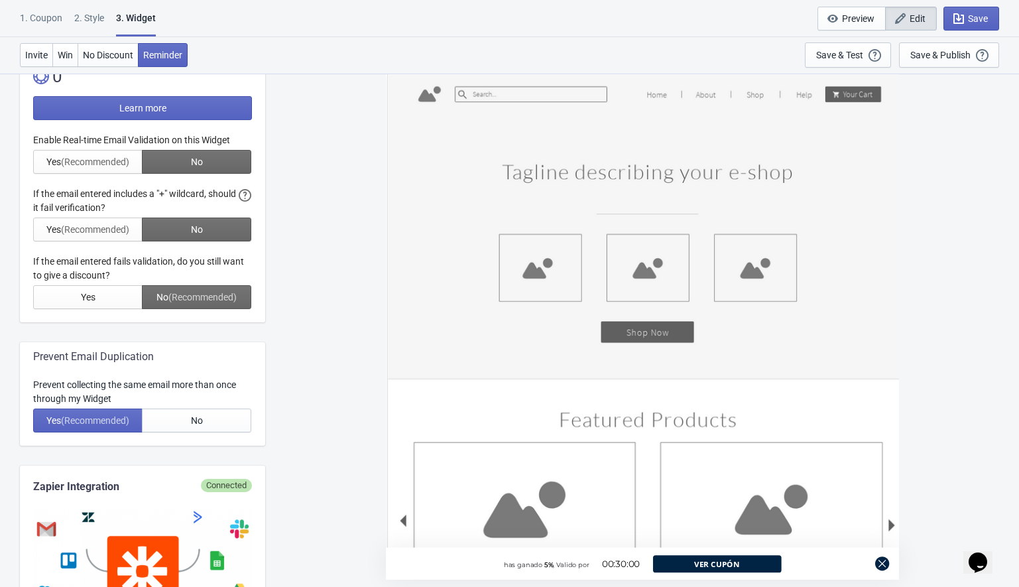
drag, startPoint x: 34, startPoint y: 259, endPoint x: 147, endPoint y: 277, distance: 114.9
click at [147, 277] on div at bounding box center [142, 221] width 219 height 176
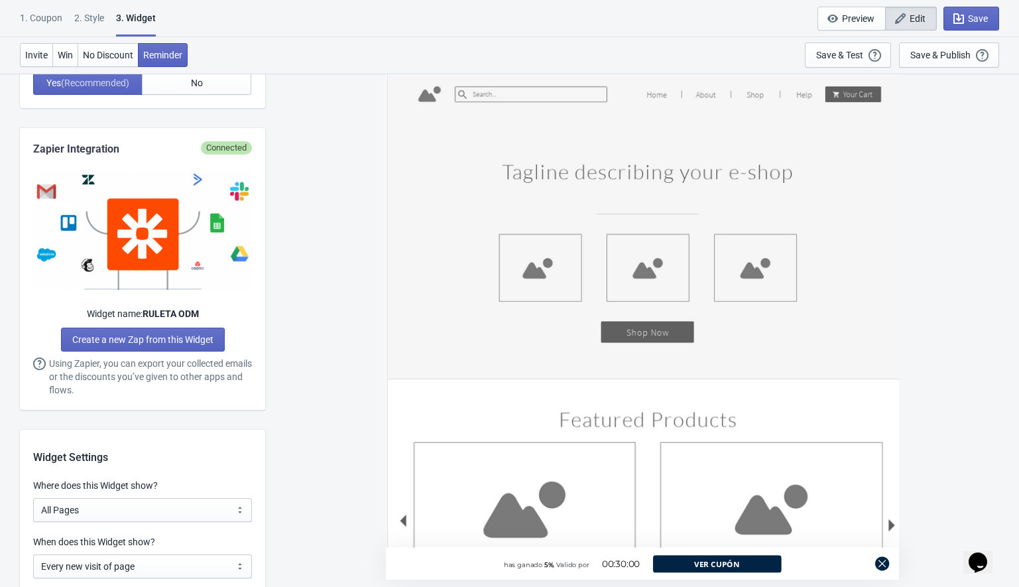
scroll to position [669, 0]
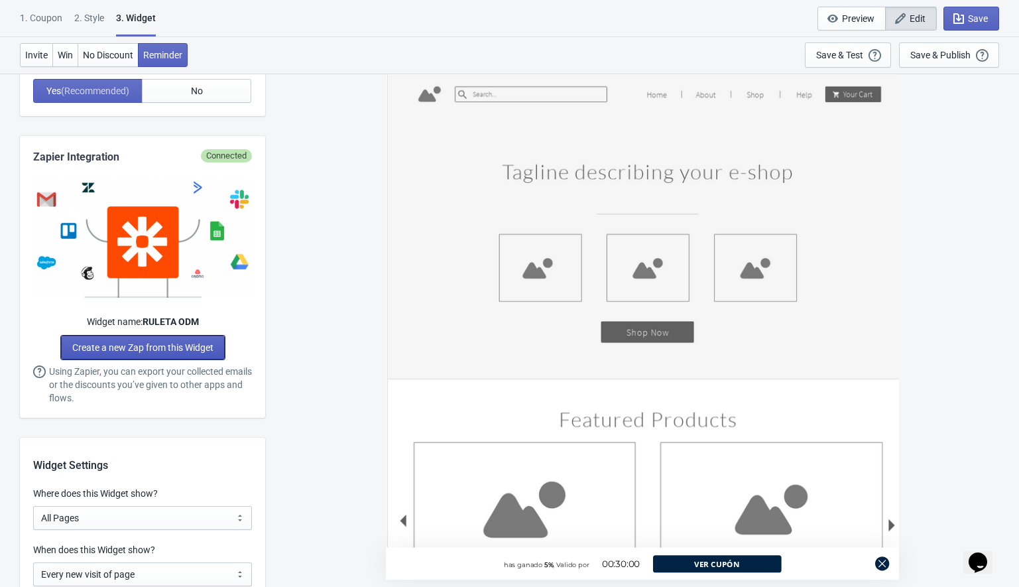
click at [170, 358] on link "Create a new Zap from this Widget" at bounding box center [143, 348] width 164 height 24
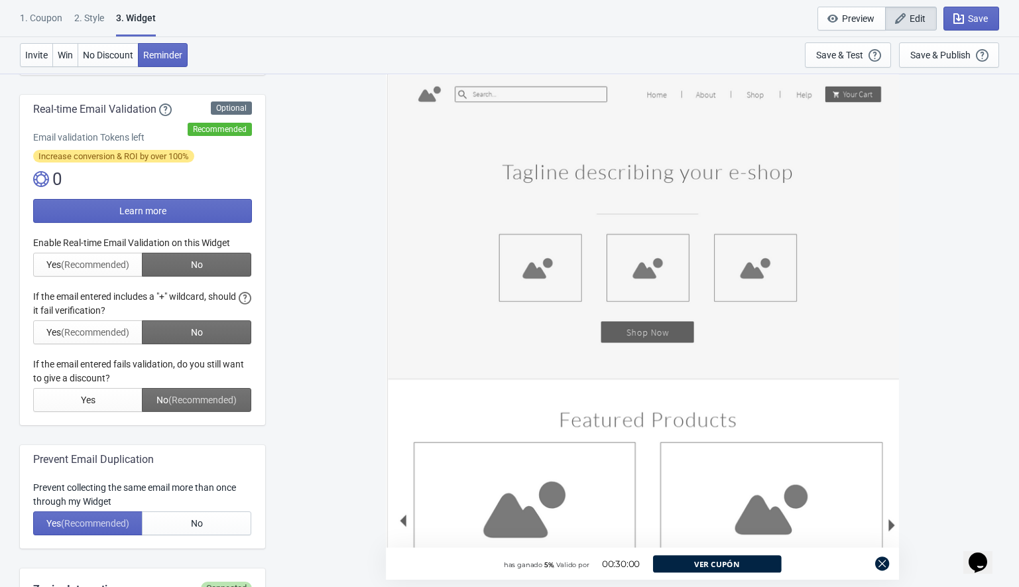
scroll to position [245, 0]
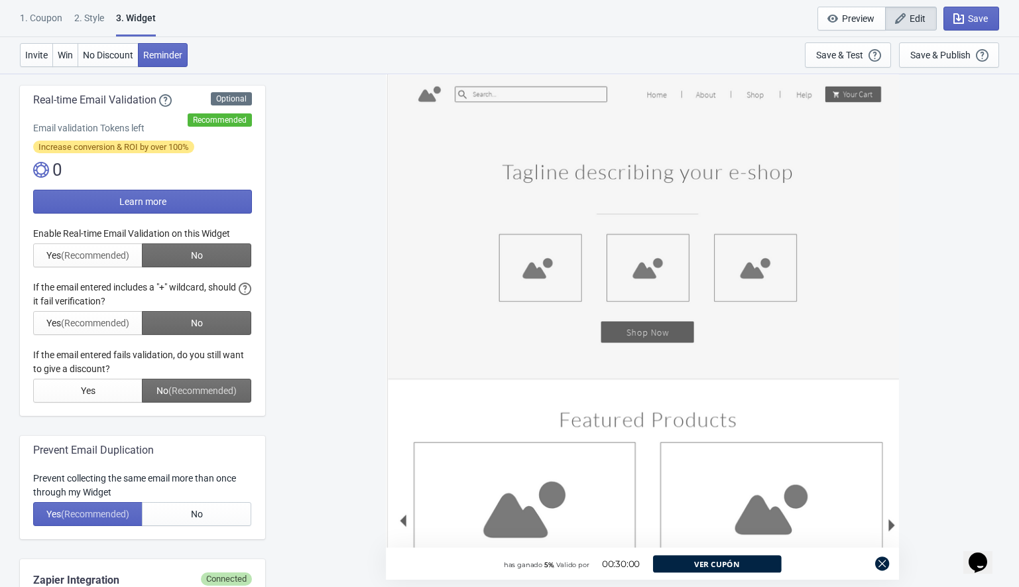
click at [50, 15] on div "1. Coupon" at bounding box center [41, 22] width 42 height 23
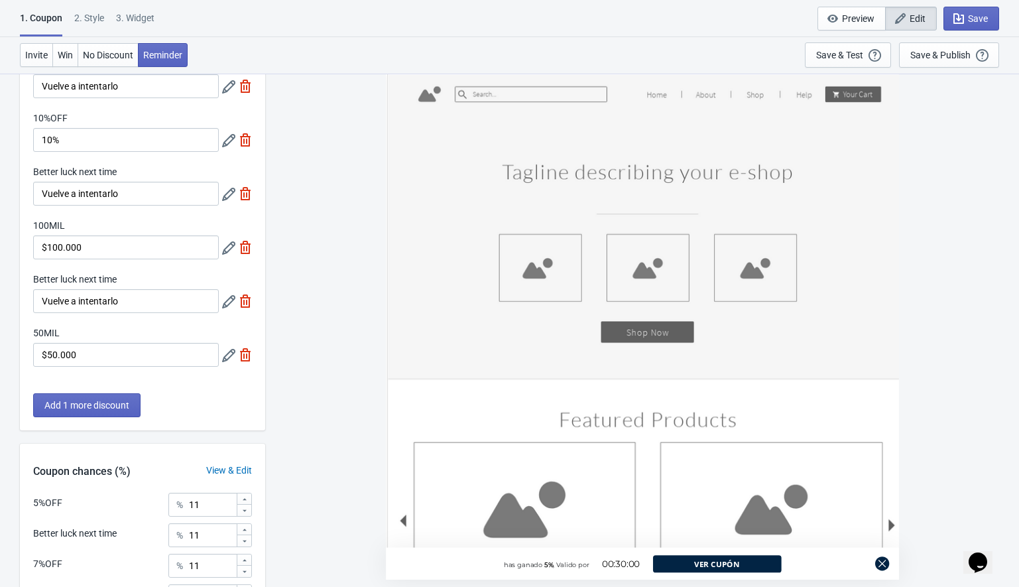
scroll to position [0, 0]
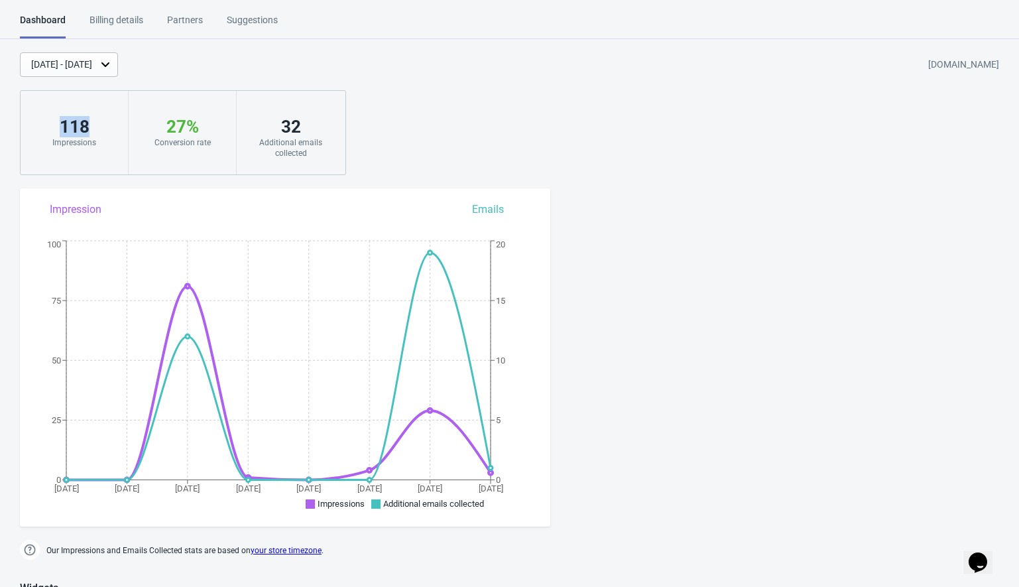
drag, startPoint x: 61, startPoint y: 126, endPoint x: 107, endPoint y: 126, distance: 46.4
click at [107, 126] on div "118" at bounding box center [74, 126] width 81 height 21
click at [111, 125] on div "118" at bounding box center [74, 126] width 81 height 21
click at [70, 133] on div "118" at bounding box center [74, 126] width 81 height 21
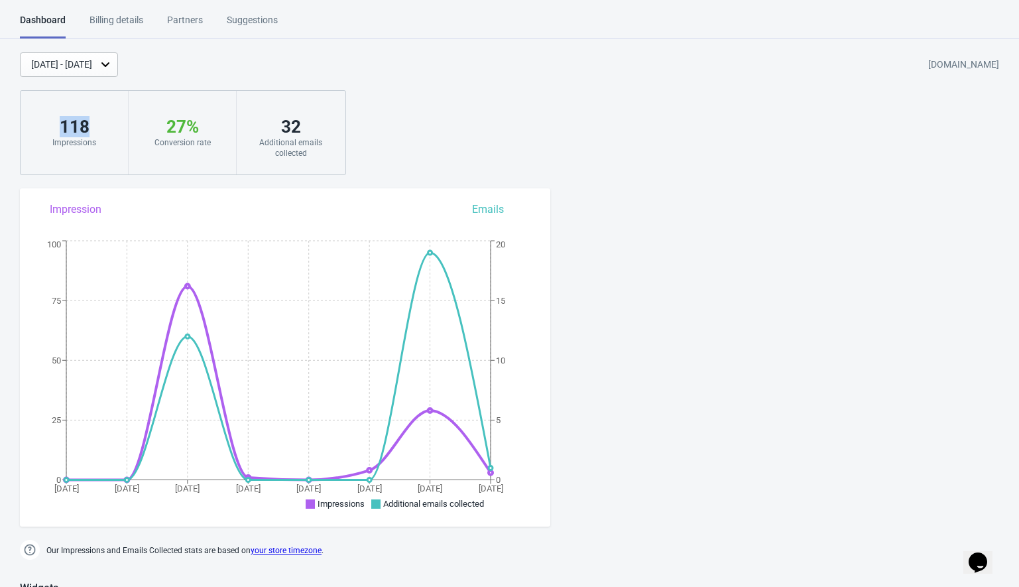
click at [106, 115] on div "118 Impressions" at bounding box center [75, 133] width 108 height 84
click at [76, 129] on div "119" at bounding box center [74, 126] width 81 height 21
click at [460, 145] on div "Aug 20, 2025 - Aug 27, 2025 dev-testing-mexico.myshopify.com 119 Impressions 27…" at bounding box center [509, 113] width 1019 height 123
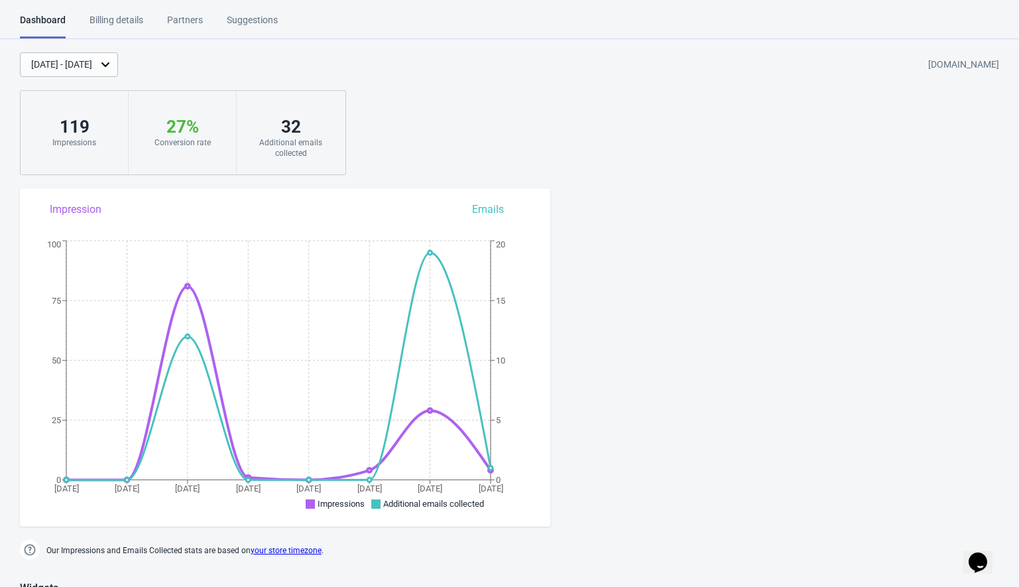
click at [69, 129] on div "119" at bounding box center [74, 126] width 81 height 21
click at [109, 123] on div "119" at bounding box center [74, 126] width 81 height 21
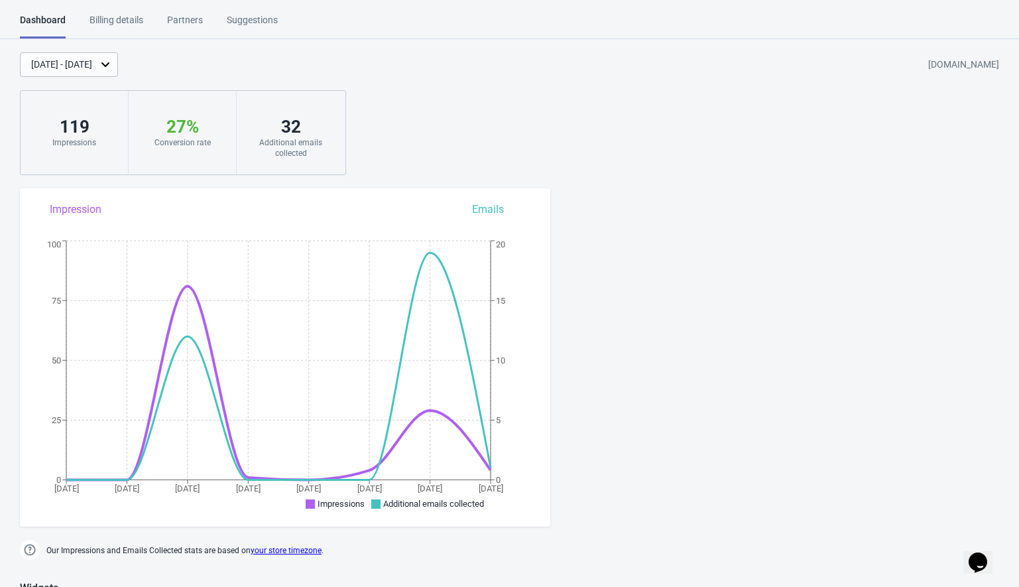
click at [72, 127] on div "119" at bounding box center [74, 126] width 81 height 21
click at [460, 143] on div "Aug 20, 2025 - Aug 27, 2025 dev-testing-mexico.myshopify.com 119 Impressions 27…" at bounding box center [509, 113] width 1019 height 123
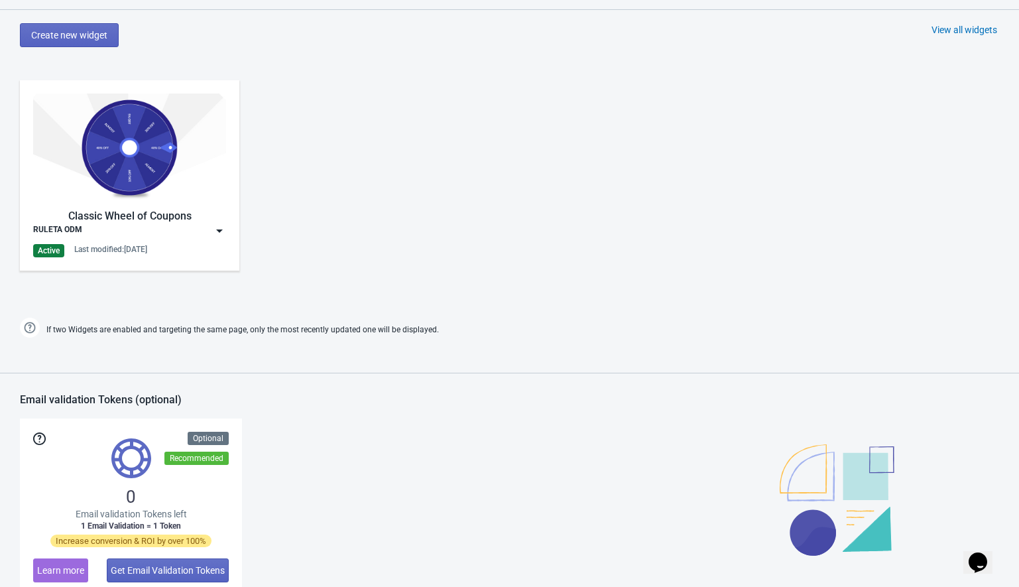
scroll to position [598, 0]
click at [222, 231] on img at bounding box center [219, 230] width 13 height 13
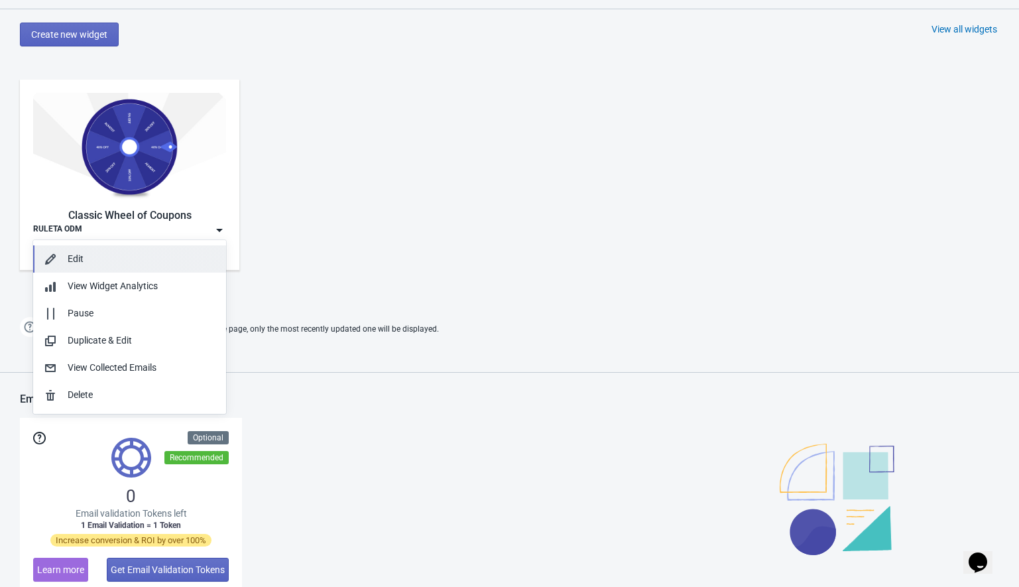
click at [129, 253] on div "Edit" at bounding box center [142, 259] width 148 height 14
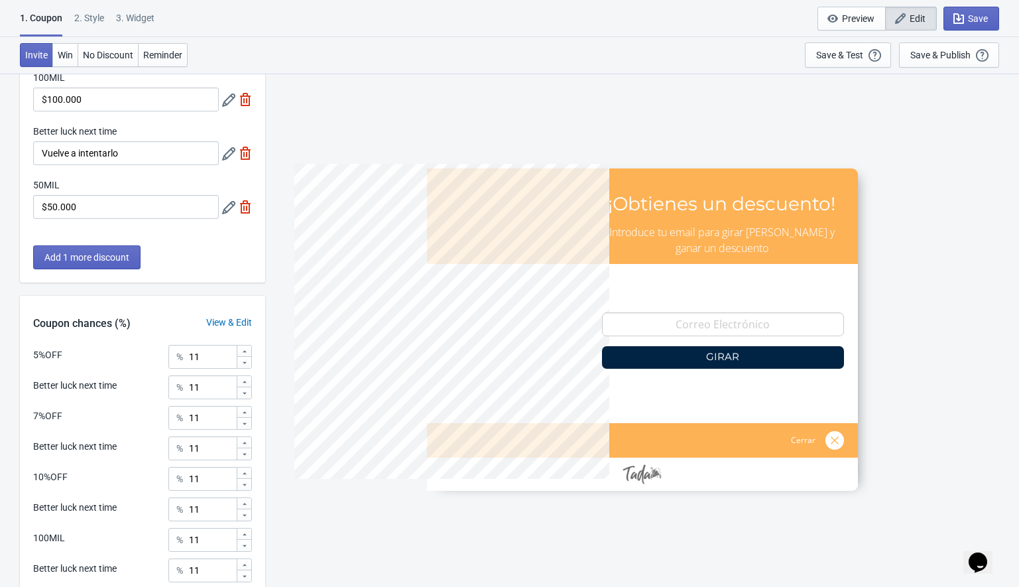
scroll to position [397, 0]
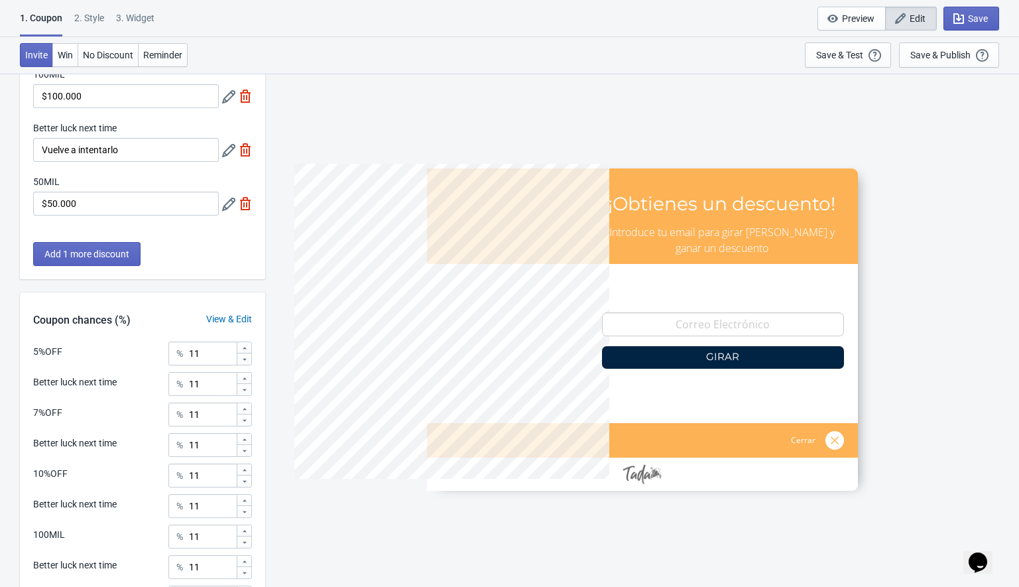
click at [80, 7] on div "1. Coupon 2 . Style 3. Widget 1. Coupon 2 . Style 3. Widget Save and Exit Previ…" at bounding box center [509, 18] width 1019 height 37
click at [92, 19] on div "2 . Style" at bounding box center [89, 22] width 30 height 23
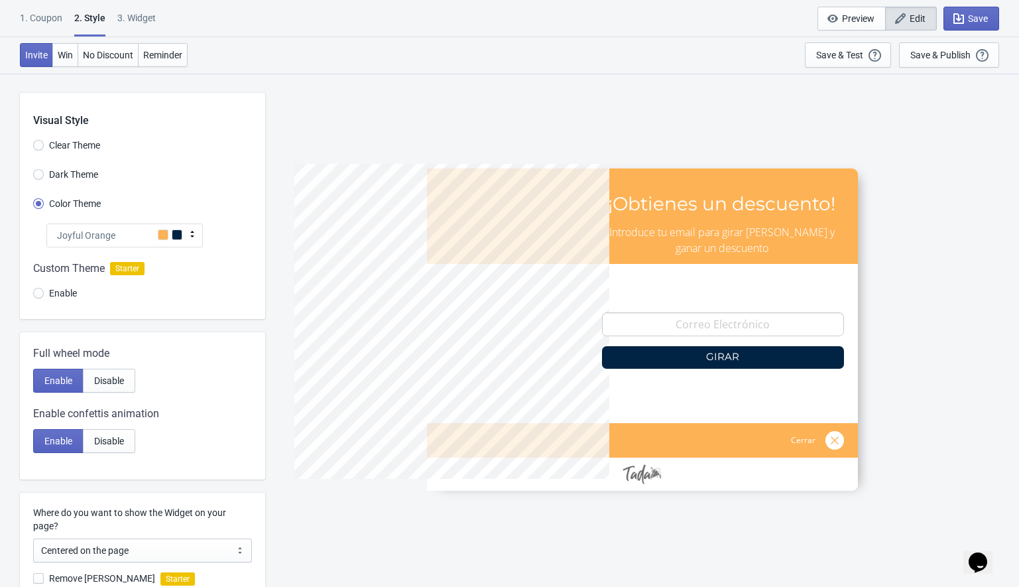
click at [78, 236] on span "Joyful Orange" at bounding box center [86, 235] width 58 height 13
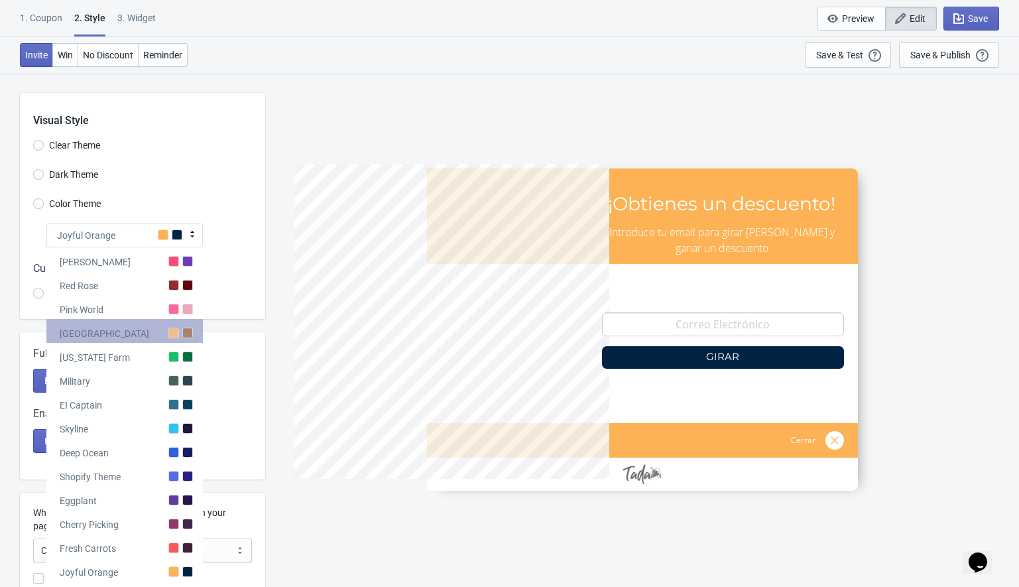
click at [90, 335] on div "Miami Beach" at bounding box center [105, 333] width 90 height 13
radio input "true"
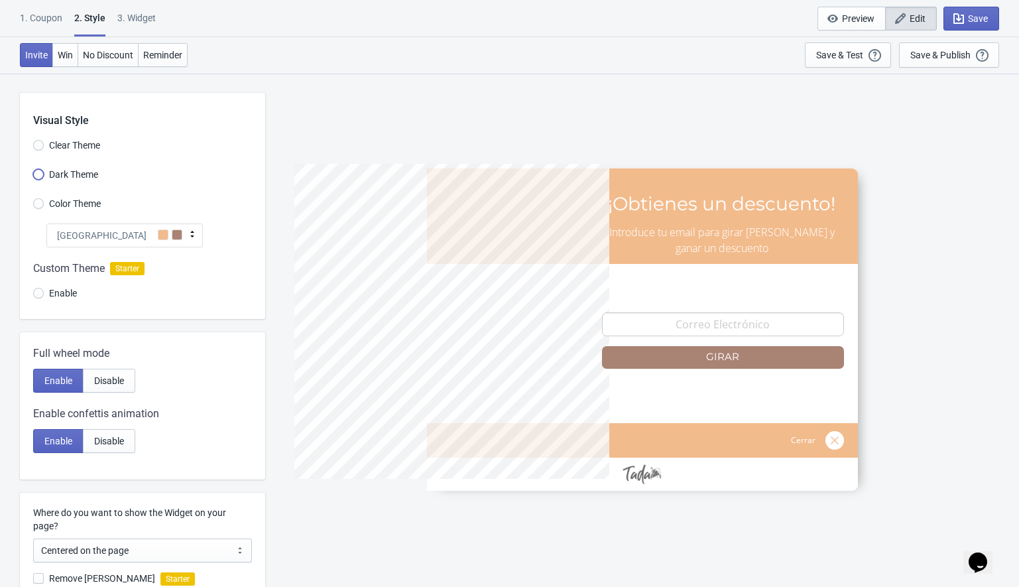
click at [33, 172] on input "Dark Theme" at bounding box center [38, 181] width 11 height 24
radio input "true"
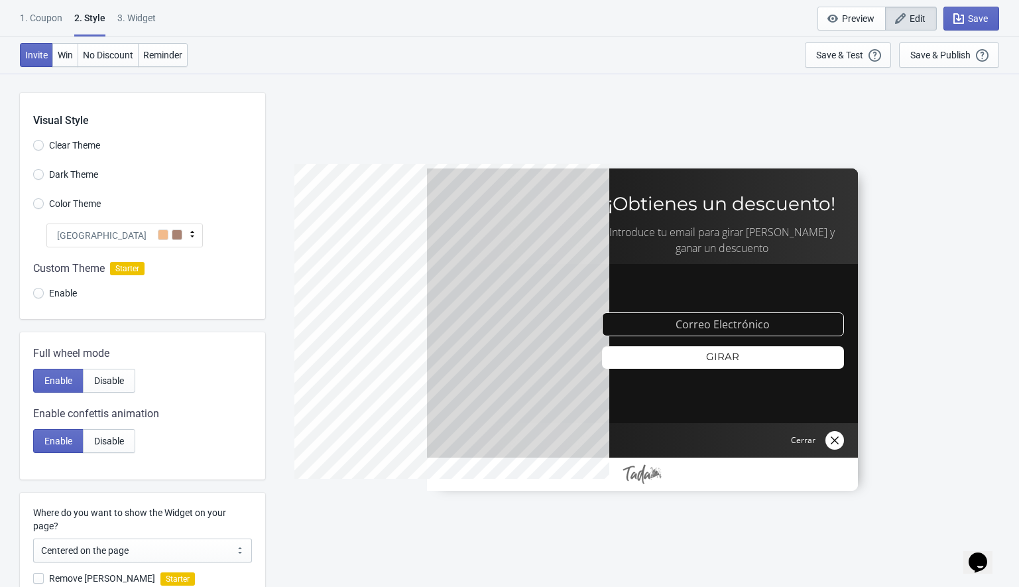
click at [58, 147] on span "Clear Theme" at bounding box center [74, 145] width 51 height 13
click at [44, 147] on input "Clear Theme" at bounding box center [38, 152] width 11 height 24
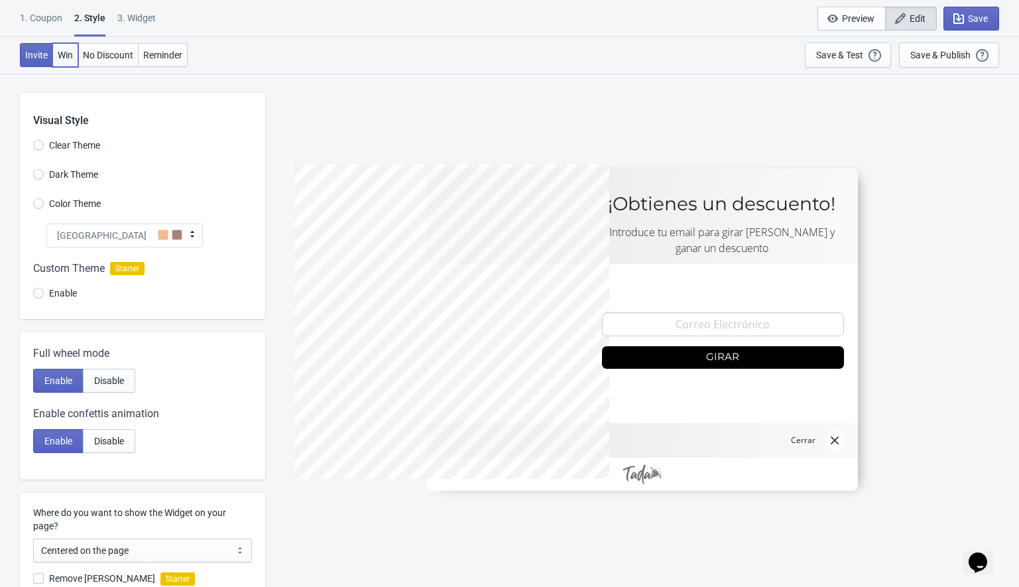
click at [64, 56] on span "Win" at bounding box center [65, 55] width 15 height 11
radio input "true"
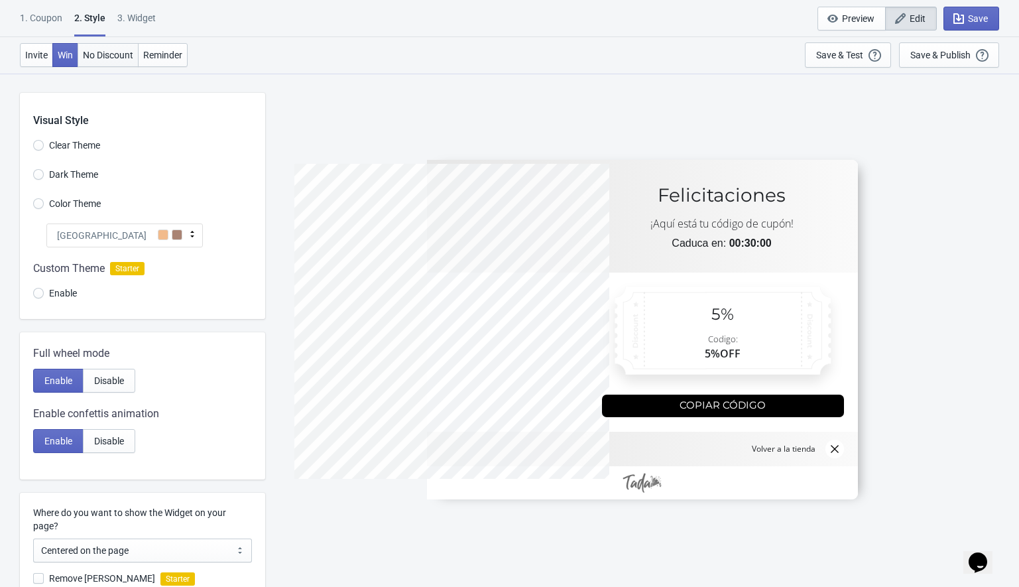
click at [111, 58] on span "No Discount" at bounding box center [108, 55] width 50 height 11
type input "no_code"
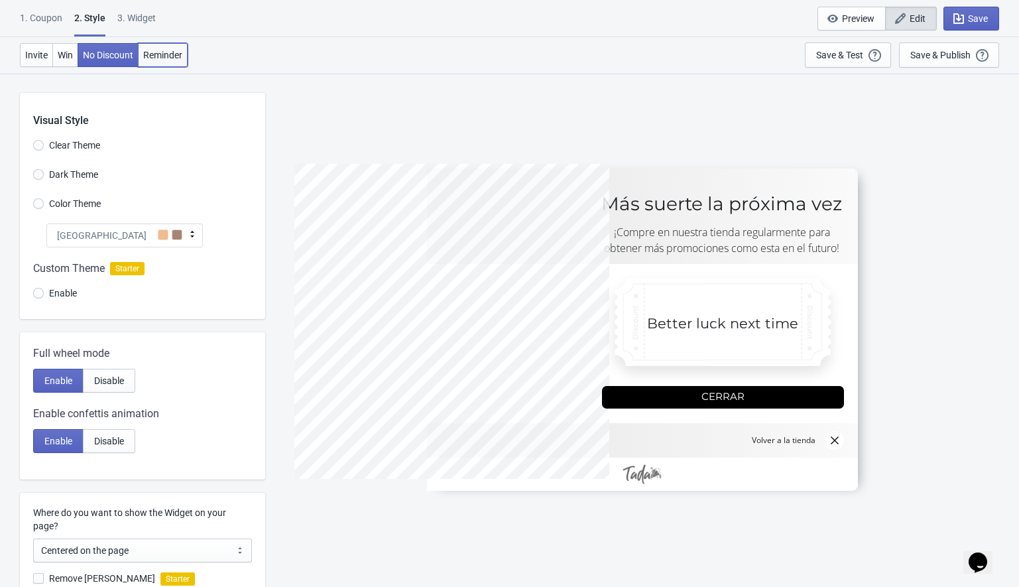
click at [156, 52] on span "Reminder" at bounding box center [162, 55] width 39 height 11
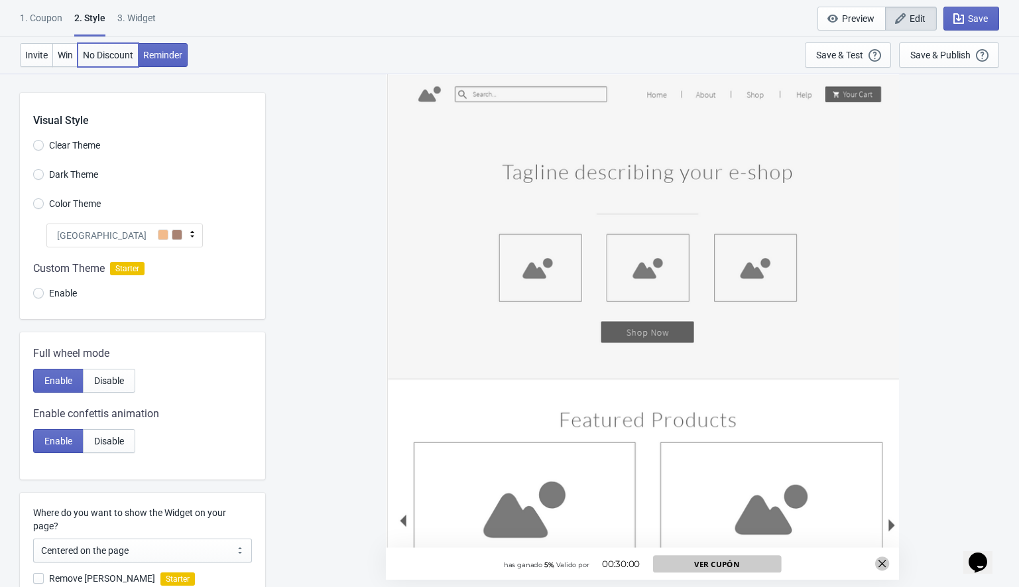
click at [116, 58] on span "No Discount" at bounding box center [108, 55] width 50 height 11
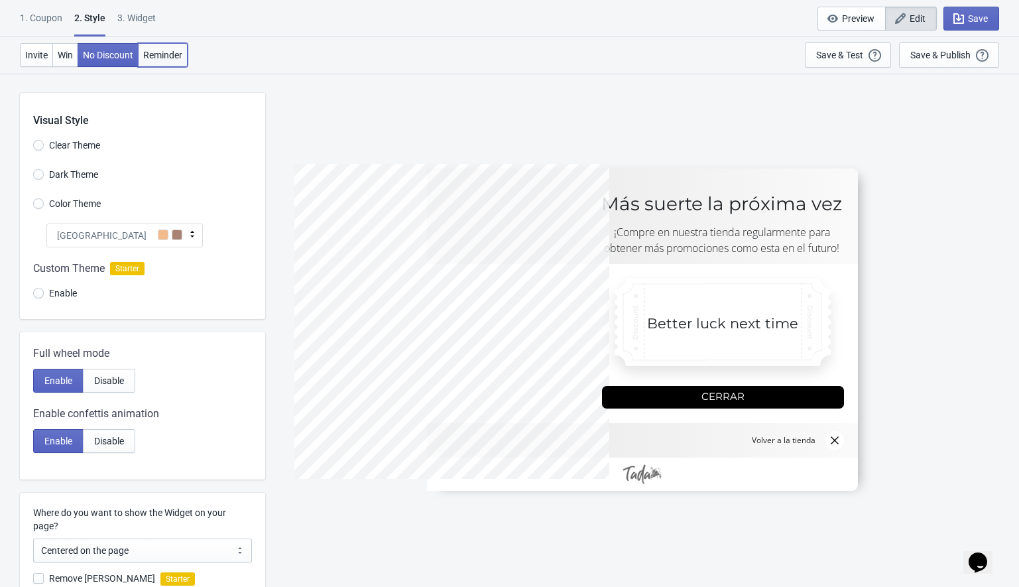
click at [172, 47] on button "Reminder" at bounding box center [163, 55] width 50 height 24
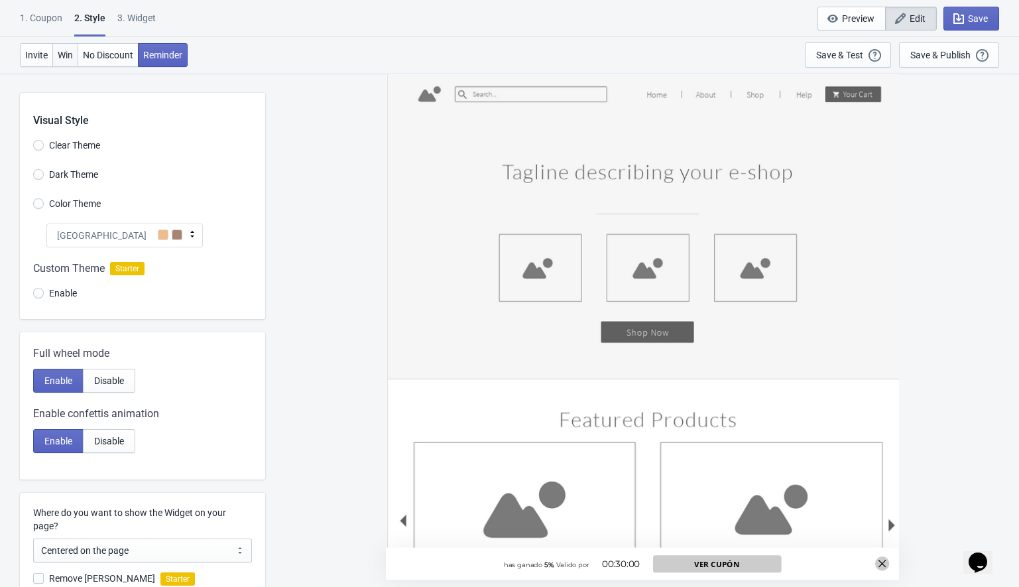
click at [72, 59] on span "Win" at bounding box center [65, 55] width 15 height 11
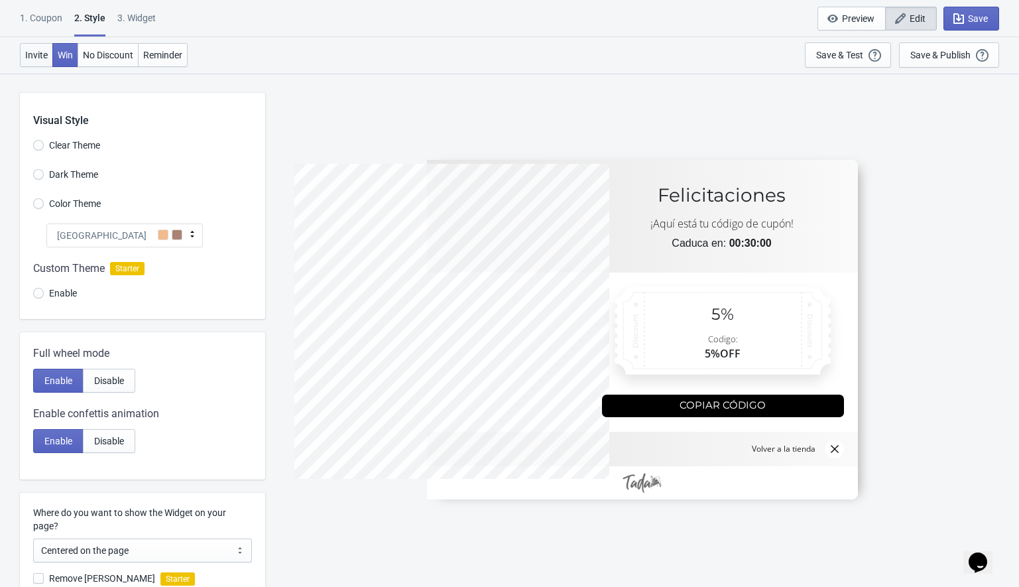
click at [40, 56] on span "Invite" at bounding box center [36, 55] width 23 height 11
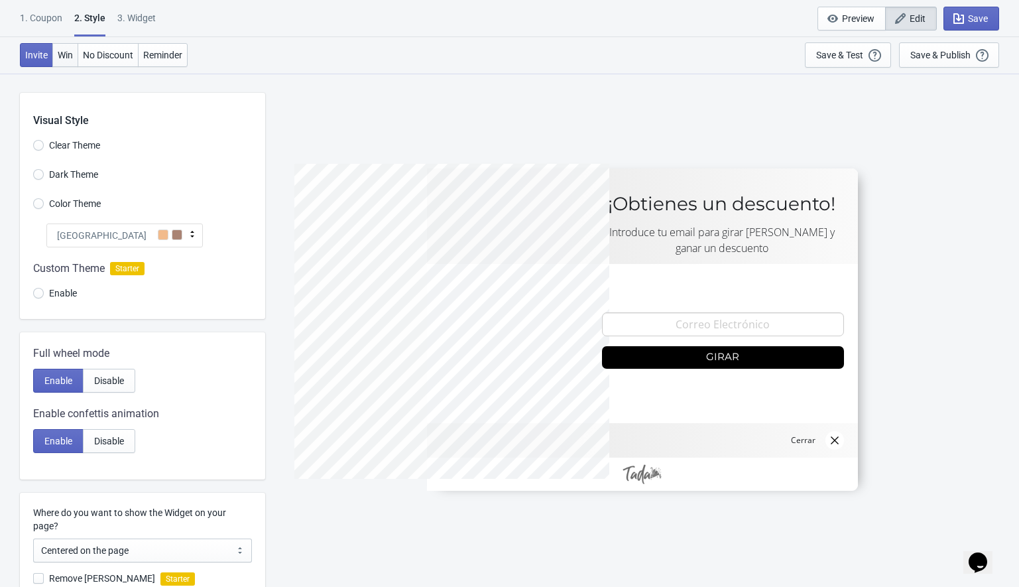
click at [77, 56] on button "Win" at bounding box center [65, 55] width 26 height 24
radio input "true"
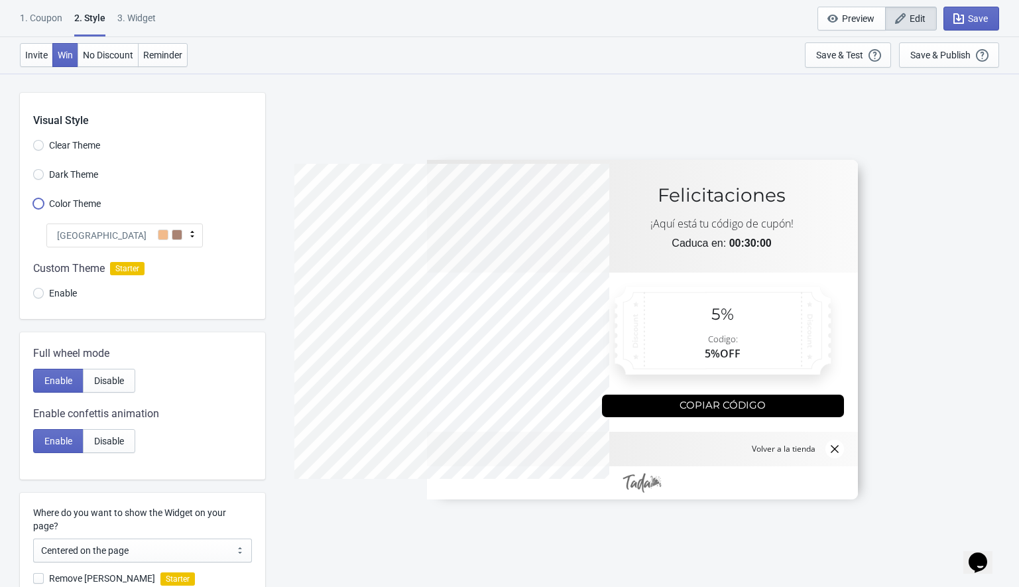
click at [34, 202] on input "Color Theme" at bounding box center [38, 210] width 11 height 24
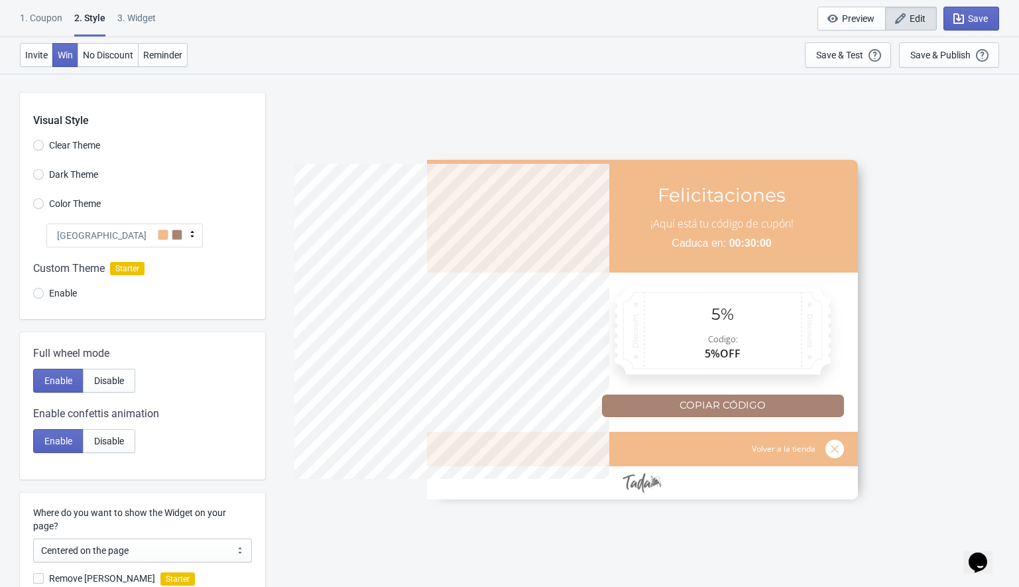
click at [111, 239] on div "Miami Beach" at bounding box center [124, 236] width 157 height 24
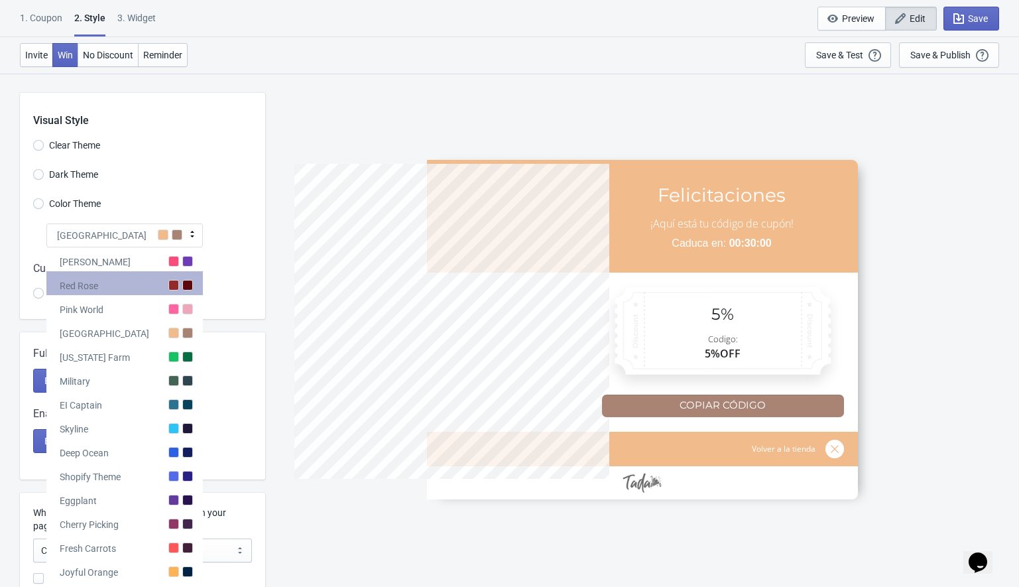
click at [142, 291] on div "Red Rose" at bounding box center [124, 283] width 157 height 24
radio input "true"
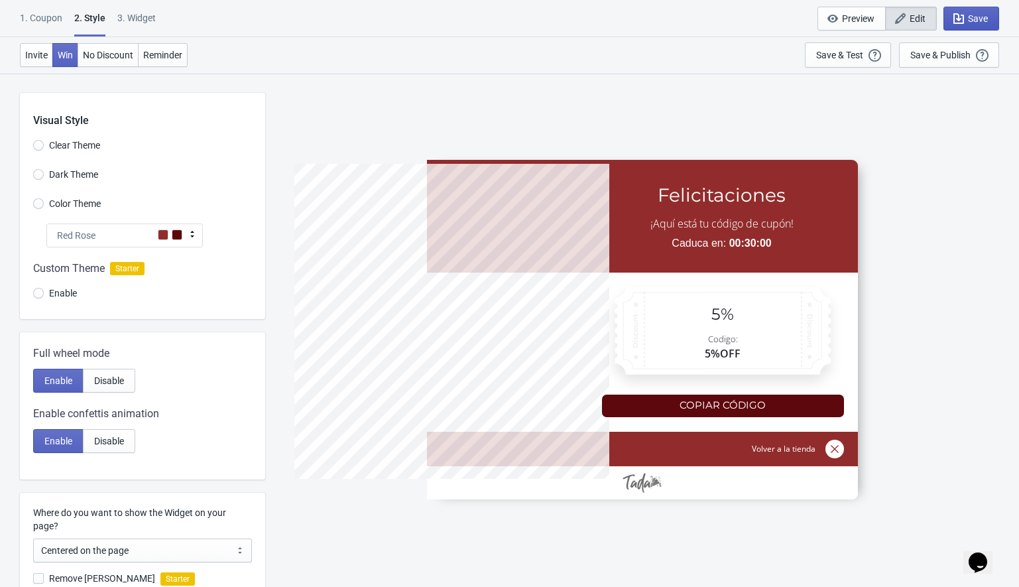
click at [970, 17] on span "Save" at bounding box center [978, 18] width 20 height 11
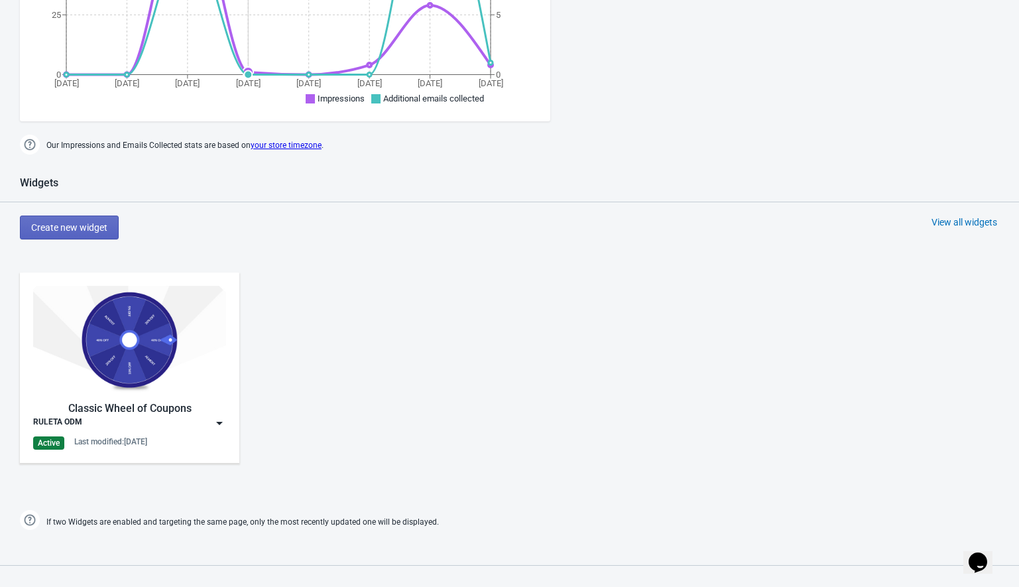
scroll to position [397, 0]
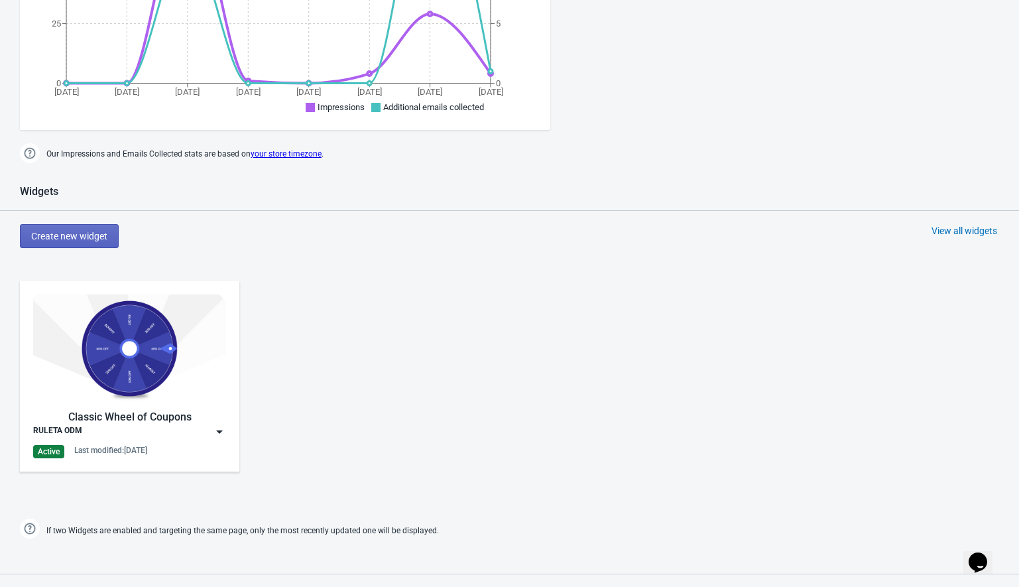
click at [223, 432] on img at bounding box center [219, 431] width 13 height 13
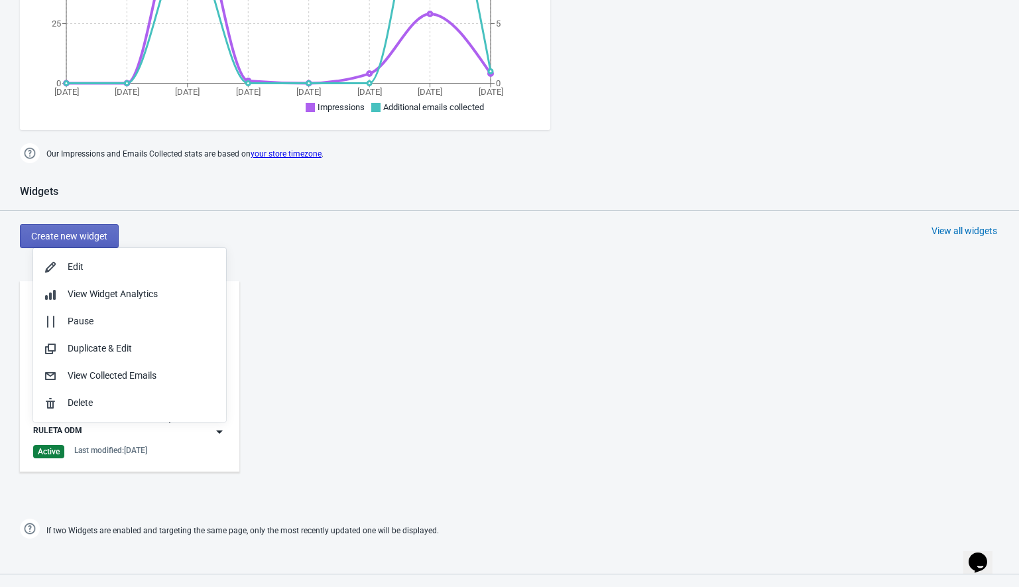
click at [374, 314] on div "Classic Wheel of Coupons RULETA ODM Active Last modified: 27.8.2025" at bounding box center [509, 387] width 1019 height 239
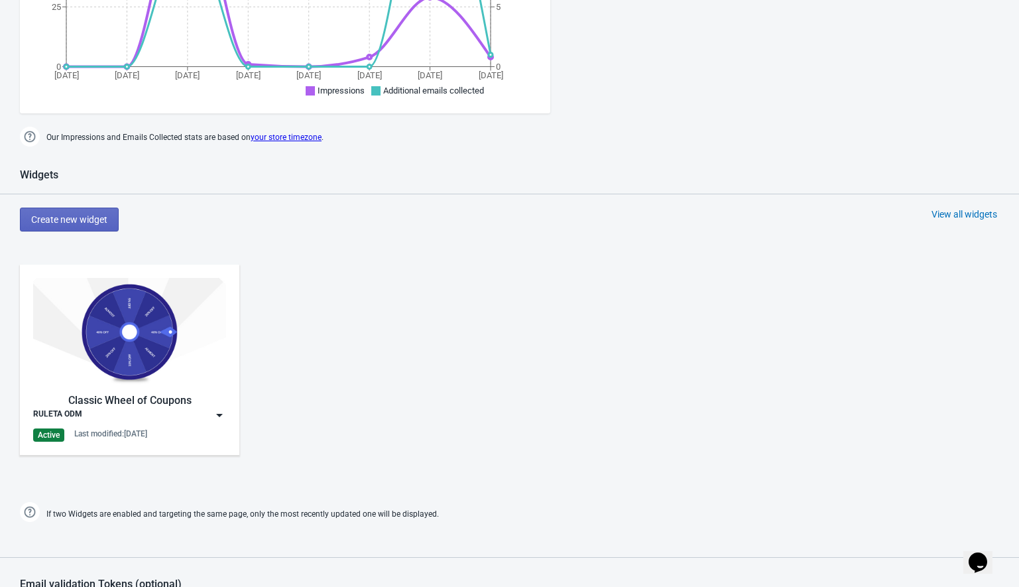
scroll to position [410, 0]
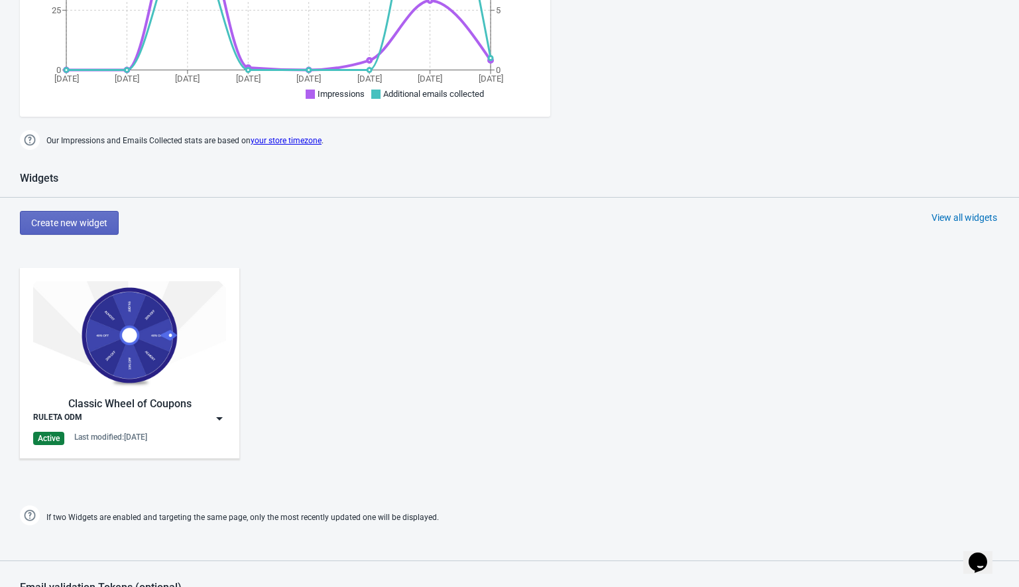
click at [218, 413] on img at bounding box center [219, 418] width 13 height 13
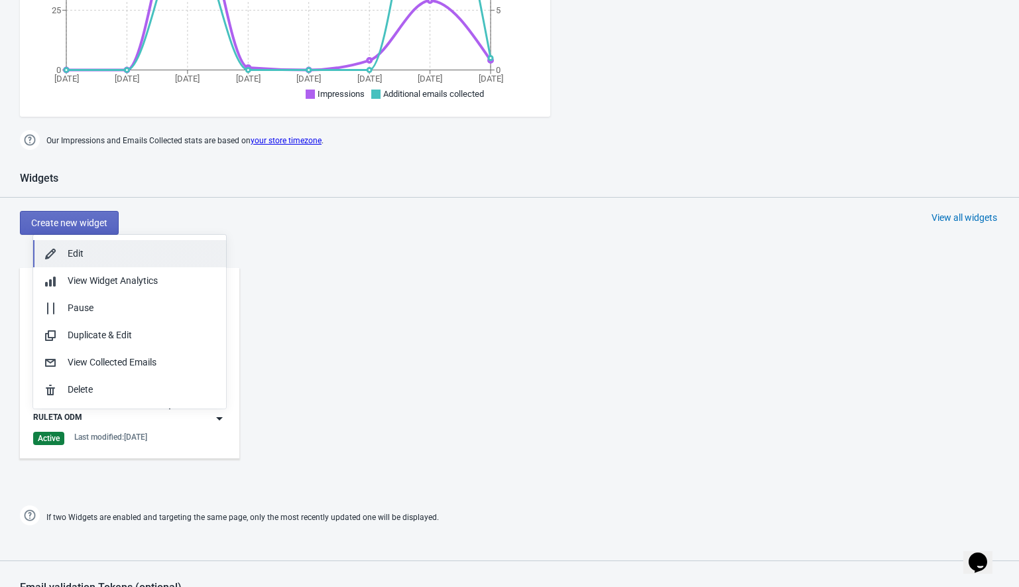
click at [99, 256] on div "Edit" at bounding box center [142, 254] width 148 height 14
